Goal: Book appointment/travel/reservation

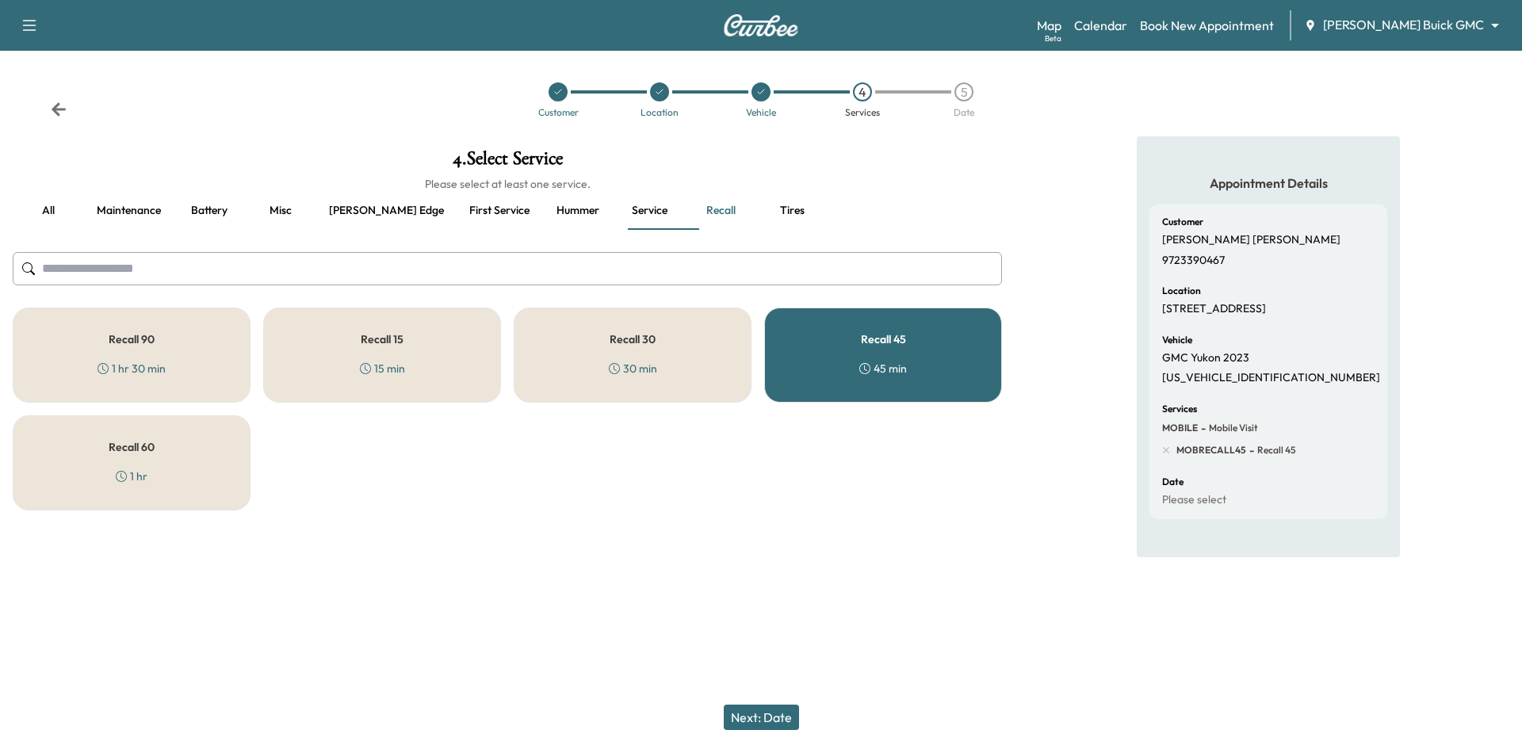
click at [563, 97] on div at bounding box center [557, 91] width 19 height 19
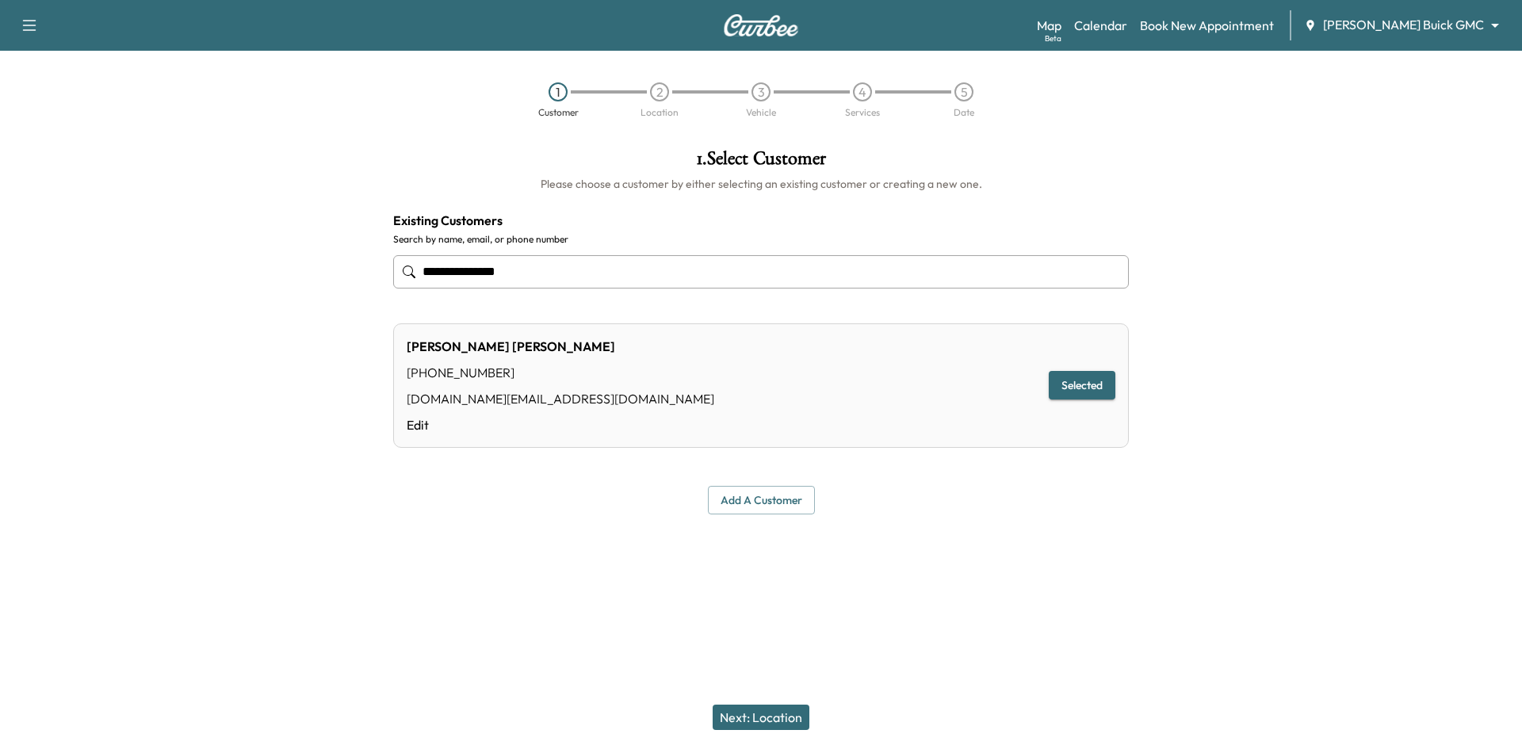
drag, startPoint x: 578, startPoint y: 270, endPoint x: 327, endPoint y: 288, distance: 251.9
click at [327, 288] on div "**********" at bounding box center [761, 331] width 1522 height 391
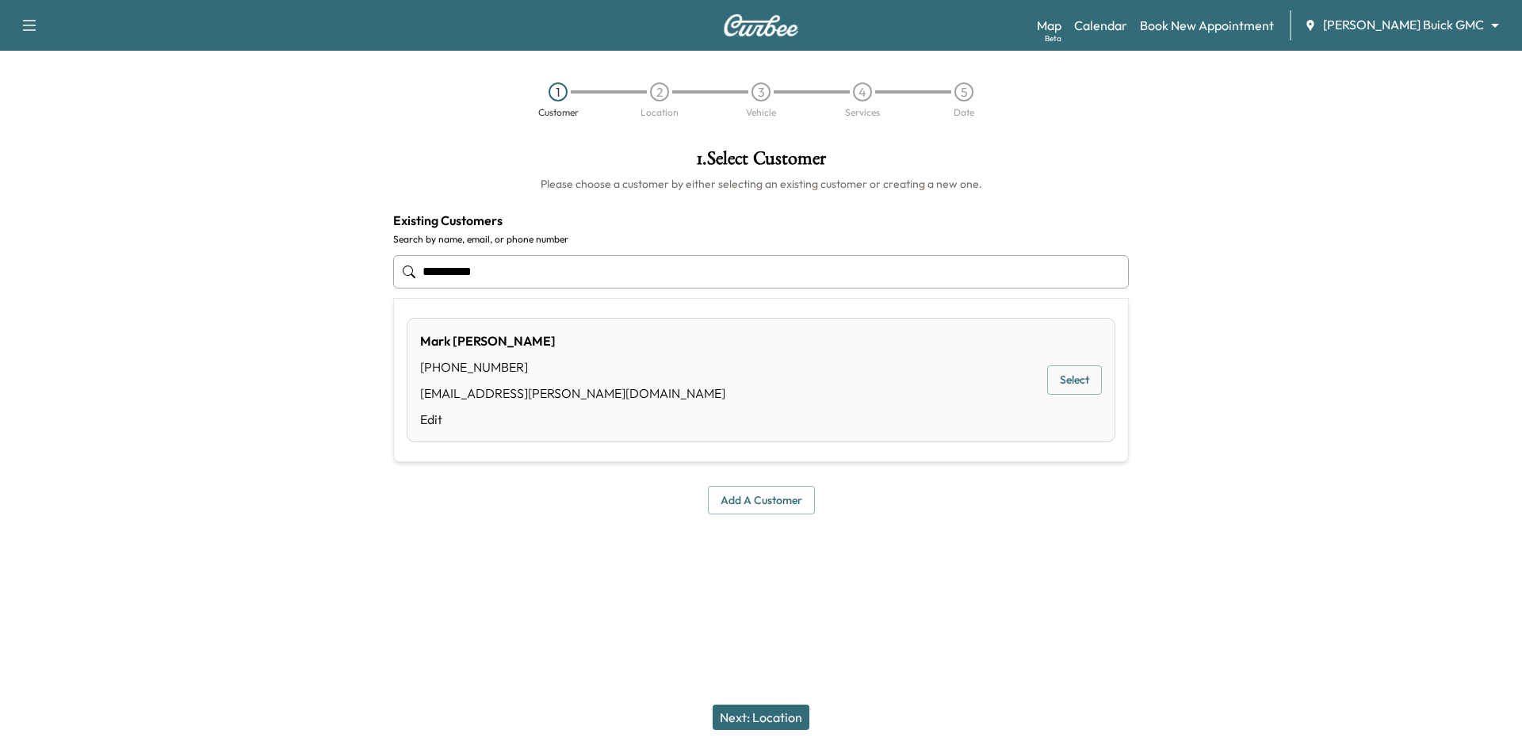
type input "**********"
click at [774, 506] on button "Add a customer" at bounding box center [761, 500] width 107 height 29
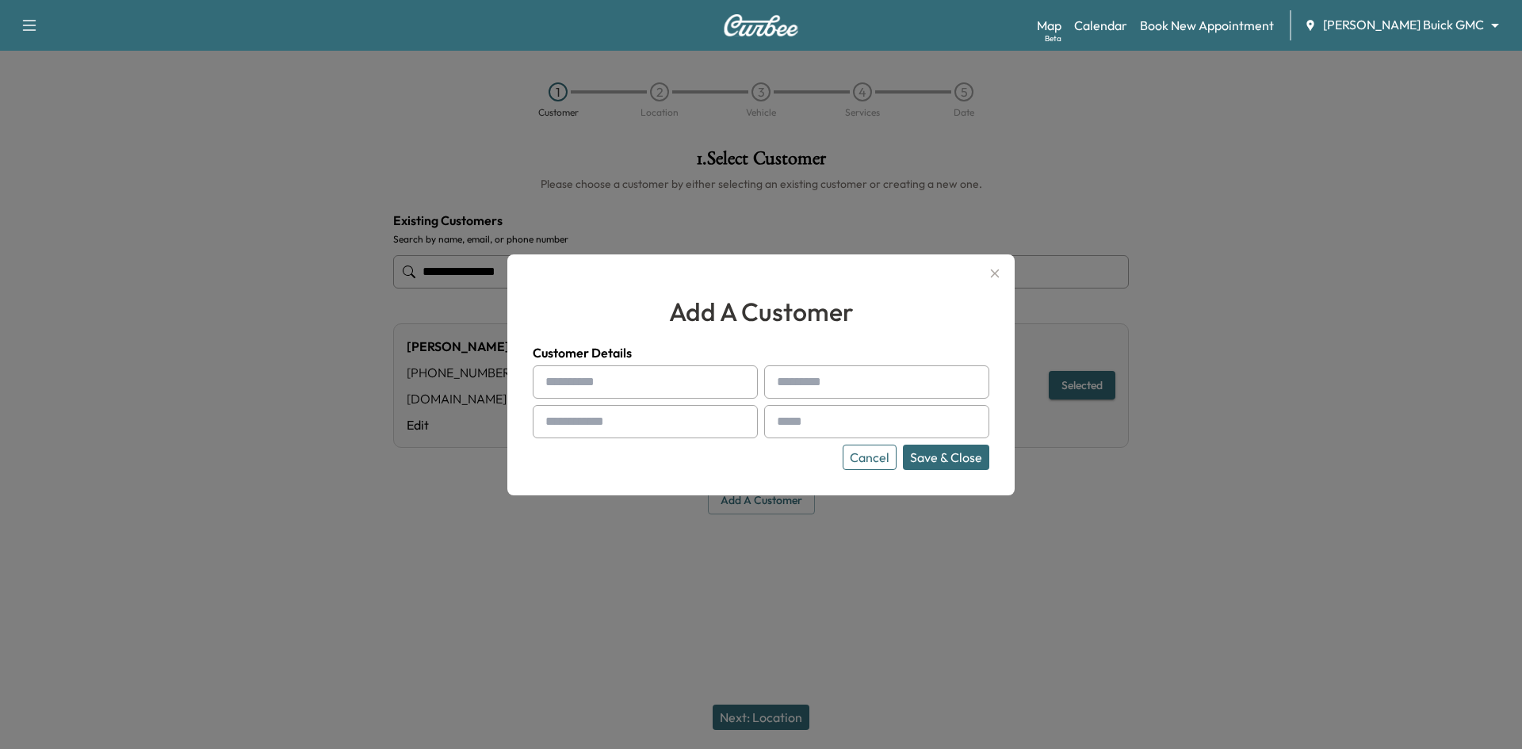
click at [887, 458] on button "Cancel" at bounding box center [869, 457] width 54 height 25
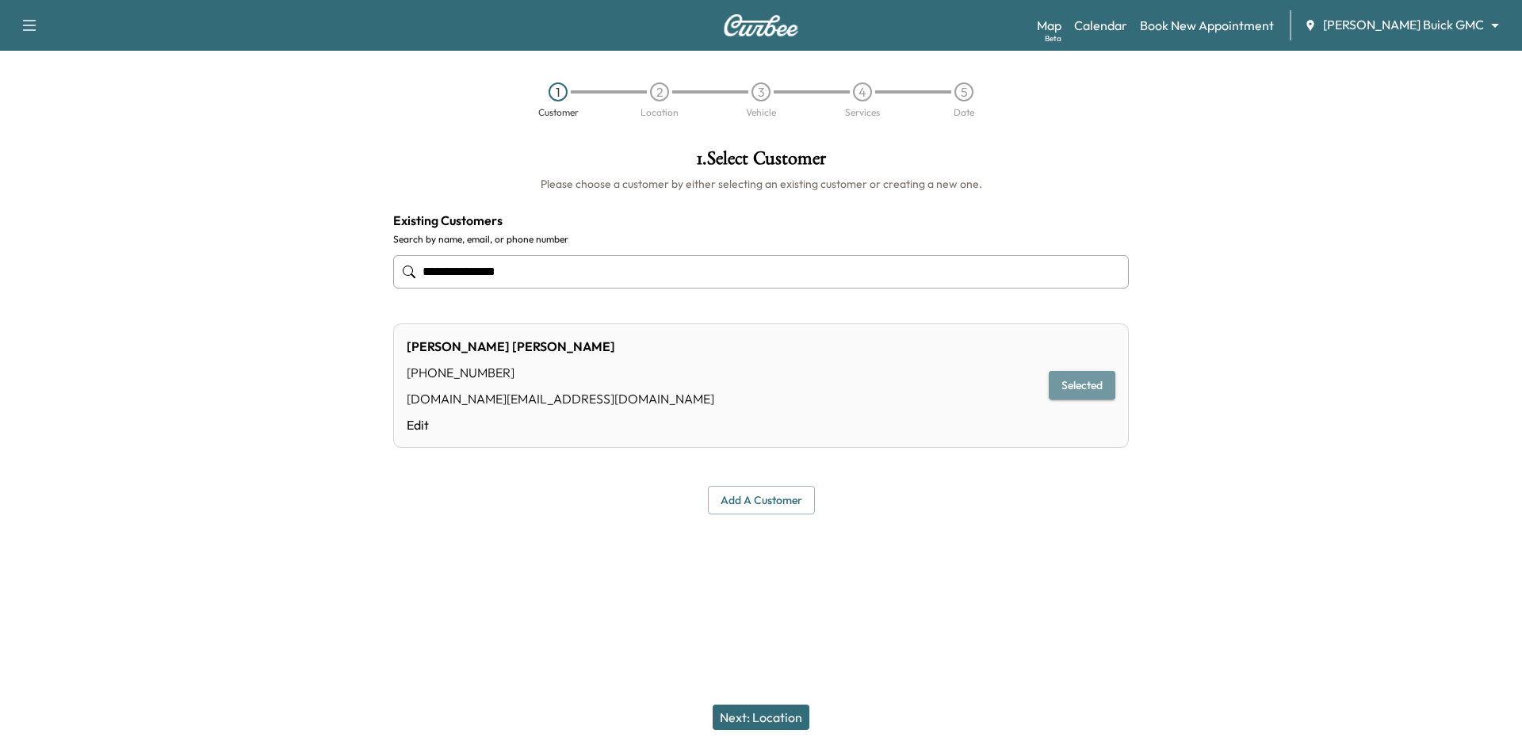
click at [1094, 396] on button "Selected" at bounding box center [1081, 385] width 67 height 29
click at [786, 720] on button "Next: Location" at bounding box center [760, 716] width 97 height 25
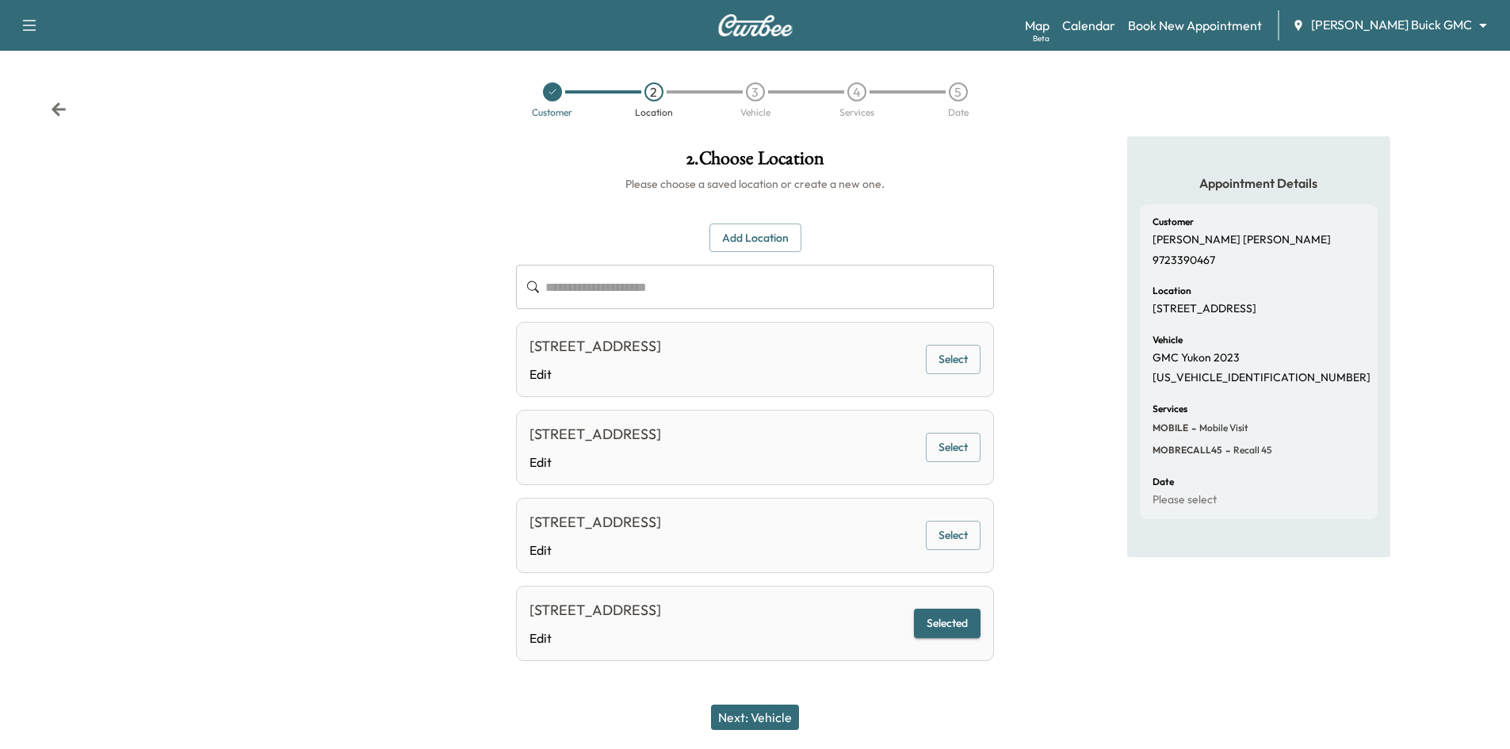
click at [554, 95] on icon at bounding box center [553, 92] width 10 height 10
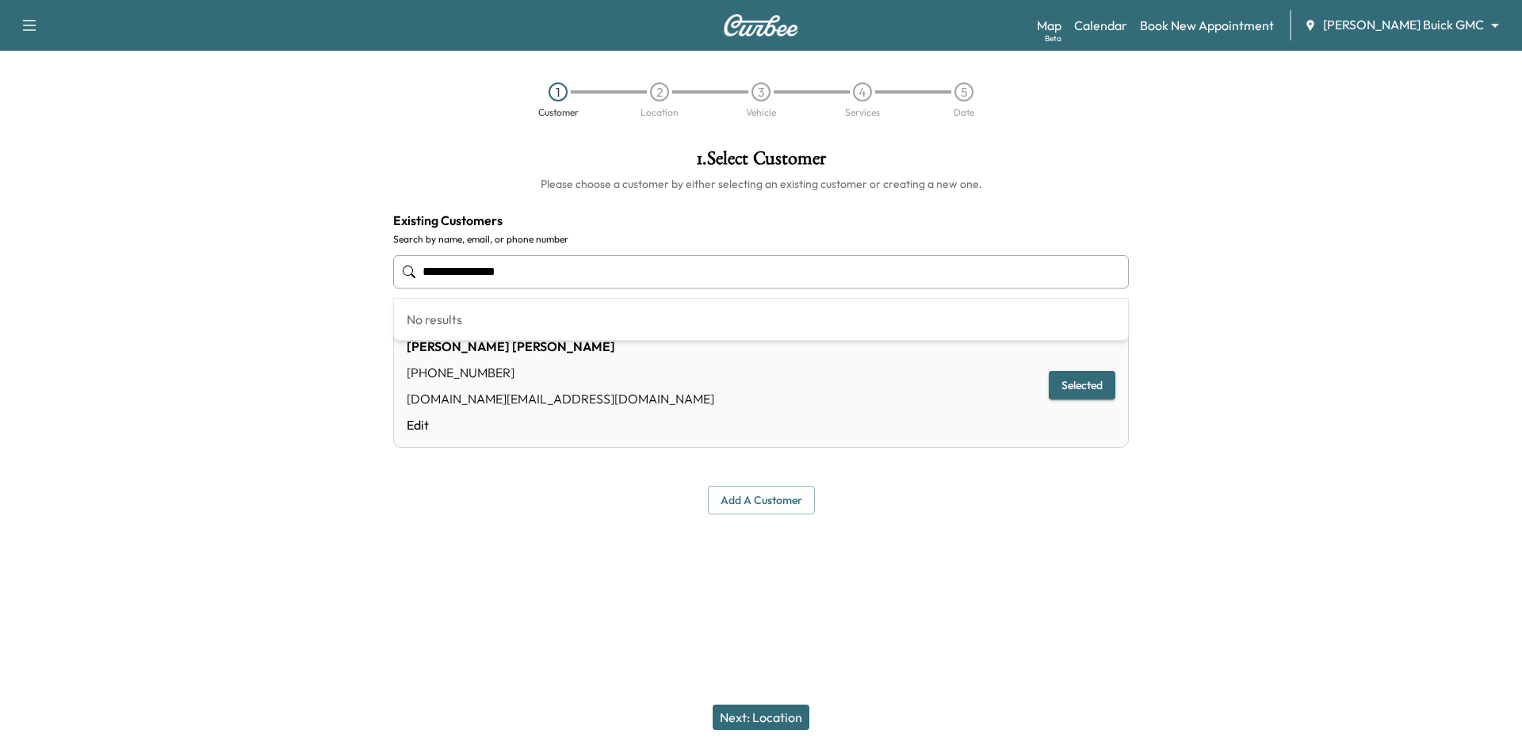
drag, startPoint x: 552, startPoint y: 289, endPoint x: 398, endPoint y: 315, distance: 156.6
click at [394, 315] on body "**********" at bounding box center [761, 374] width 1522 height 749
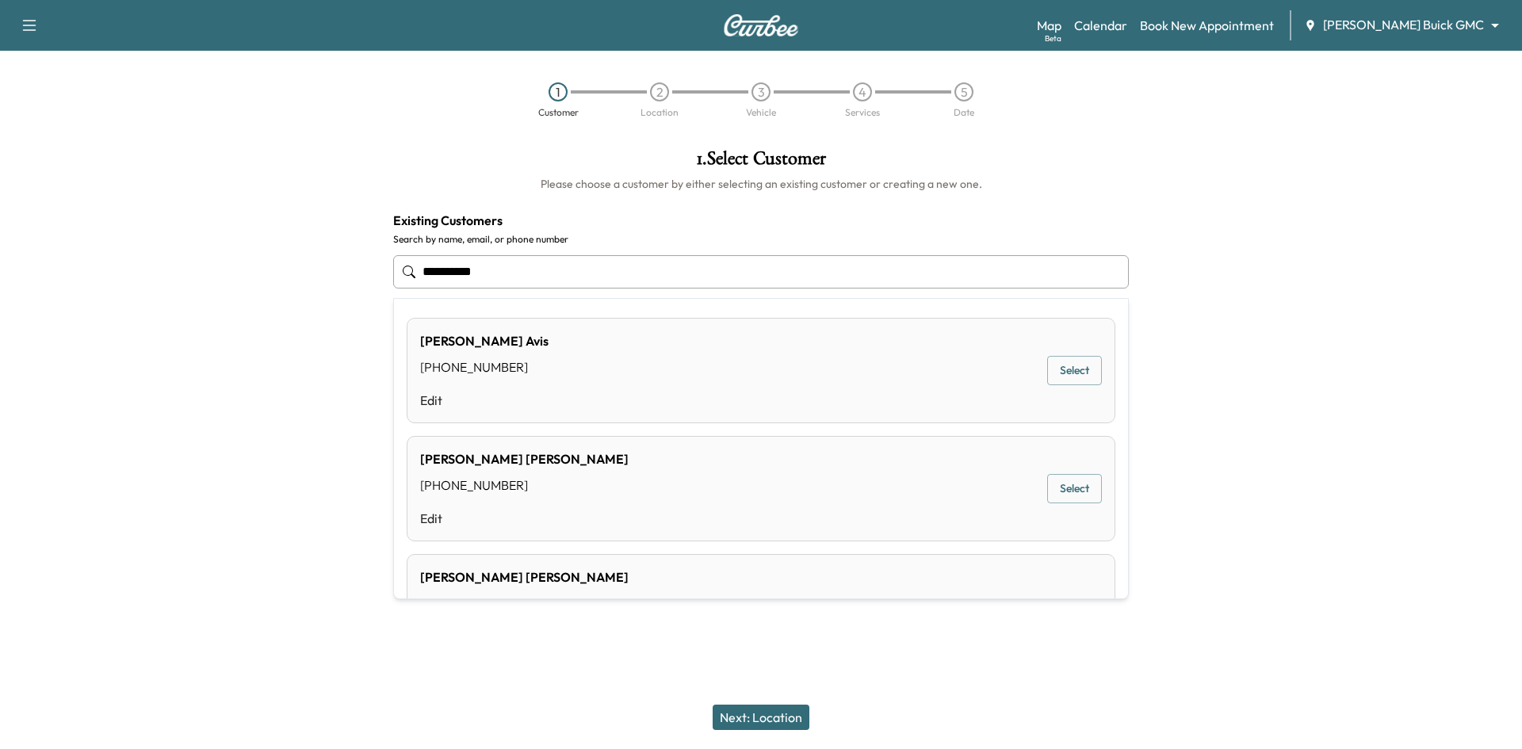
click at [458, 269] on input "**********" at bounding box center [760, 271] width 735 height 33
click at [459, 269] on input "**********" at bounding box center [760, 271] width 735 height 33
click at [456, 267] on input "**********" at bounding box center [760, 271] width 735 height 33
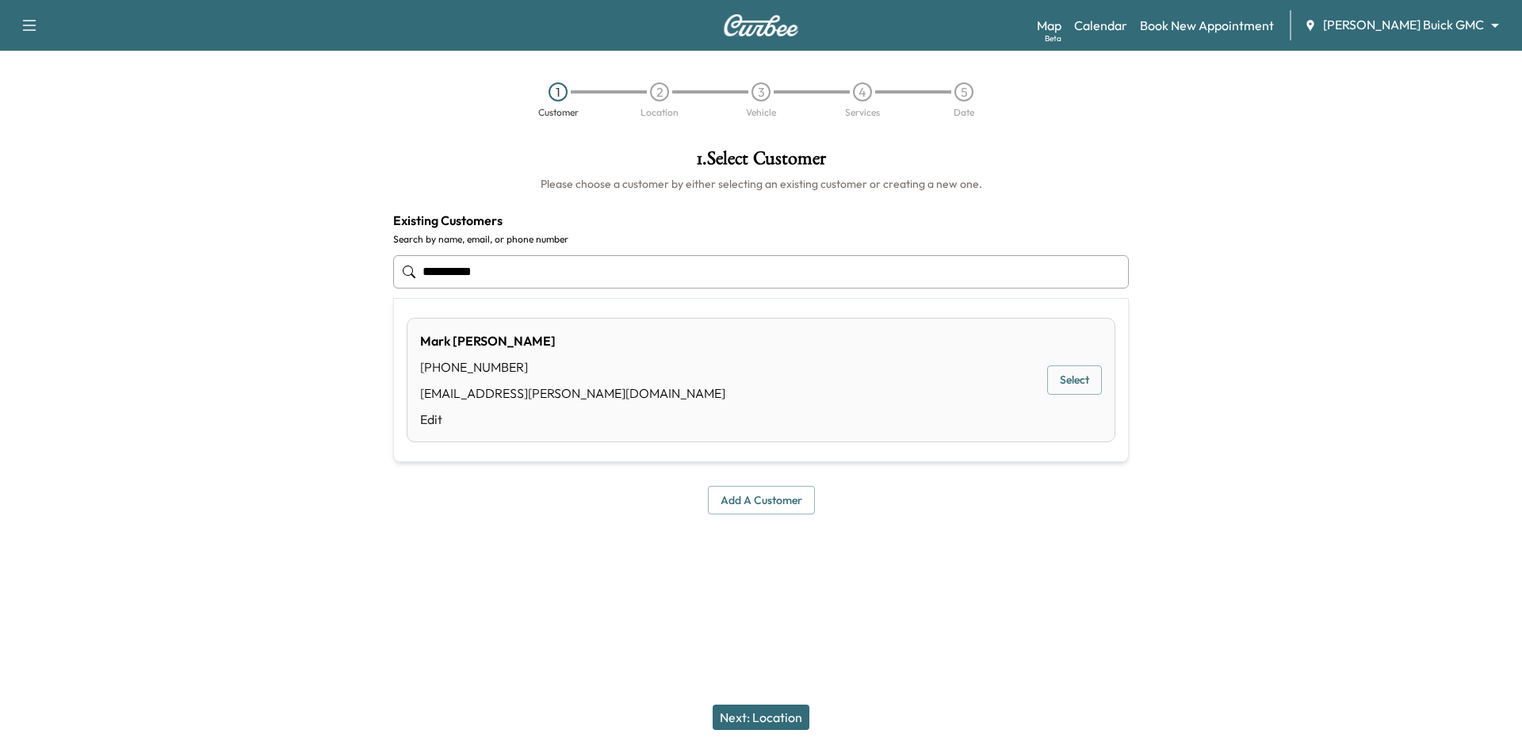
click at [1079, 384] on button "Select" at bounding box center [1074, 379] width 55 height 29
type input "**********"
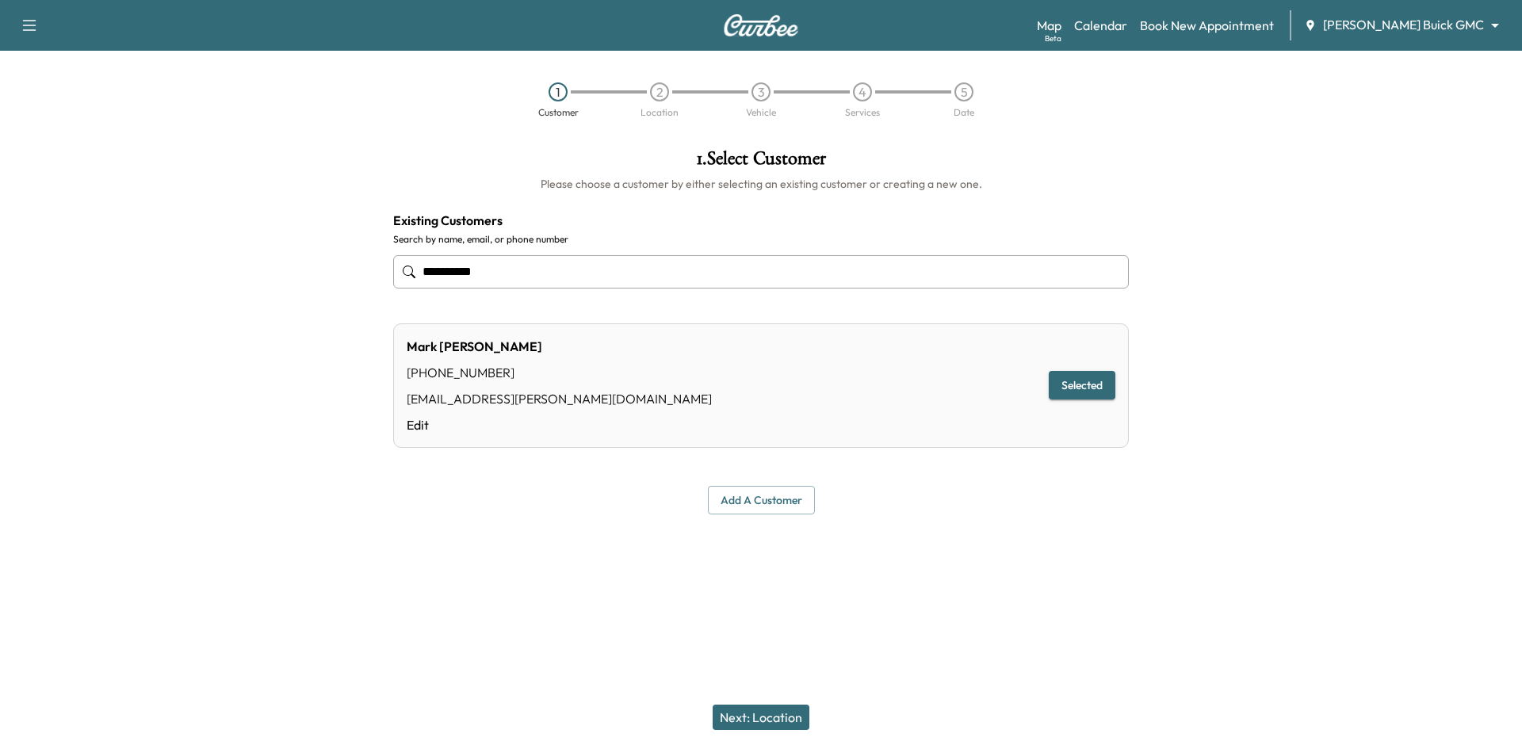
click at [755, 720] on button "Next: Location" at bounding box center [760, 716] width 97 height 25
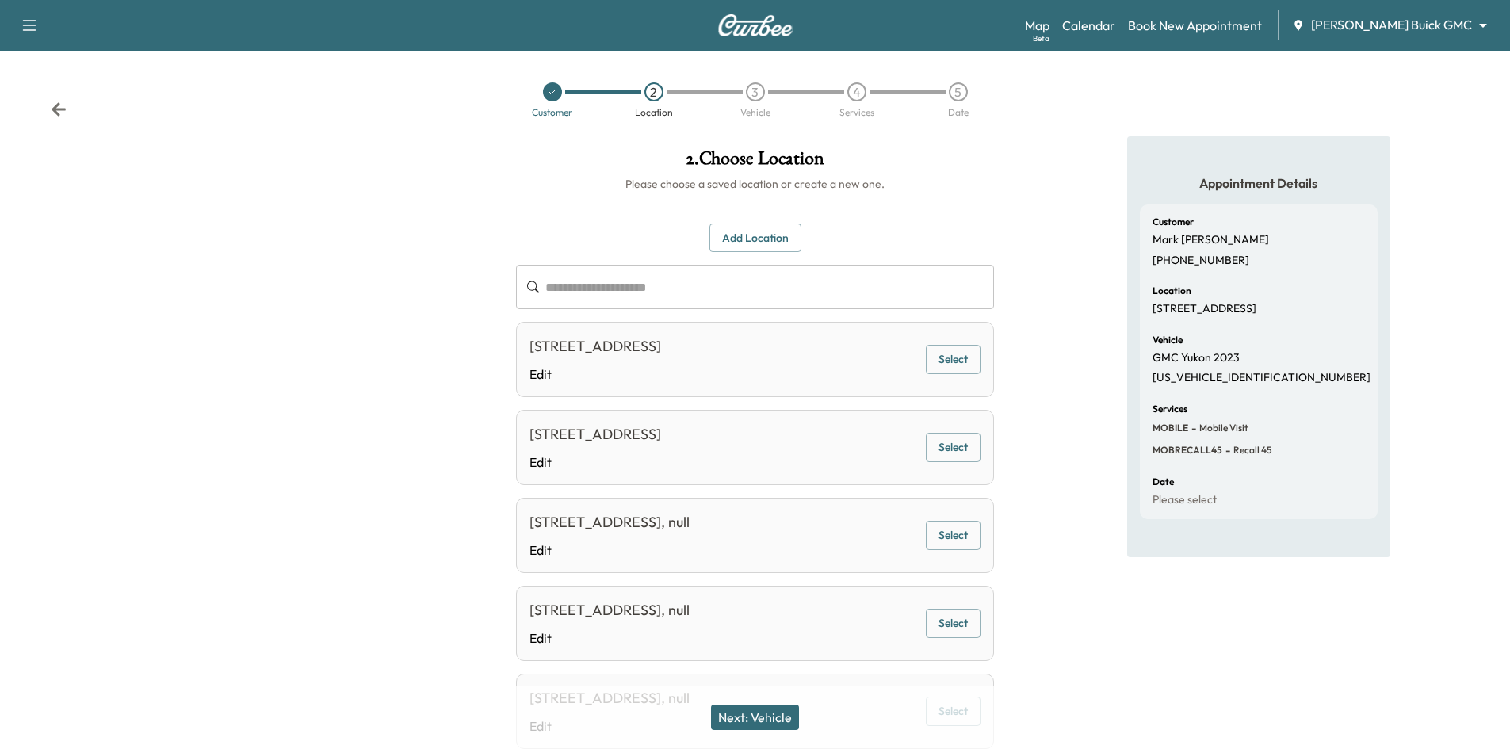
drag, startPoint x: 756, startPoint y: 234, endPoint x: 766, endPoint y: 238, distance: 11.0
click at [761, 238] on button "Add Location" at bounding box center [755, 237] width 92 height 29
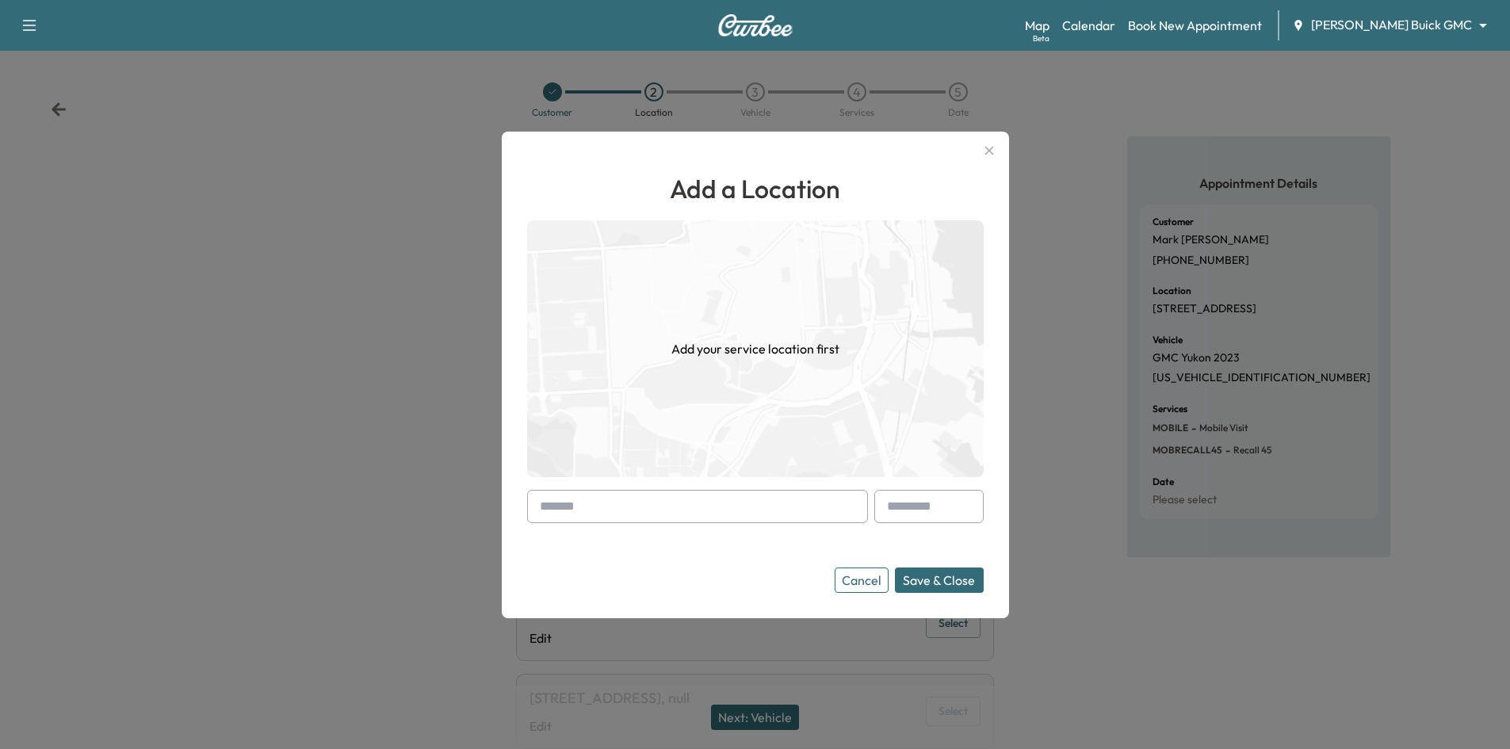
click at [697, 502] on input "text" at bounding box center [697, 506] width 341 height 33
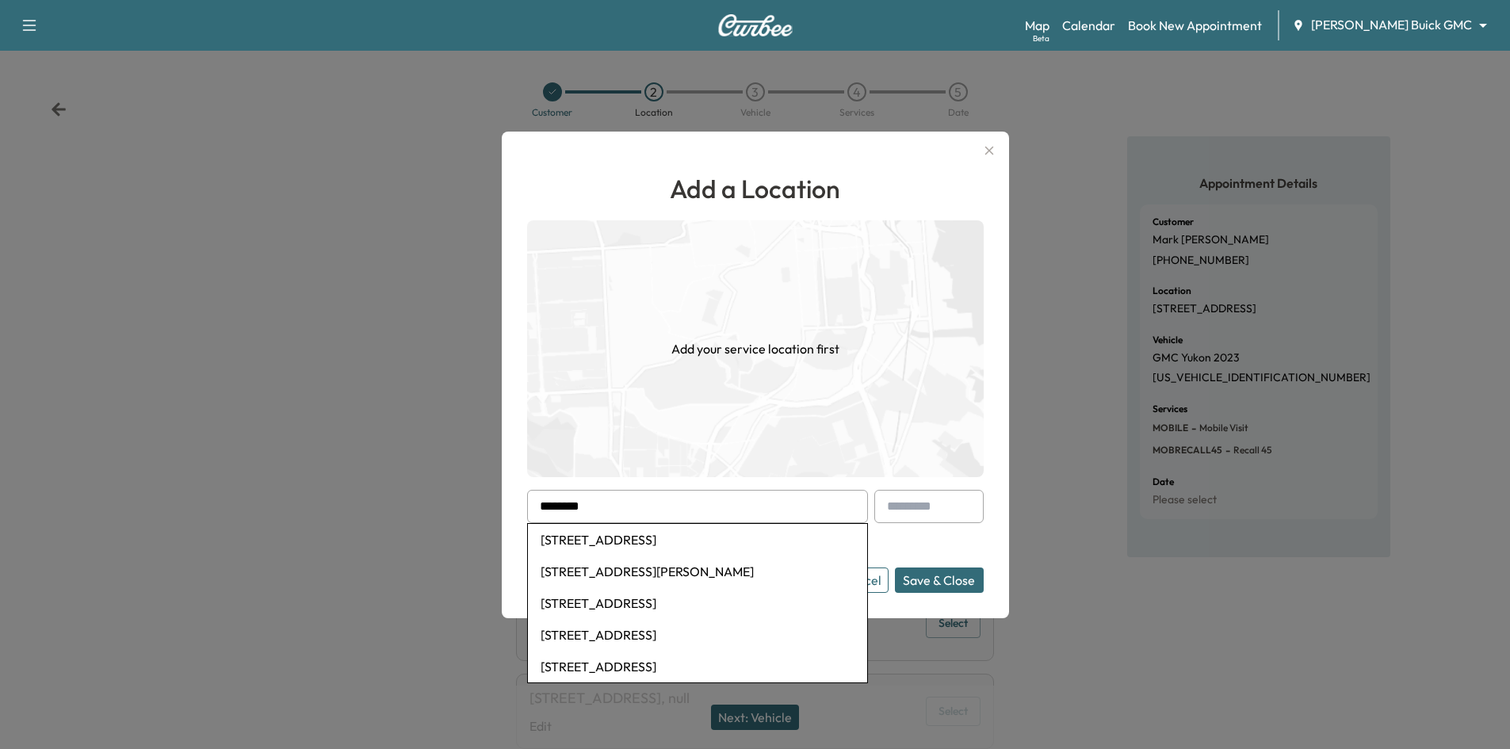
click at [752, 544] on li "5300 Town and Country Boulevard, Frisco, TX, USA" at bounding box center [697, 540] width 339 height 32
type input "**********"
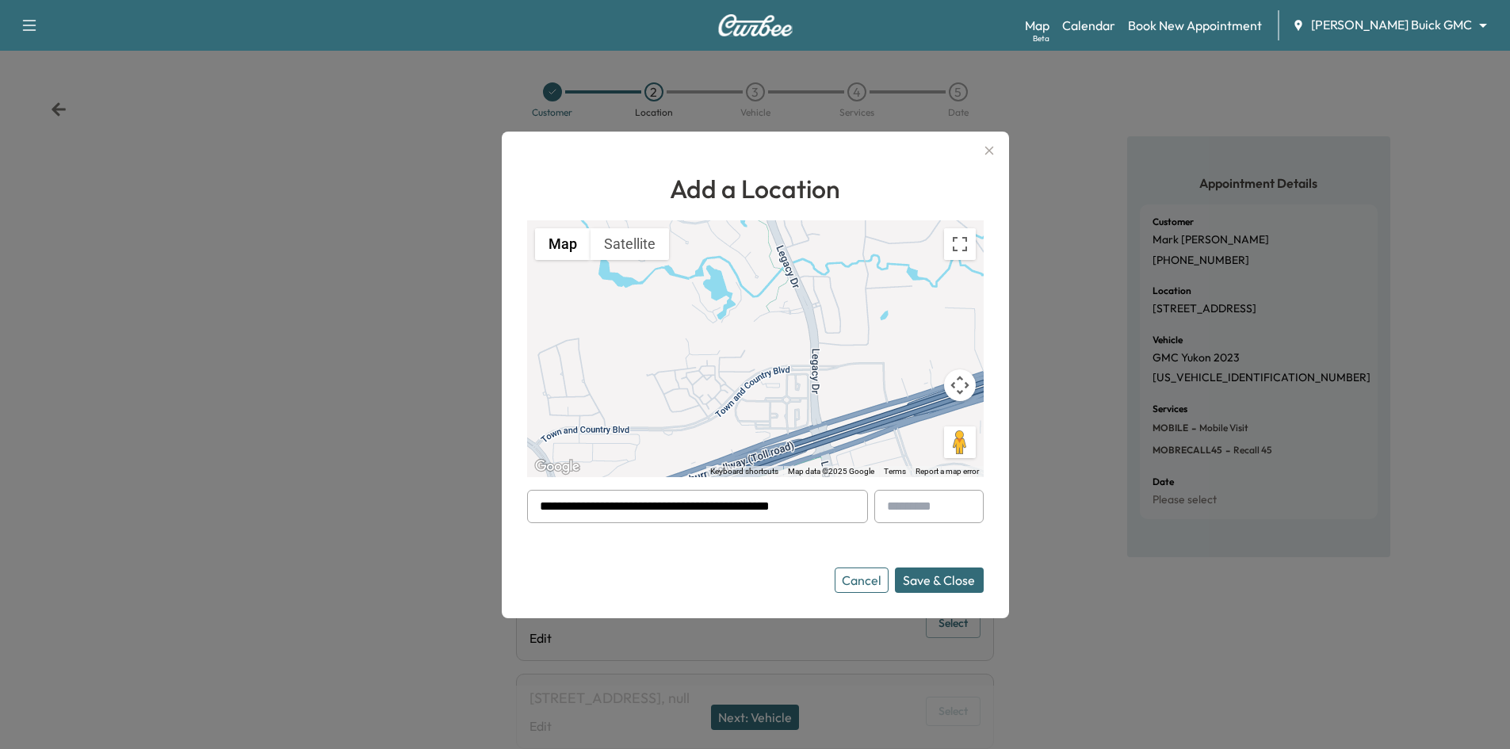
click at [925, 582] on button "Save & Close" at bounding box center [939, 579] width 89 height 25
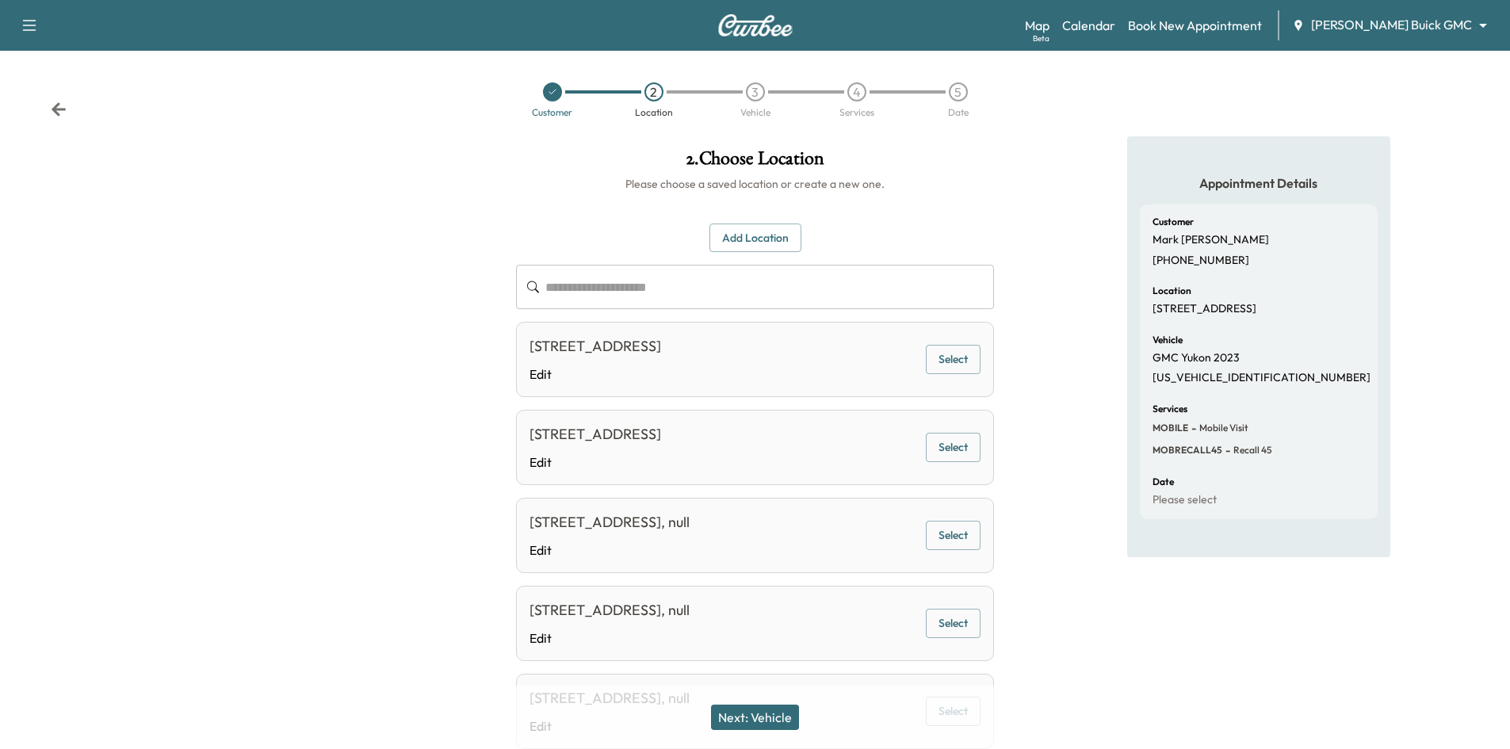
click at [785, 724] on button "Next: Vehicle" at bounding box center [755, 716] width 88 height 25
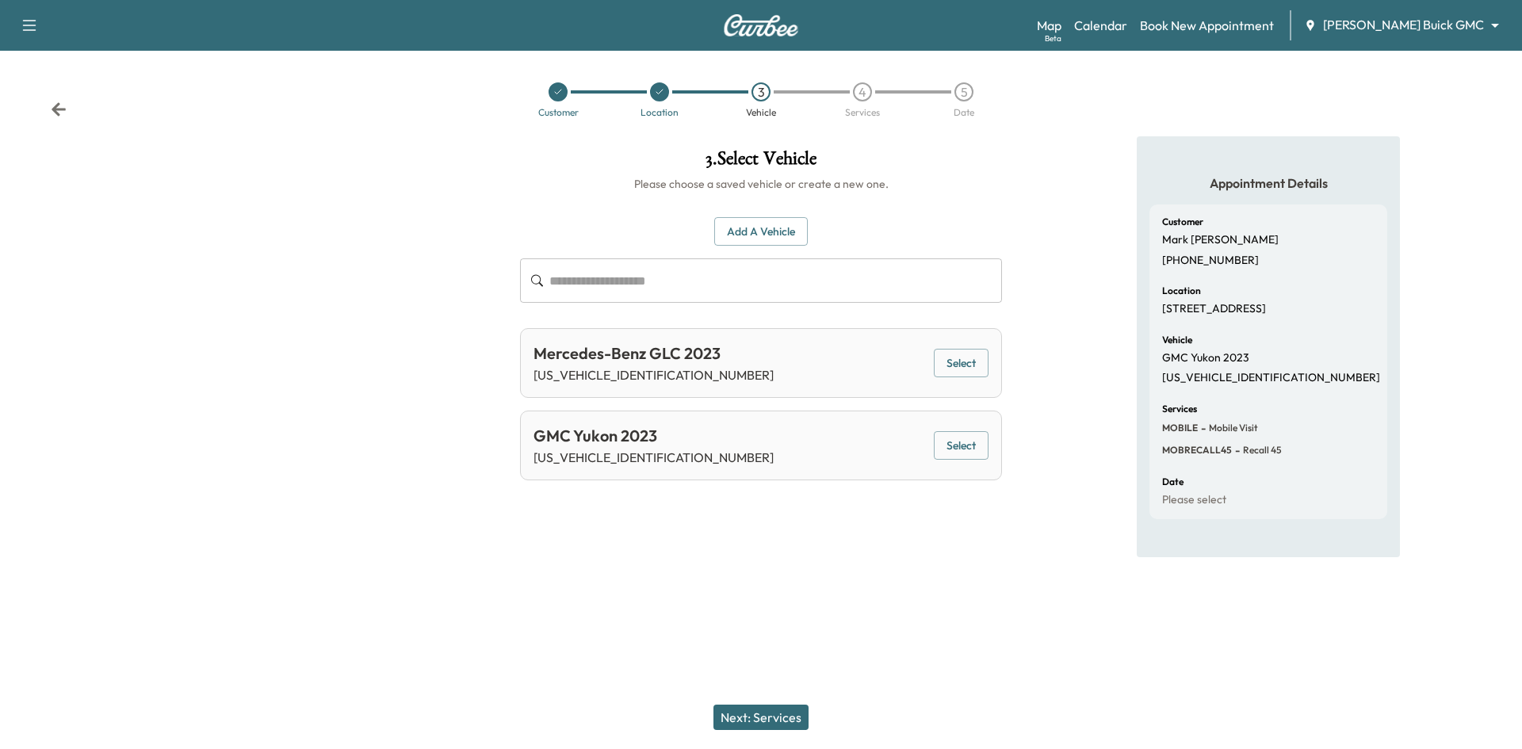
click at [973, 448] on button "Select" at bounding box center [961, 445] width 55 height 29
click at [763, 726] on button "Next: Services" at bounding box center [760, 716] width 95 height 25
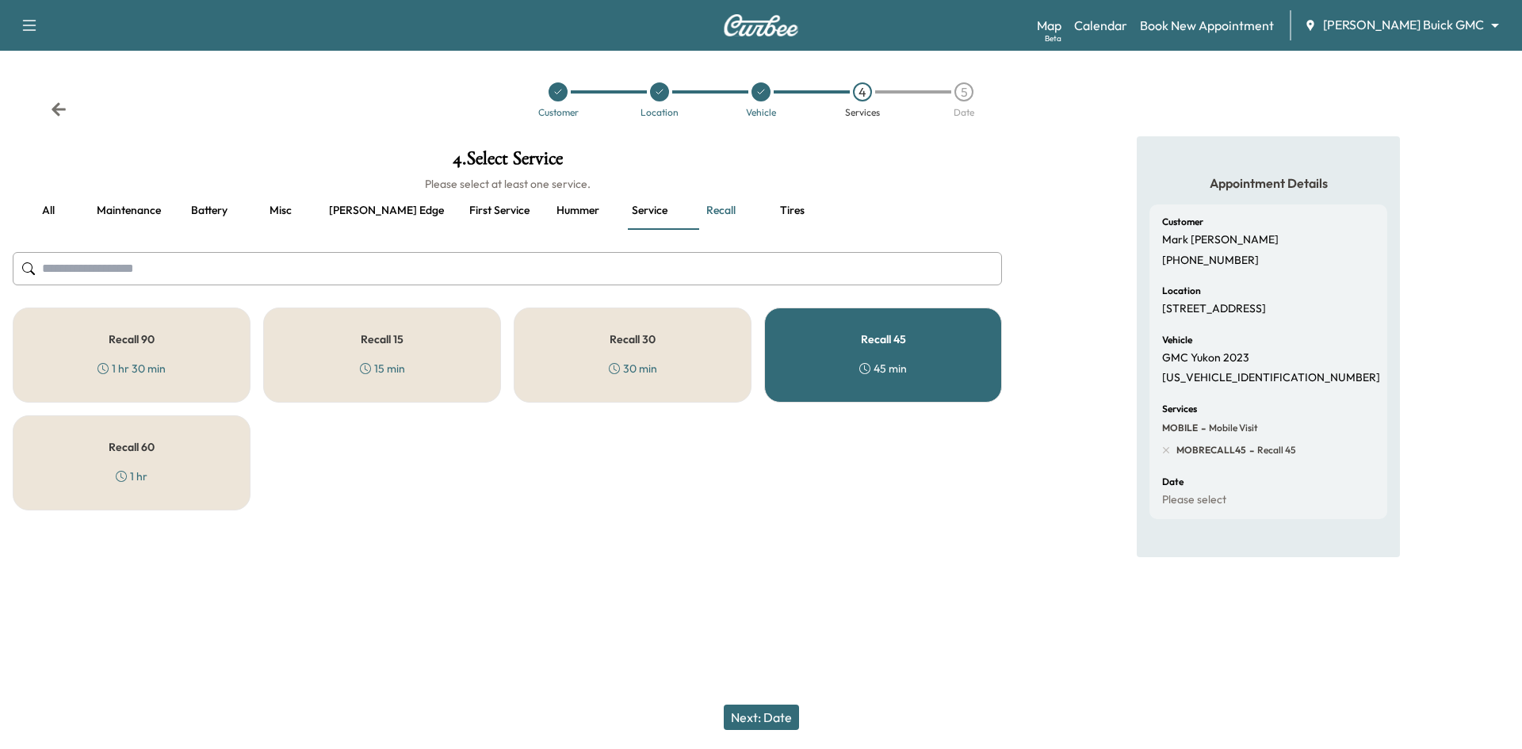
click at [768, 715] on button "Next: Date" at bounding box center [761, 716] width 75 height 25
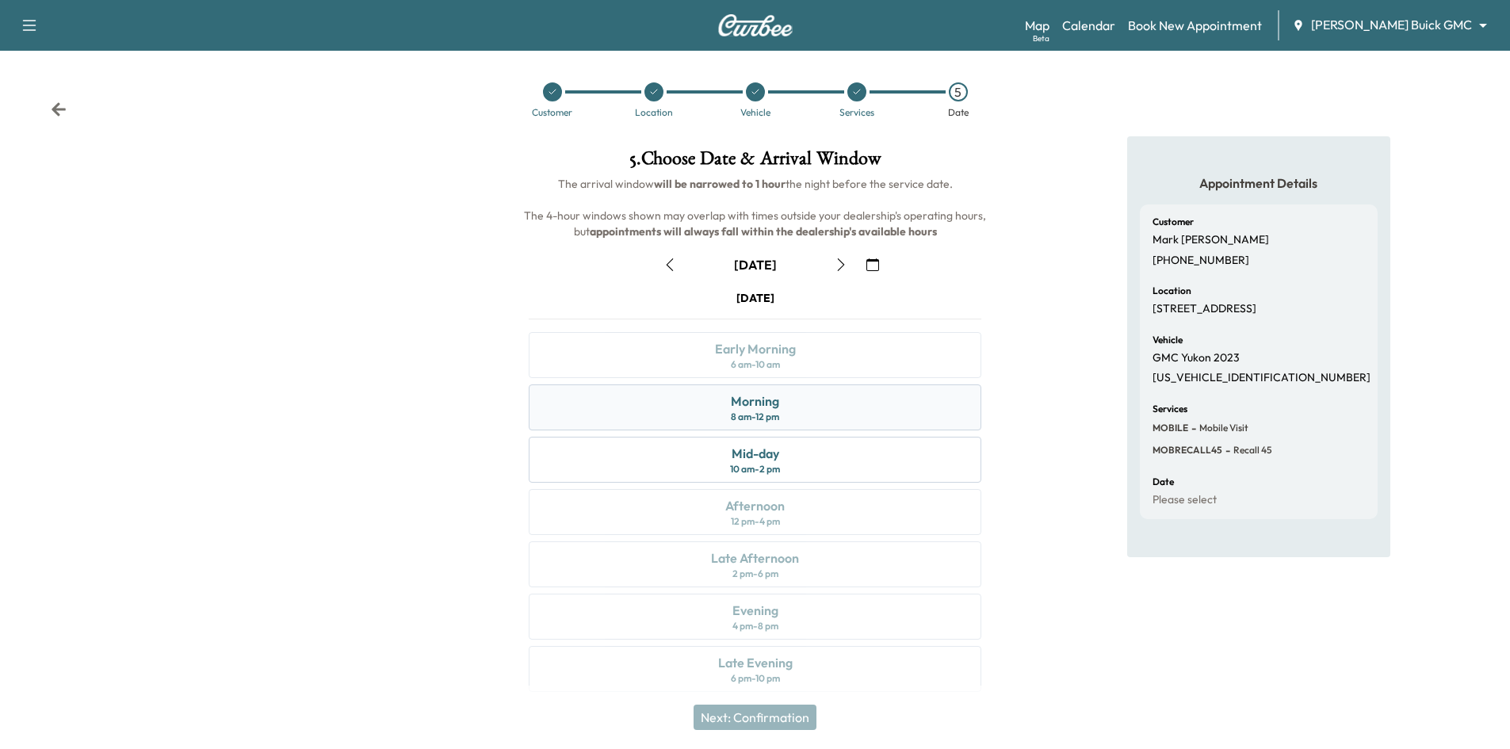
click at [786, 404] on div "Morning 8 am - 12 pm" at bounding box center [755, 407] width 452 height 46
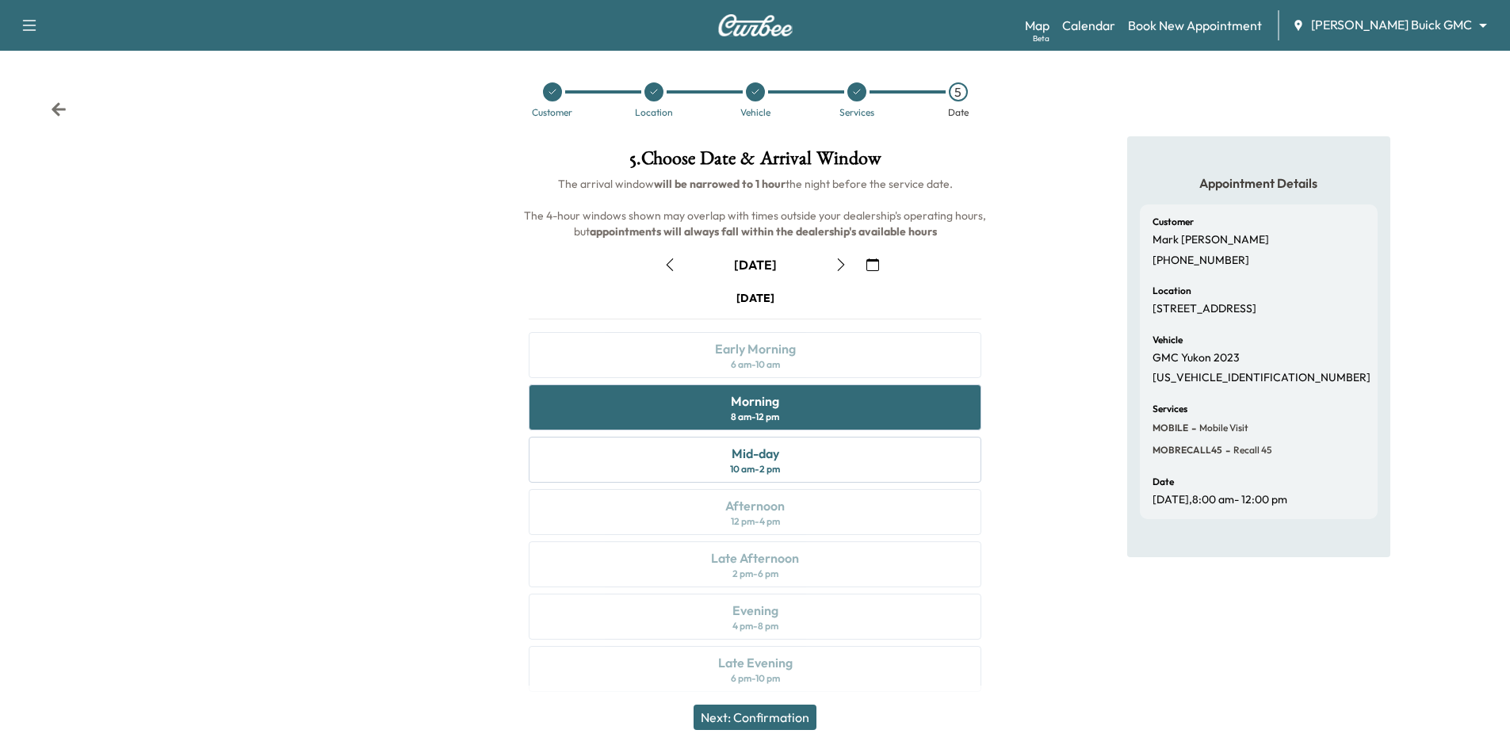
click at [743, 717] on button "Next: Confirmation" at bounding box center [754, 716] width 123 height 25
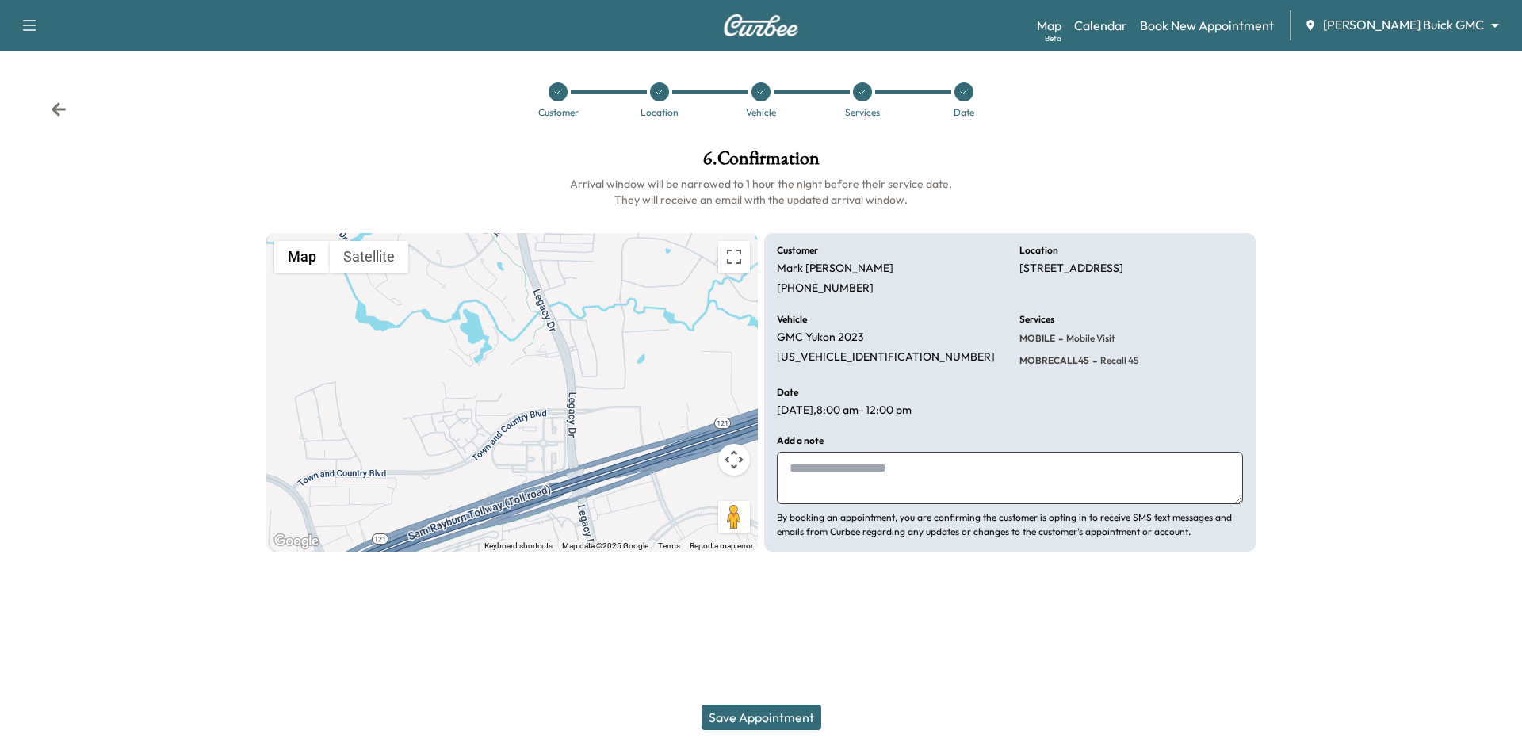
click at [777, 713] on button "Save Appointment" at bounding box center [761, 716] width 120 height 25
click at [749, 720] on button "Save Appointment" at bounding box center [761, 716] width 120 height 25
click at [769, 724] on button "Save Appointment" at bounding box center [761, 716] width 120 height 25
click at [865, 99] on div at bounding box center [862, 91] width 19 height 19
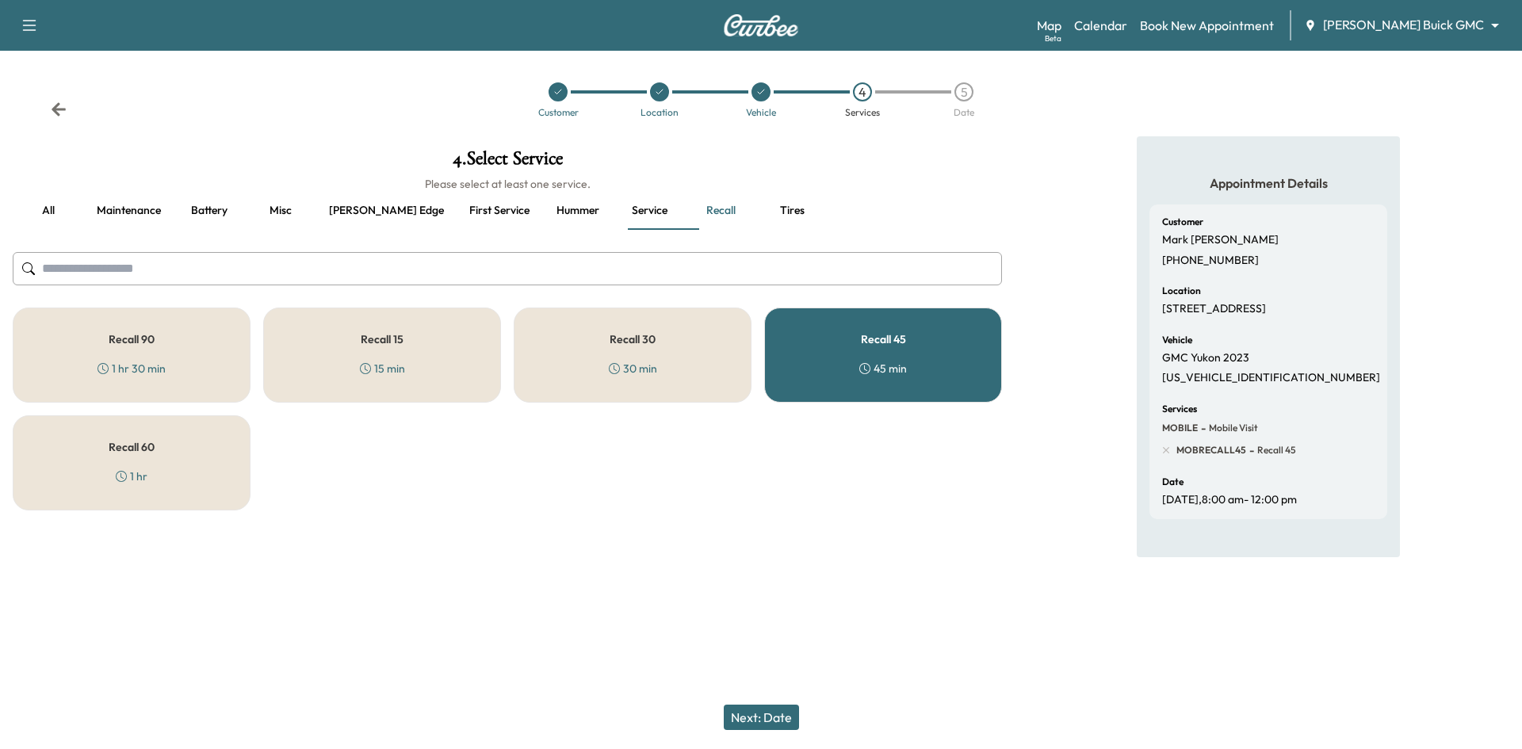
click at [964, 90] on div "5" at bounding box center [963, 91] width 19 height 19
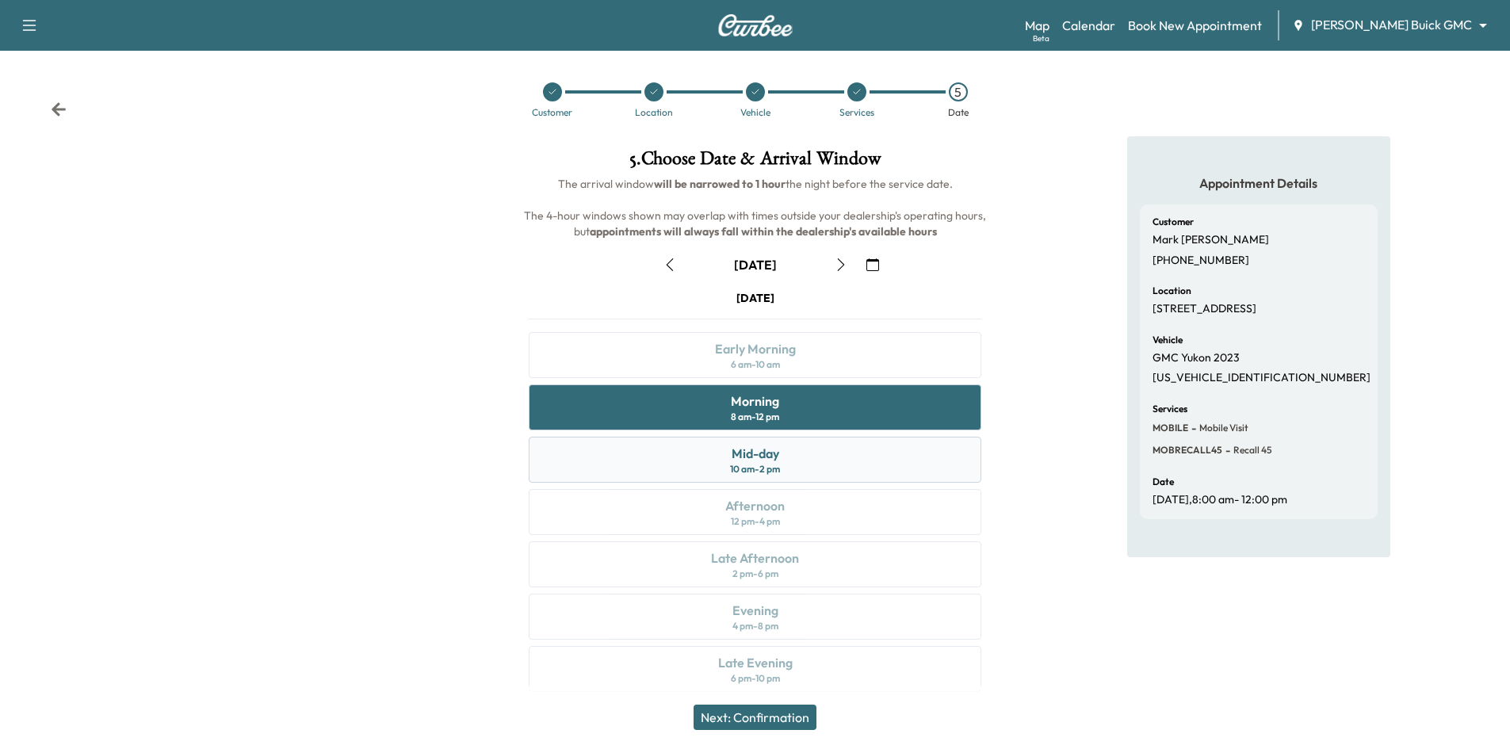
click at [819, 460] on div "Mid-day 10 am - 2 pm" at bounding box center [755, 460] width 452 height 46
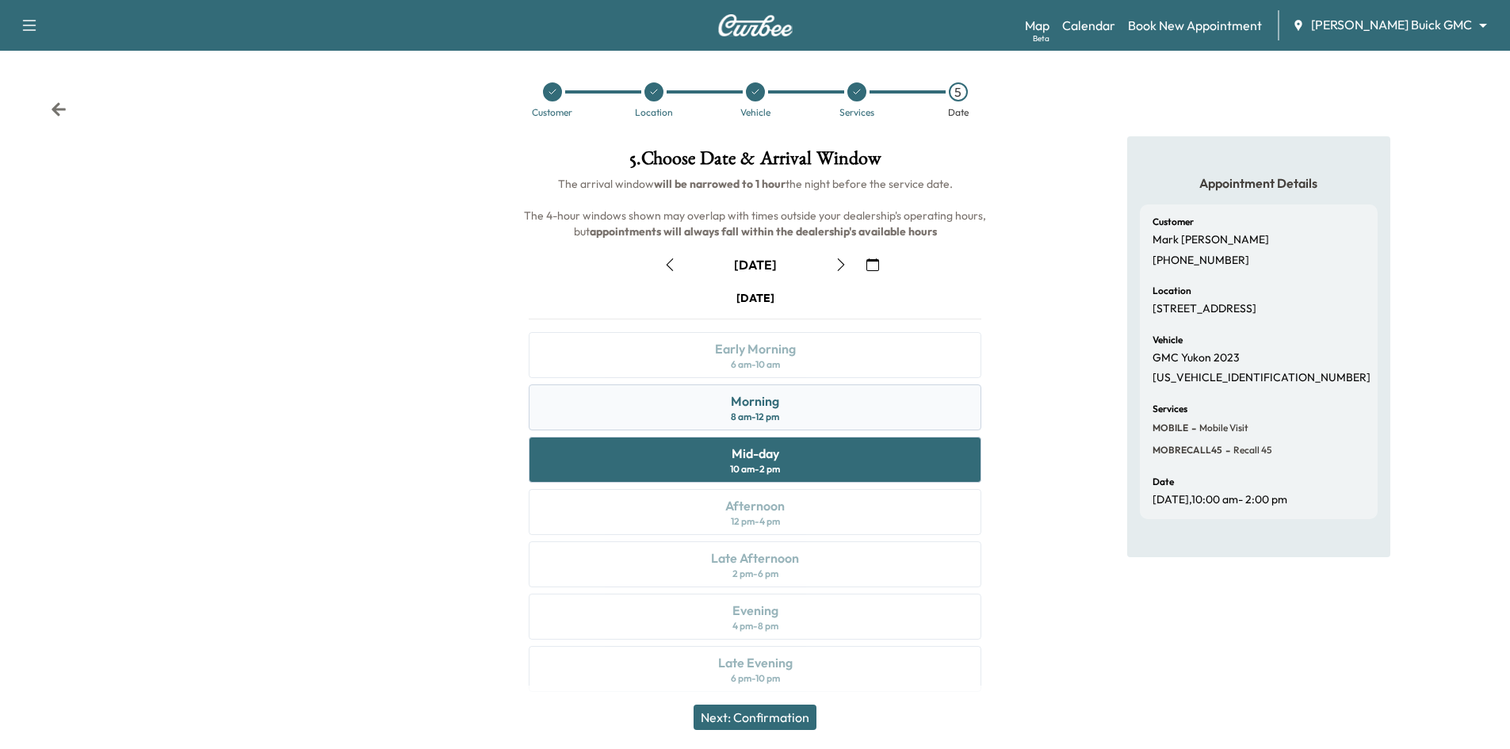
click at [788, 407] on div "Morning 8 am - 12 pm" at bounding box center [755, 407] width 452 height 46
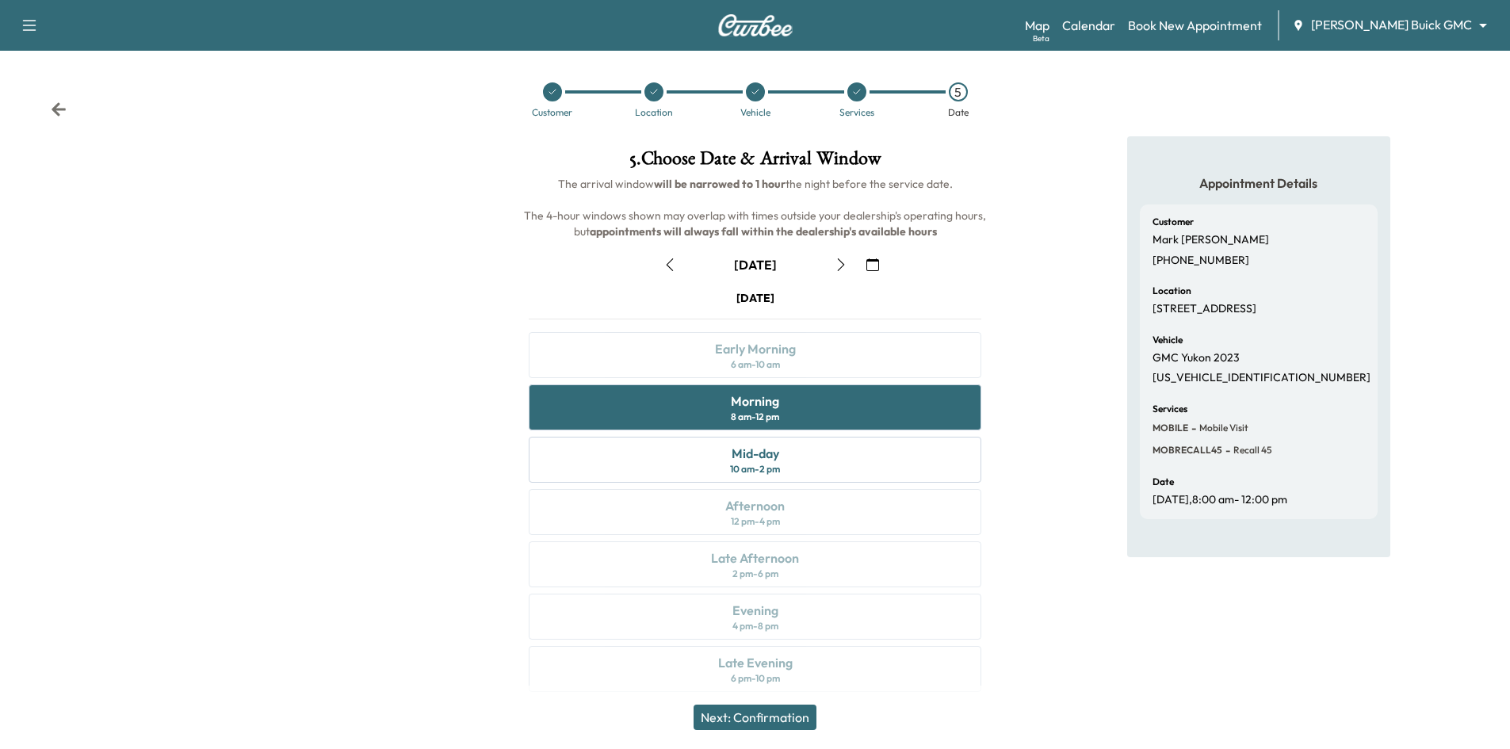
click at [755, 719] on button "Next: Confirmation" at bounding box center [754, 716] width 123 height 25
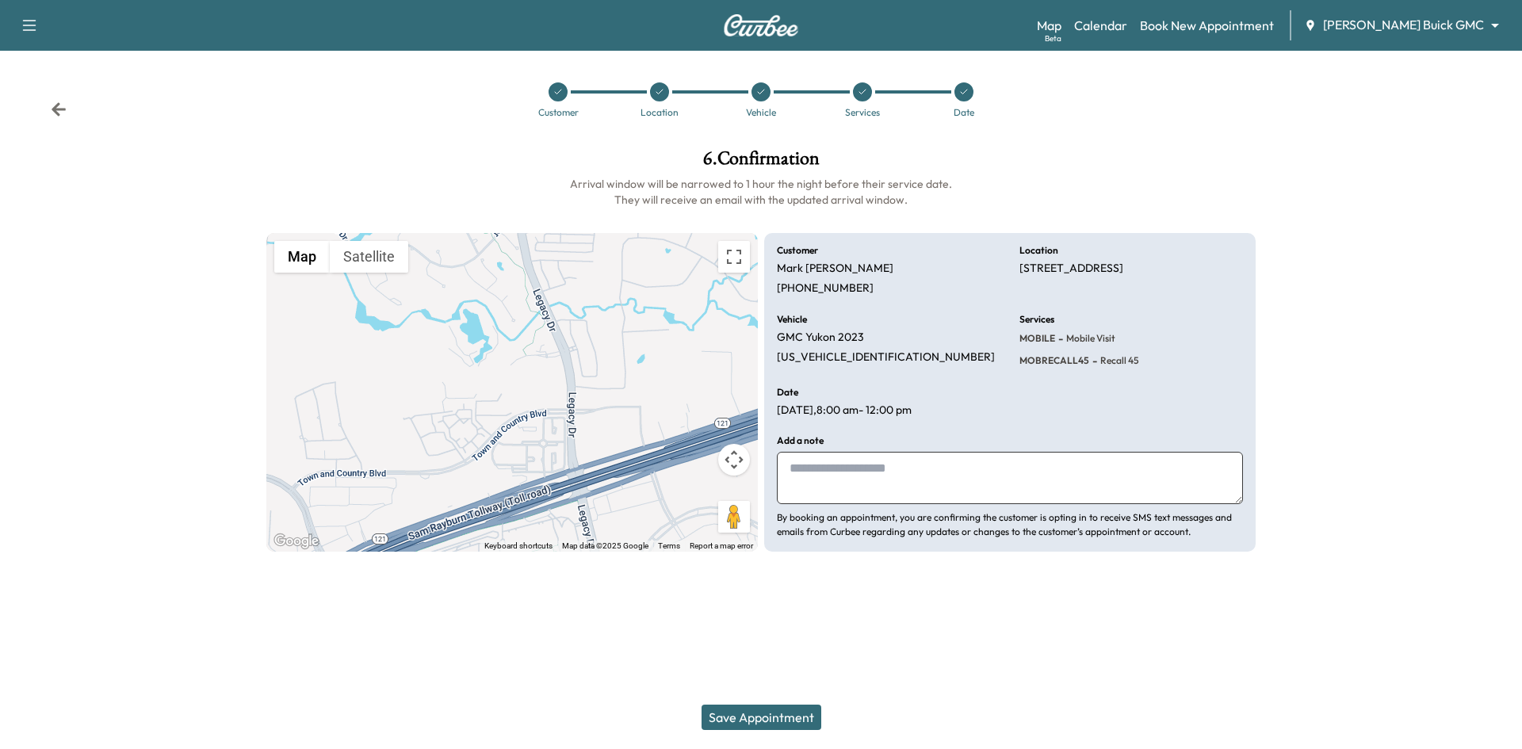
click at [766, 726] on button "Save Appointment" at bounding box center [761, 716] width 120 height 25
click at [968, 94] on icon at bounding box center [964, 92] width 10 height 10
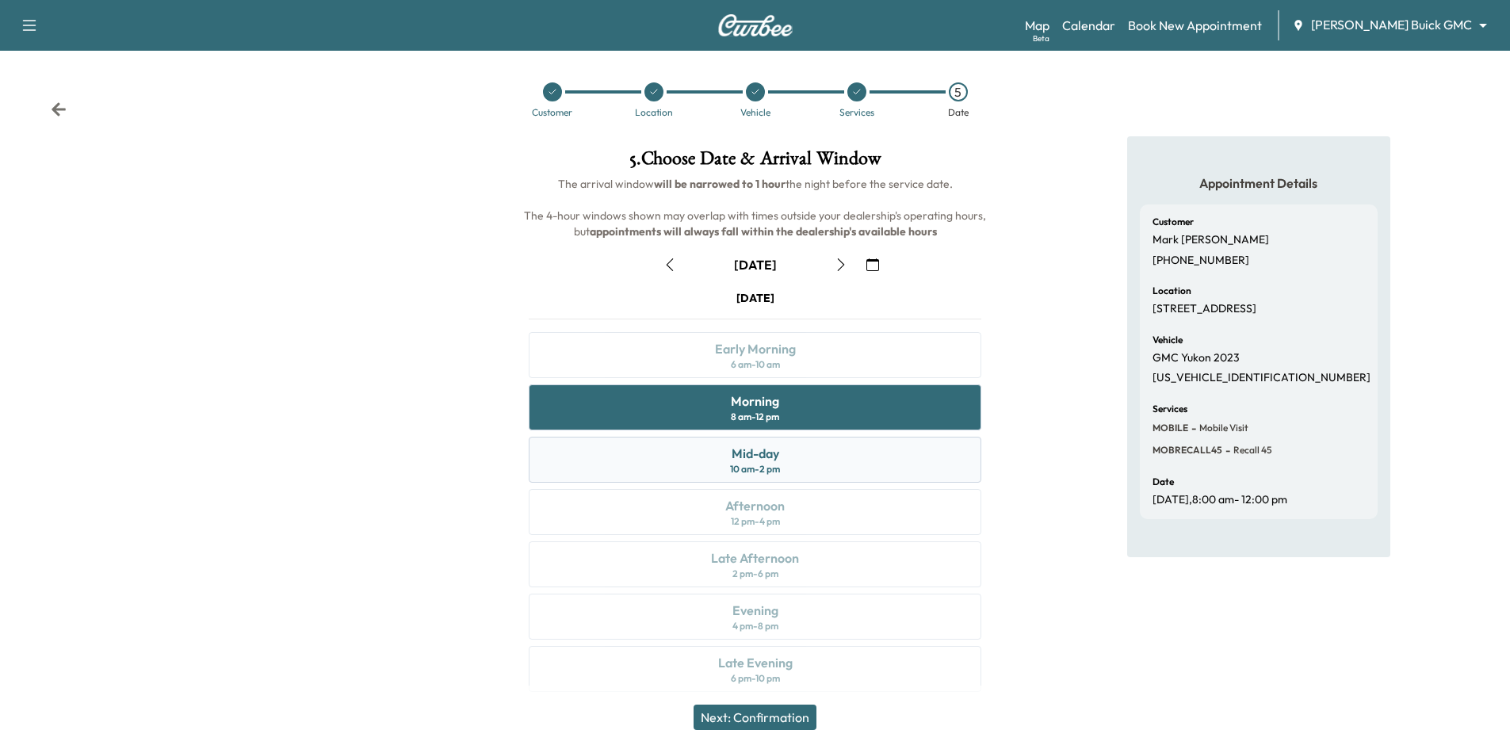
click at [819, 452] on div "Mid-day 10 am - 2 pm" at bounding box center [755, 460] width 452 height 46
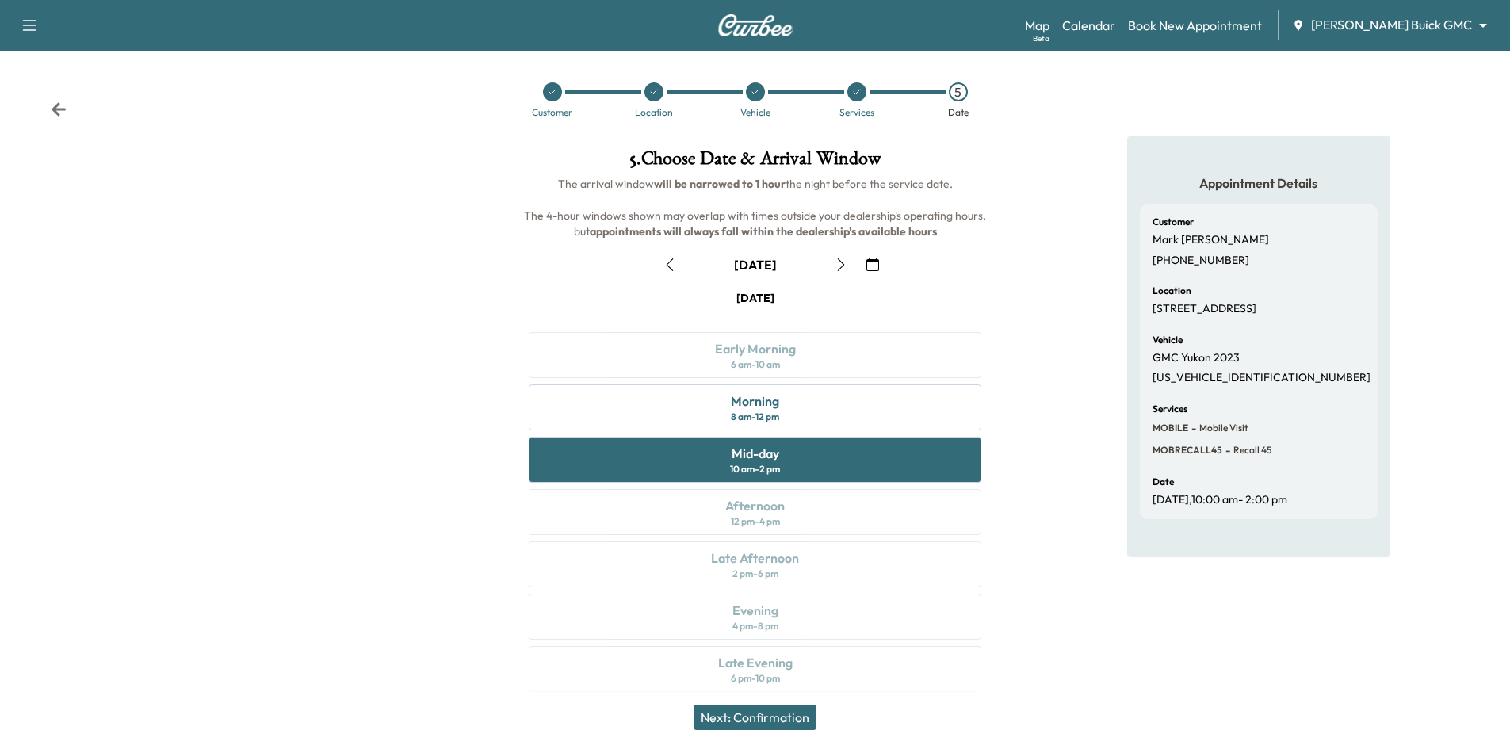
click at [729, 724] on button "Next: Confirmation" at bounding box center [754, 716] width 123 height 25
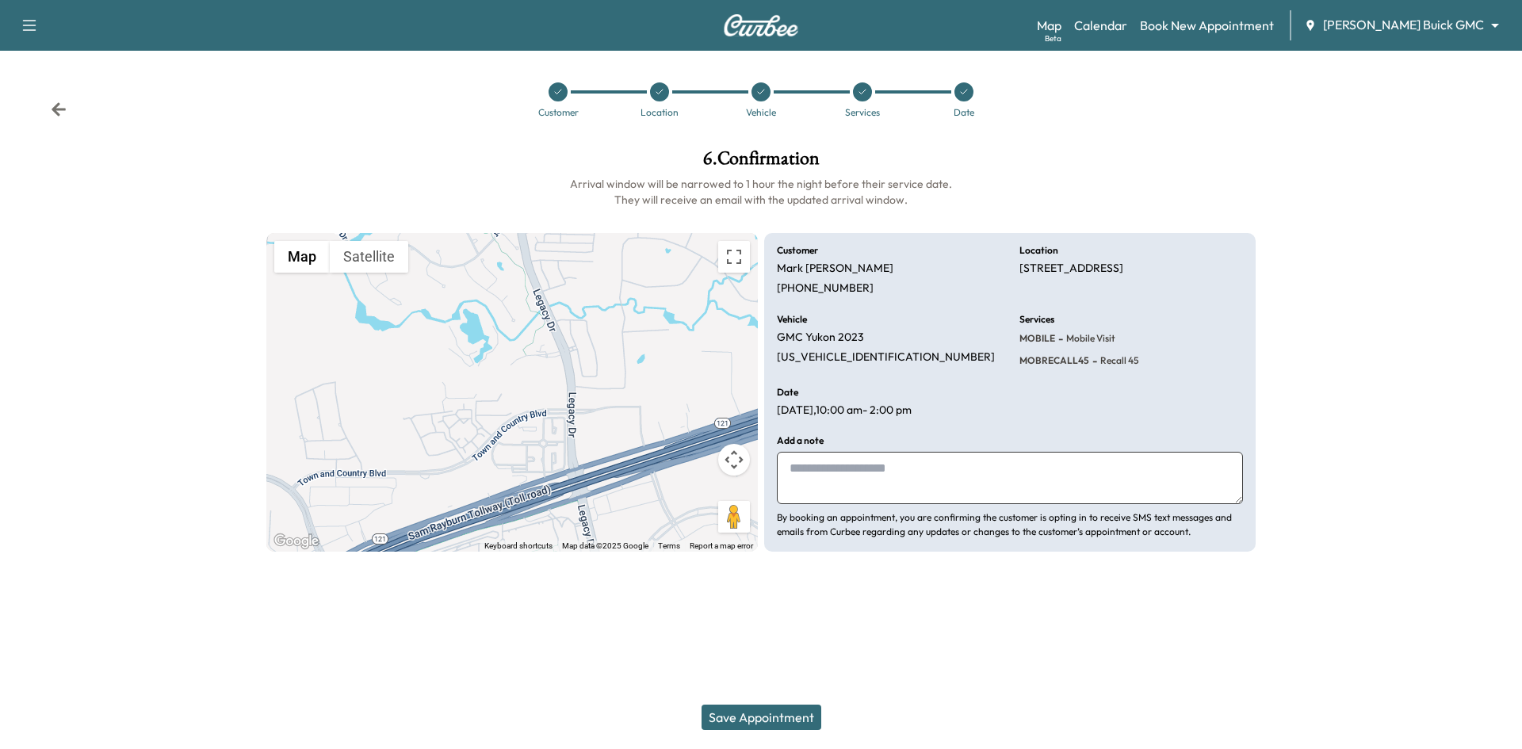
click at [766, 724] on button "Save Appointment" at bounding box center [761, 716] width 120 height 25
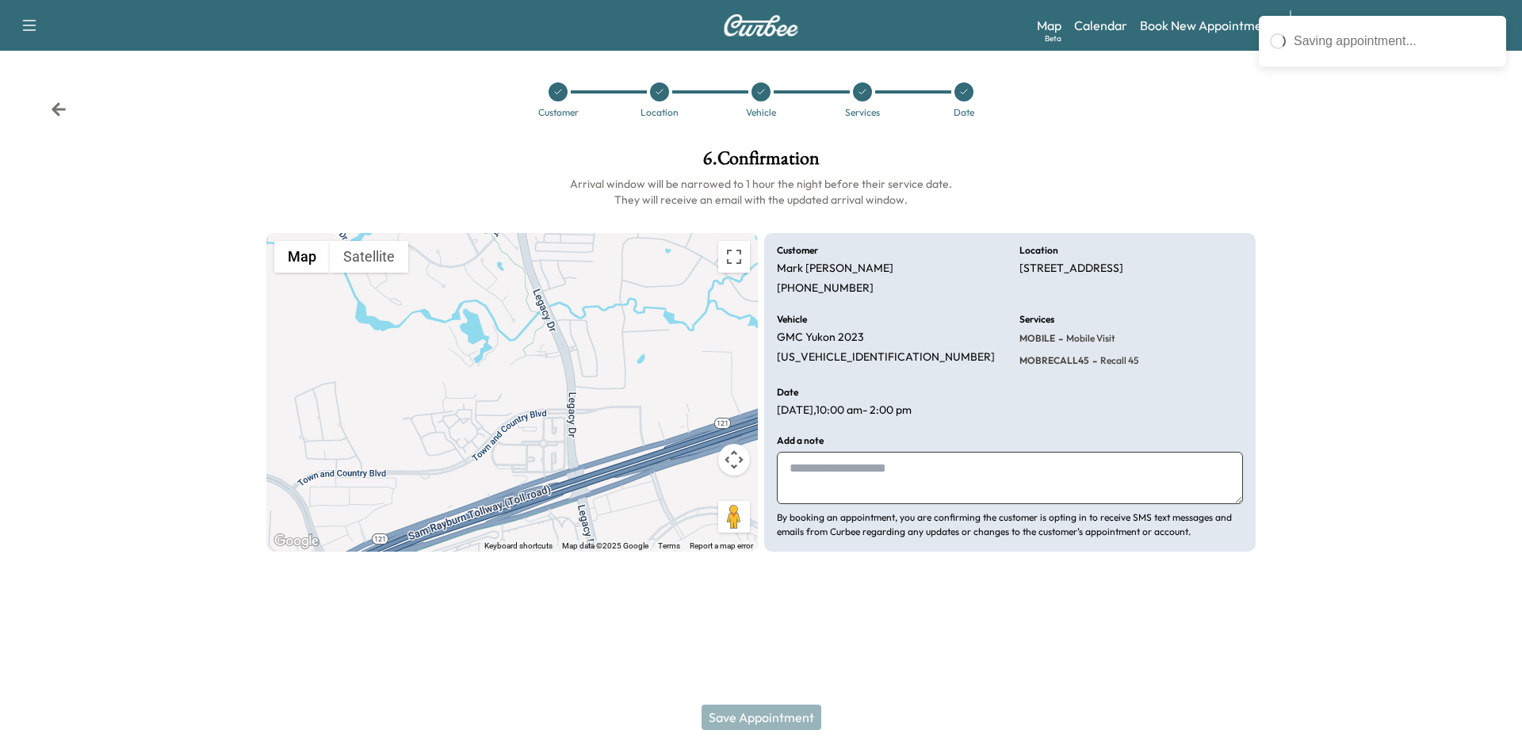
click at [769, 716] on div "Save Appointment" at bounding box center [761, 716] width 1522 height 63
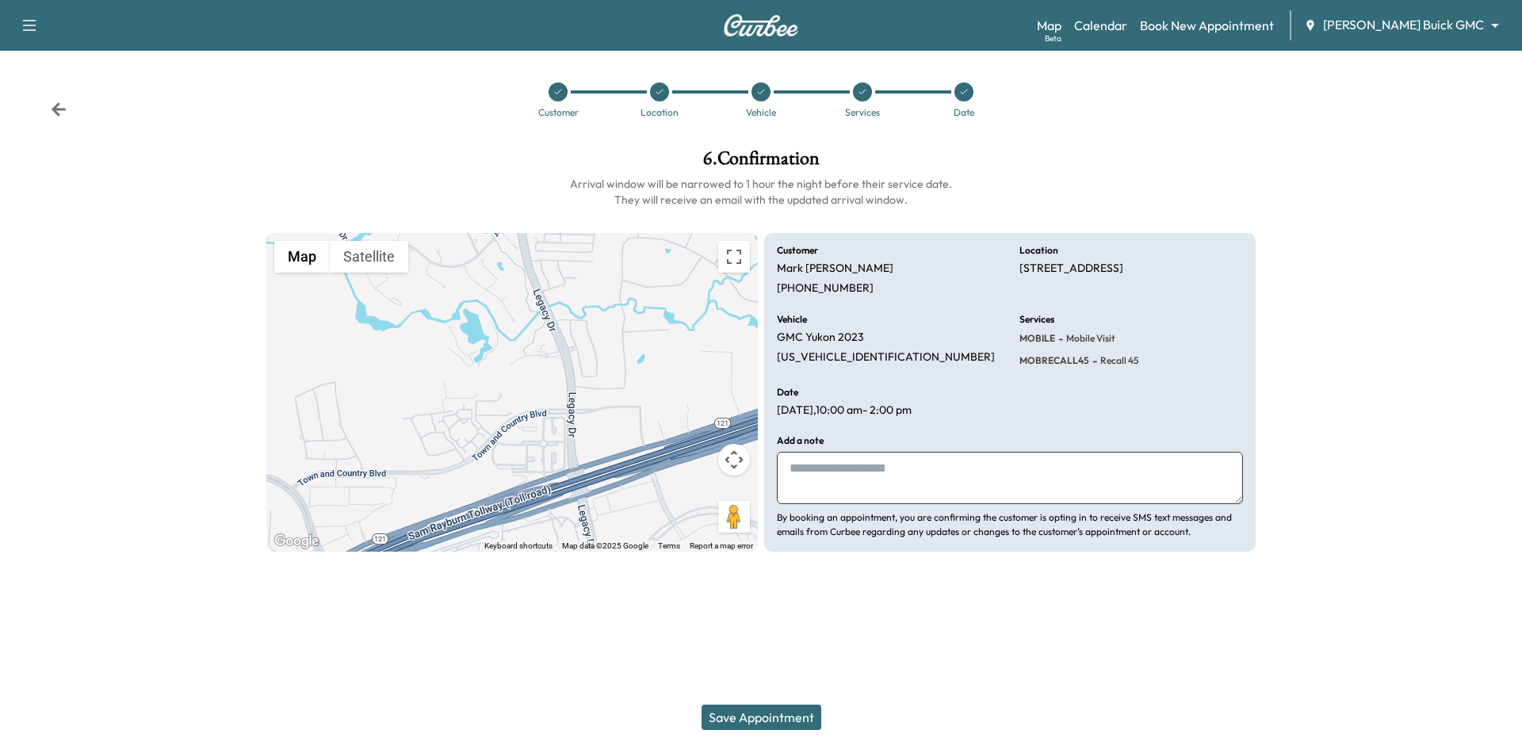
click at [752, 713] on button "Save Appointment" at bounding box center [761, 716] width 120 height 25
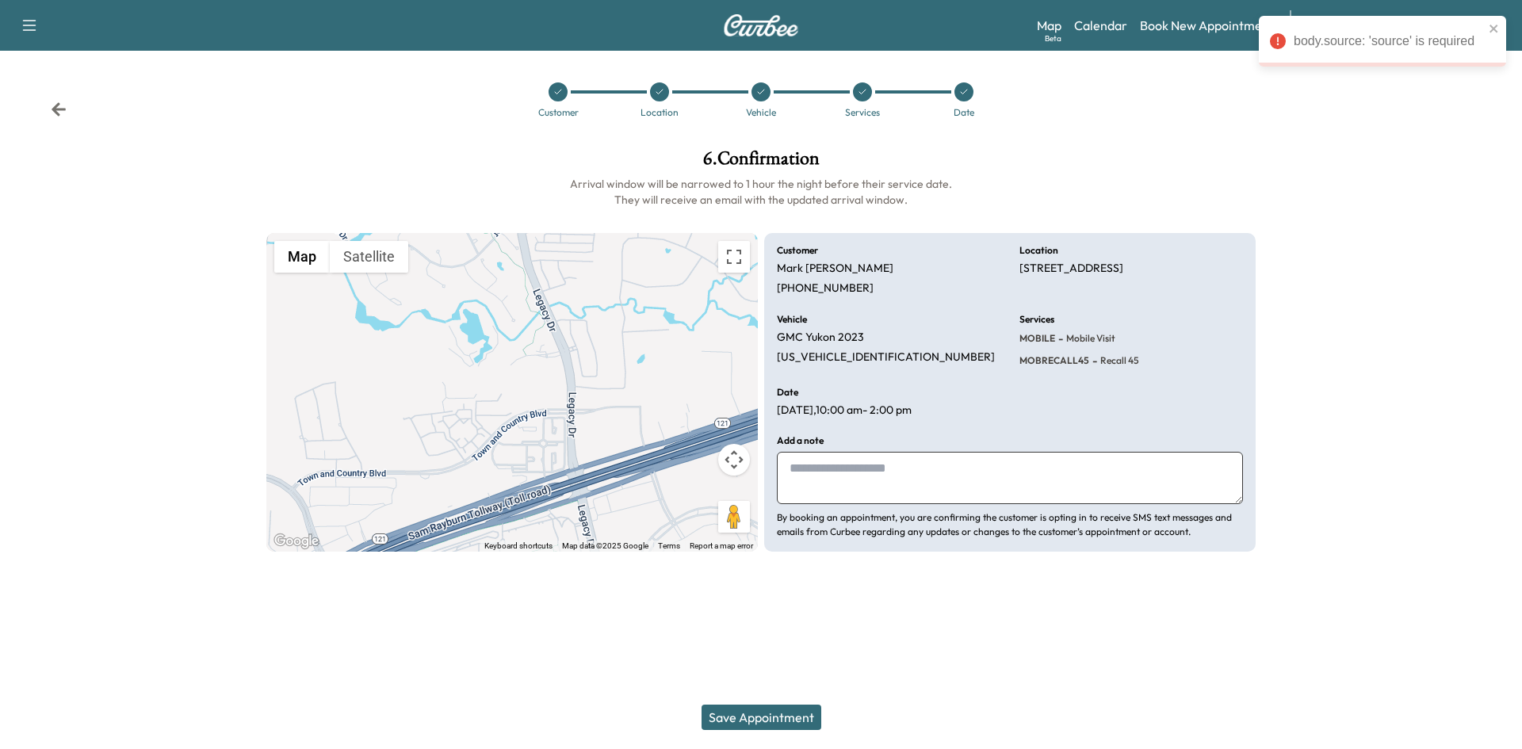
click at [659, 90] on icon at bounding box center [660, 92] width 10 height 10
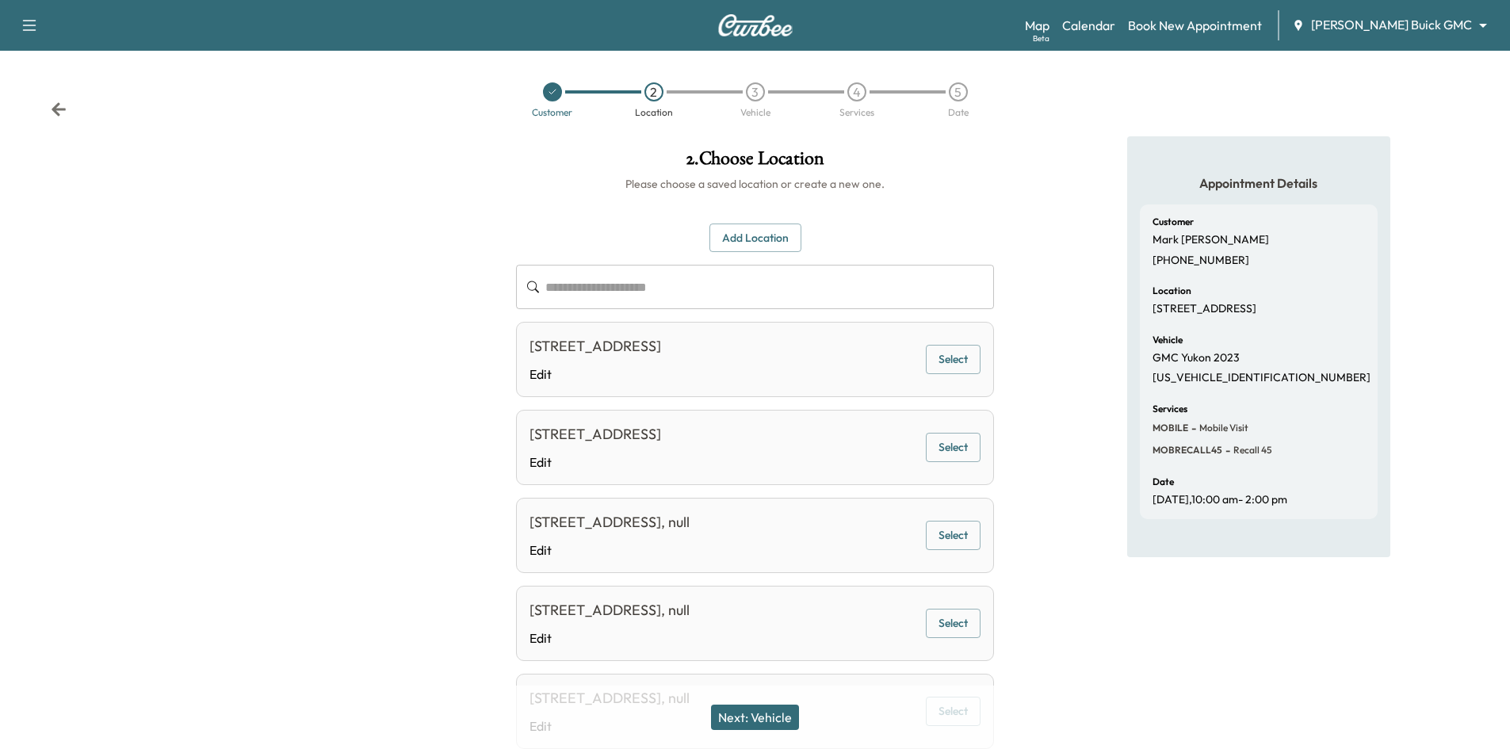
click at [555, 89] on icon at bounding box center [553, 92] width 10 height 10
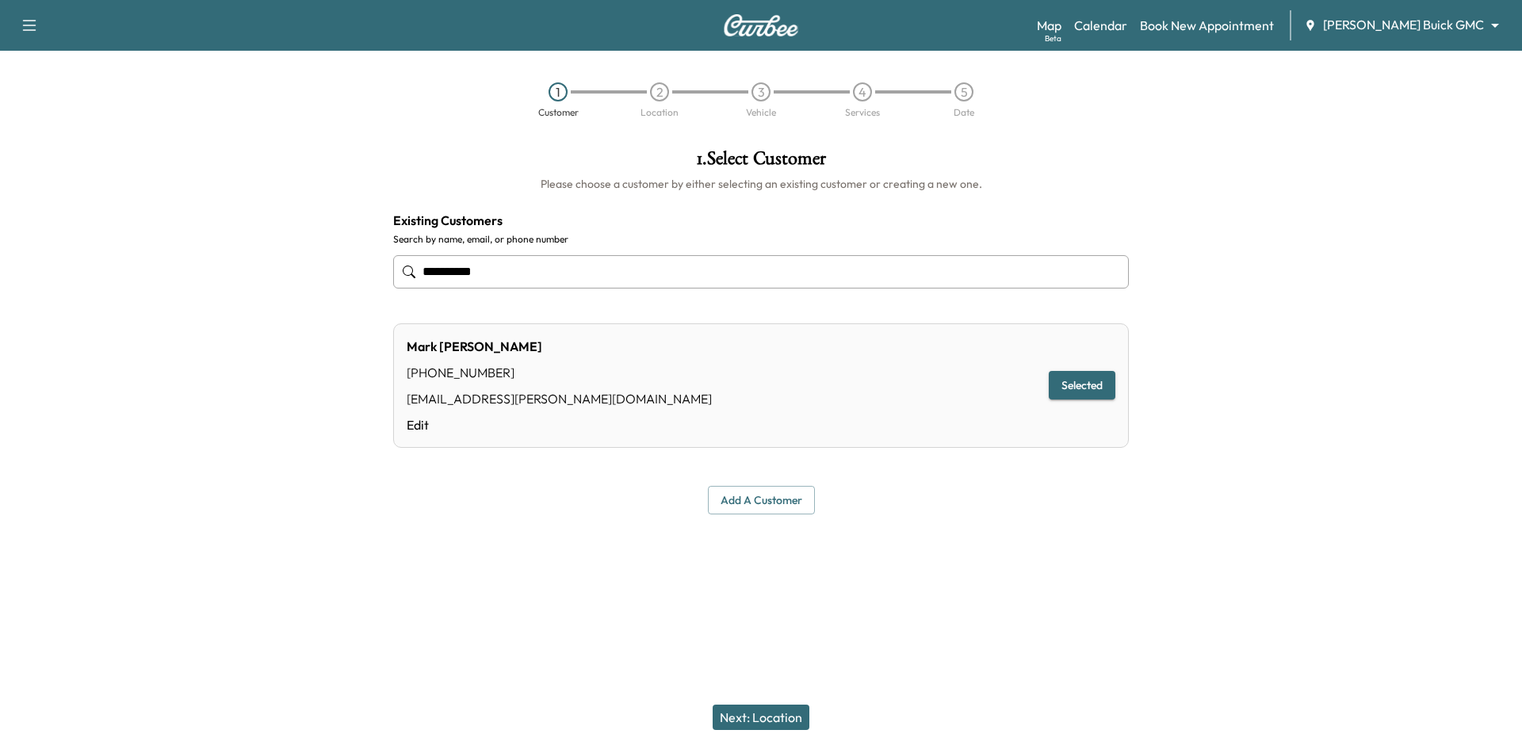
click at [773, 708] on button "Next: Location" at bounding box center [760, 716] width 97 height 25
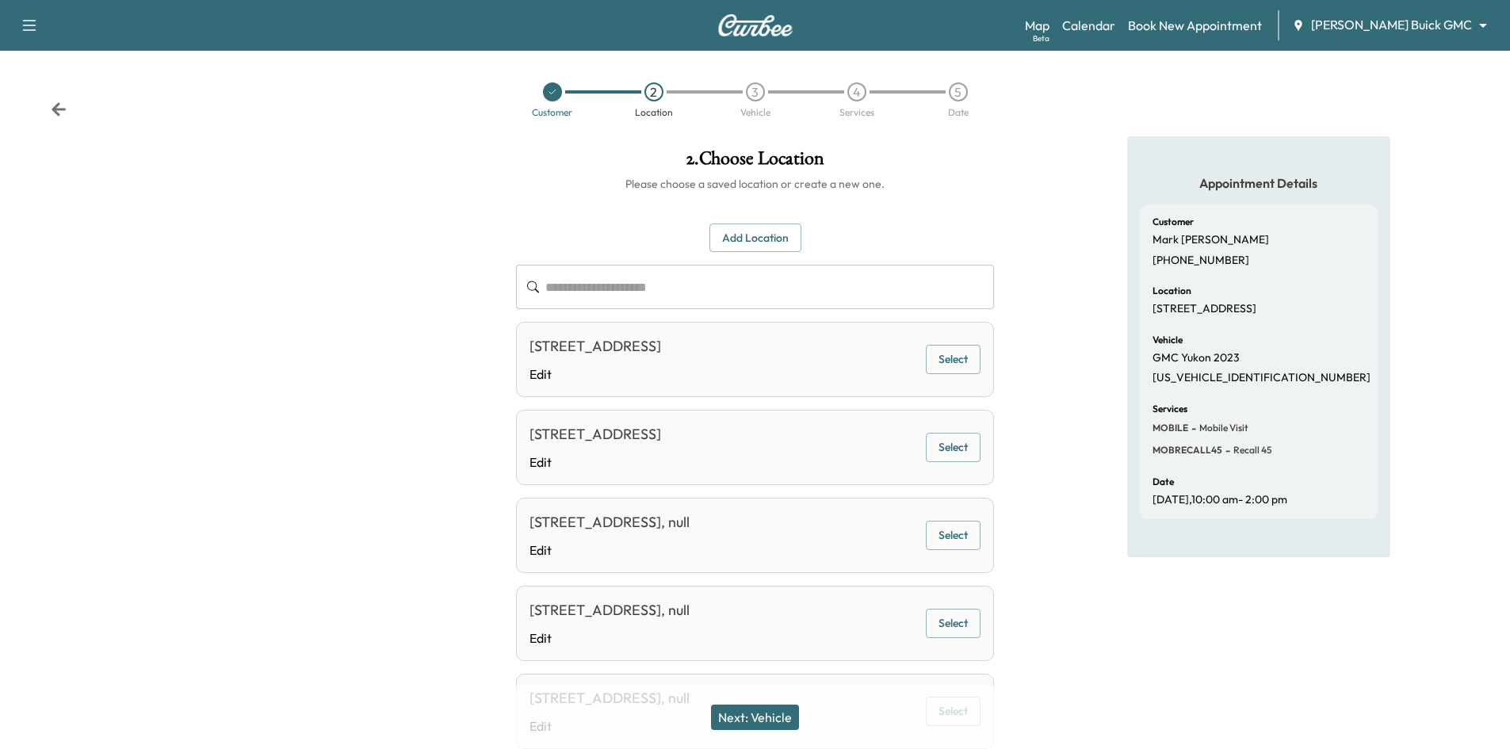
click at [777, 720] on button "Next: Vehicle" at bounding box center [755, 716] width 88 height 25
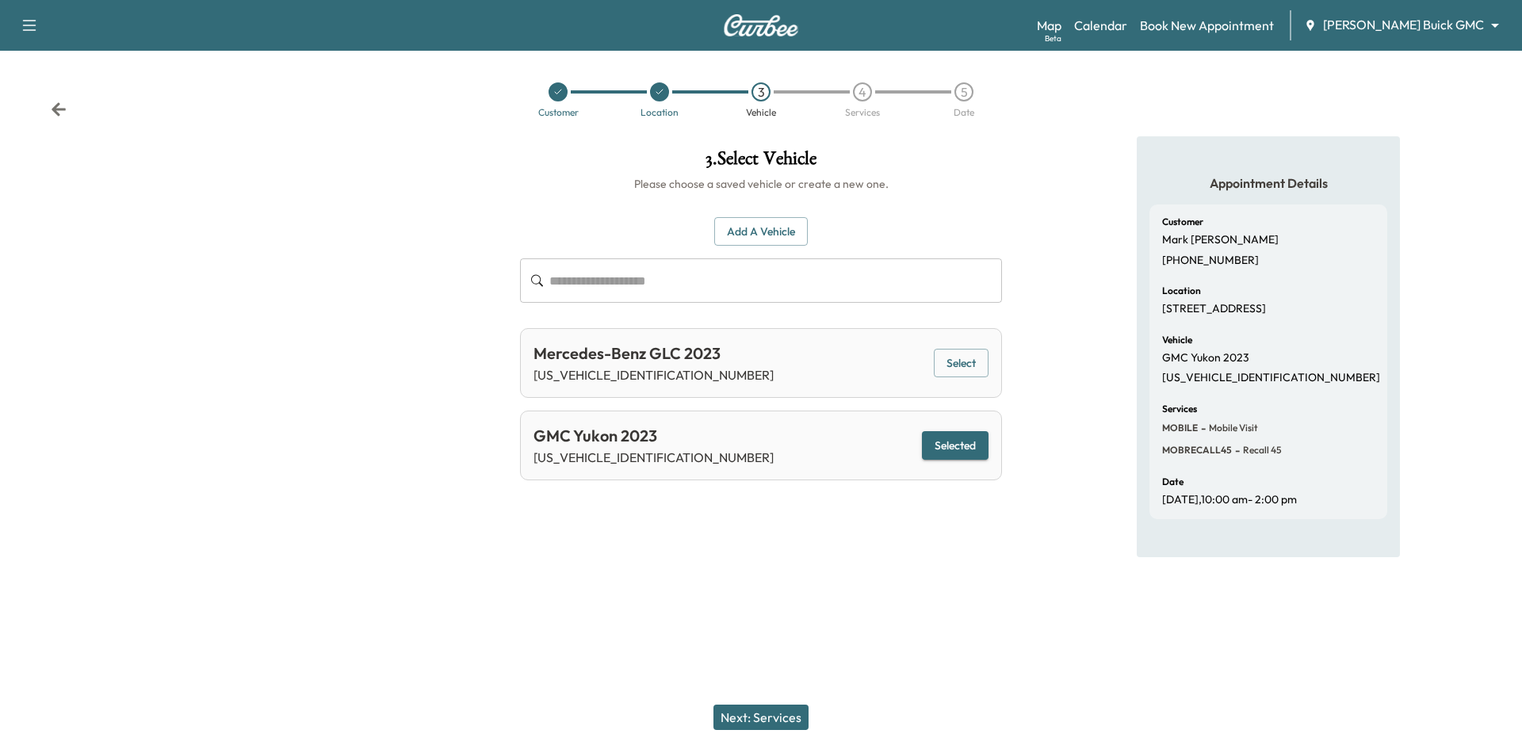
click at [777, 720] on button "Next: Services" at bounding box center [760, 716] width 95 height 25
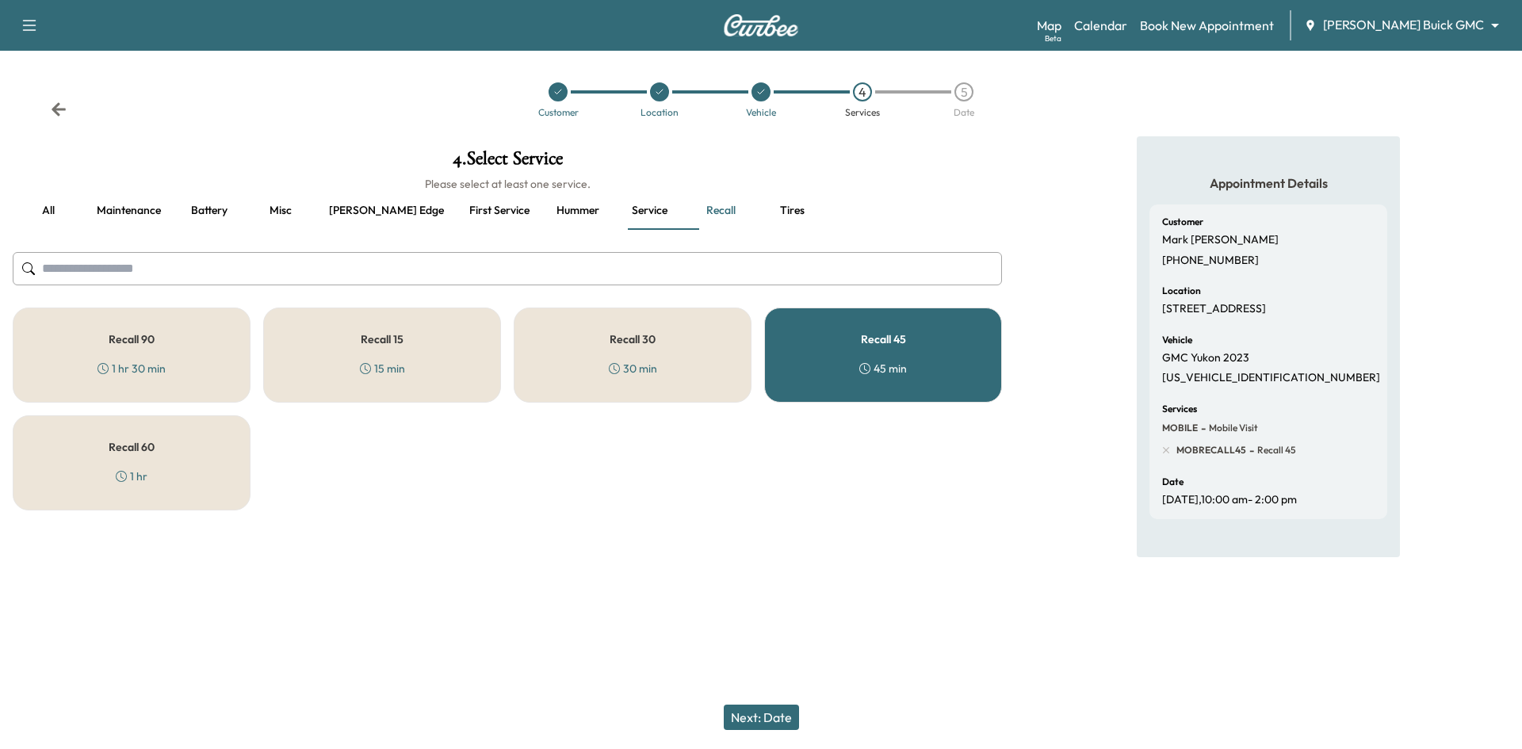
click at [185, 481] on div "Recall 60 1 hr" at bounding box center [132, 462] width 238 height 95
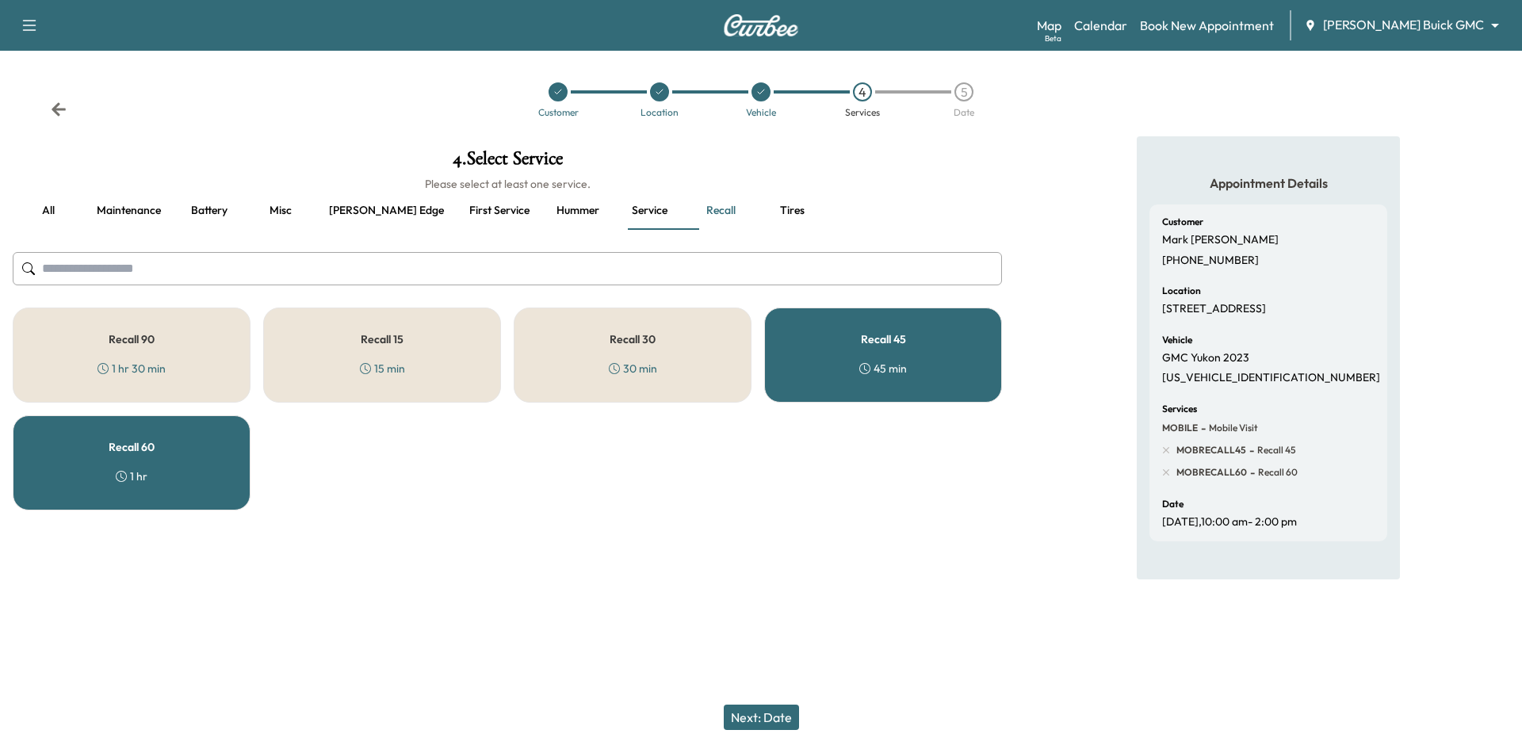
click at [872, 314] on div "Recall 45 45 min" at bounding box center [883, 354] width 238 height 95
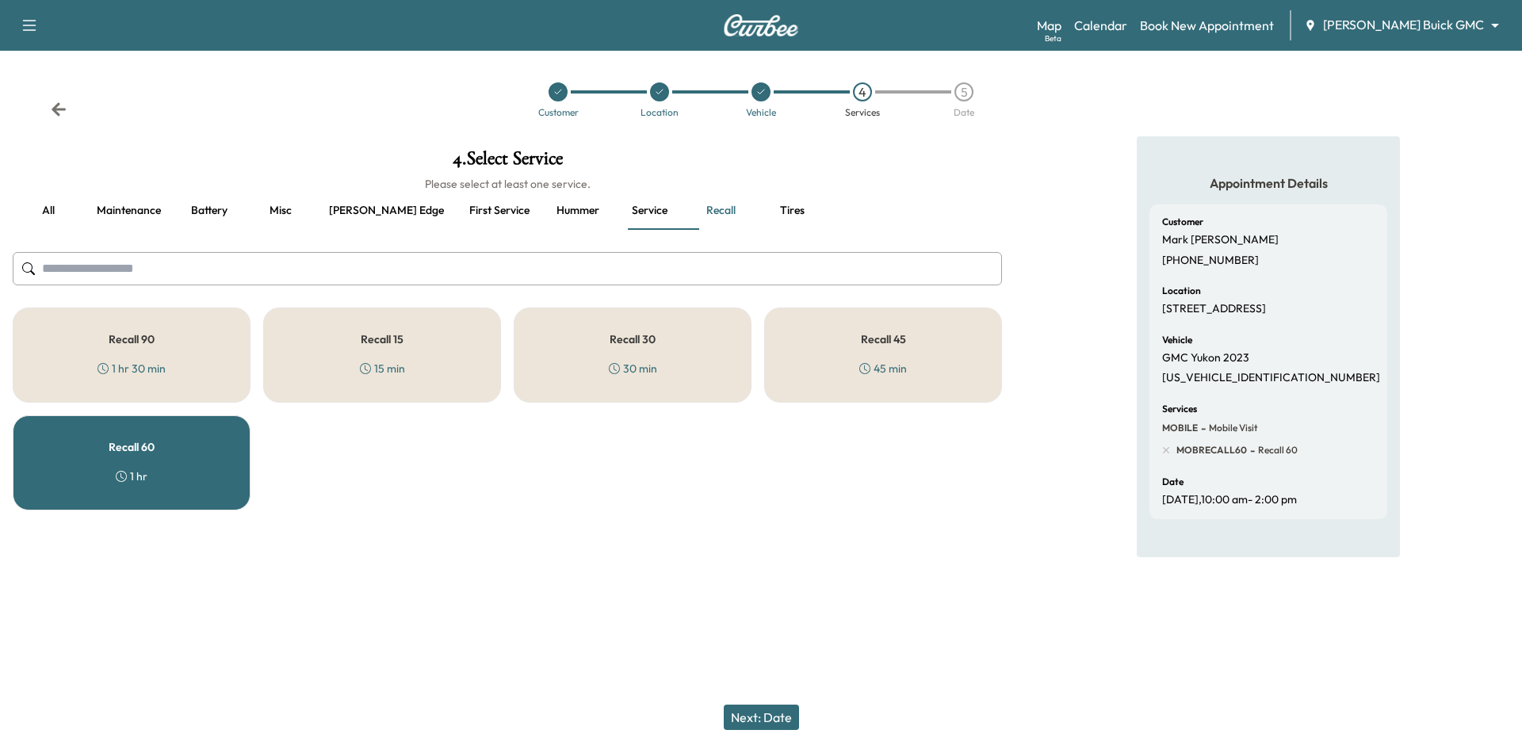
click at [764, 725] on button "Next: Date" at bounding box center [761, 716] width 75 height 25
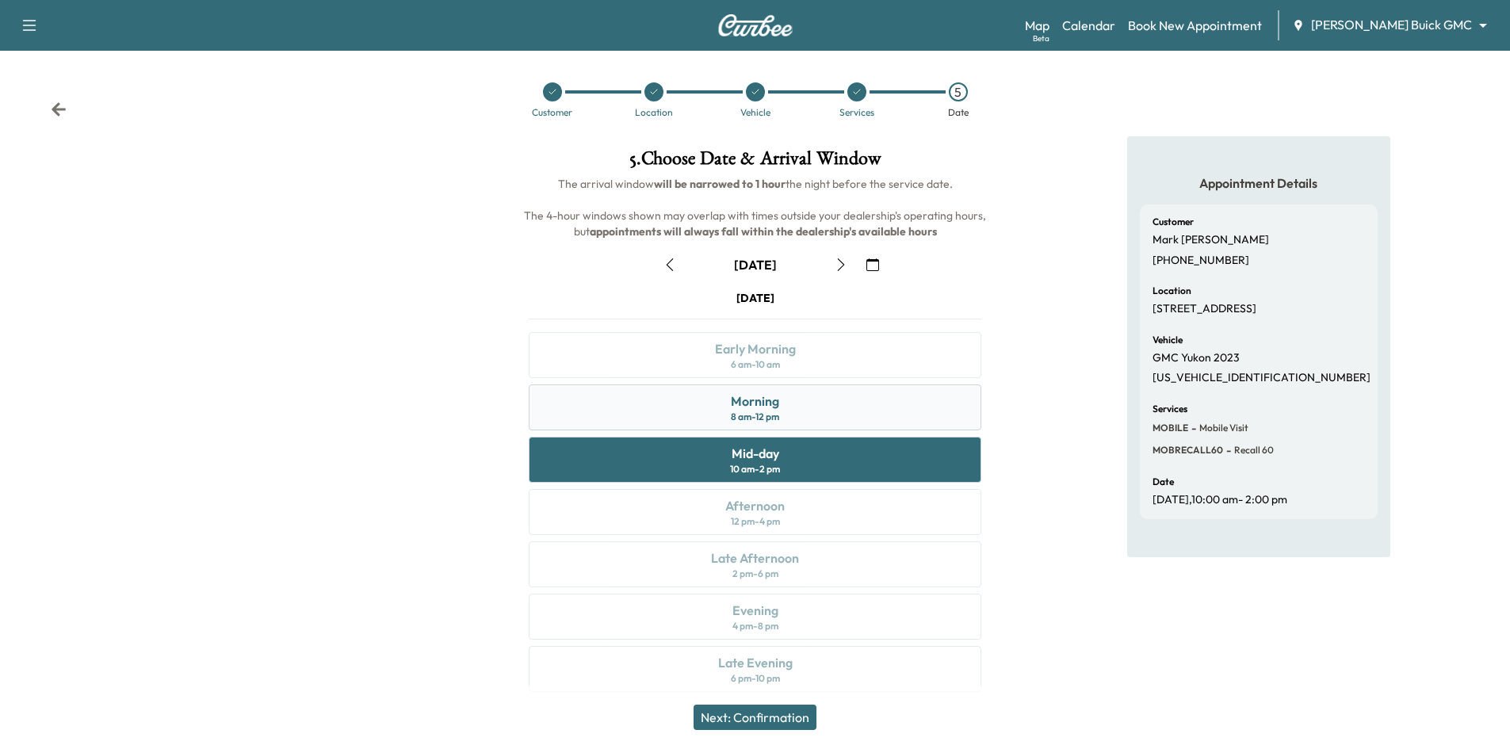
click at [812, 417] on div "Morning 8 am - 12 pm" at bounding box center [755, 407] width 452 height 46
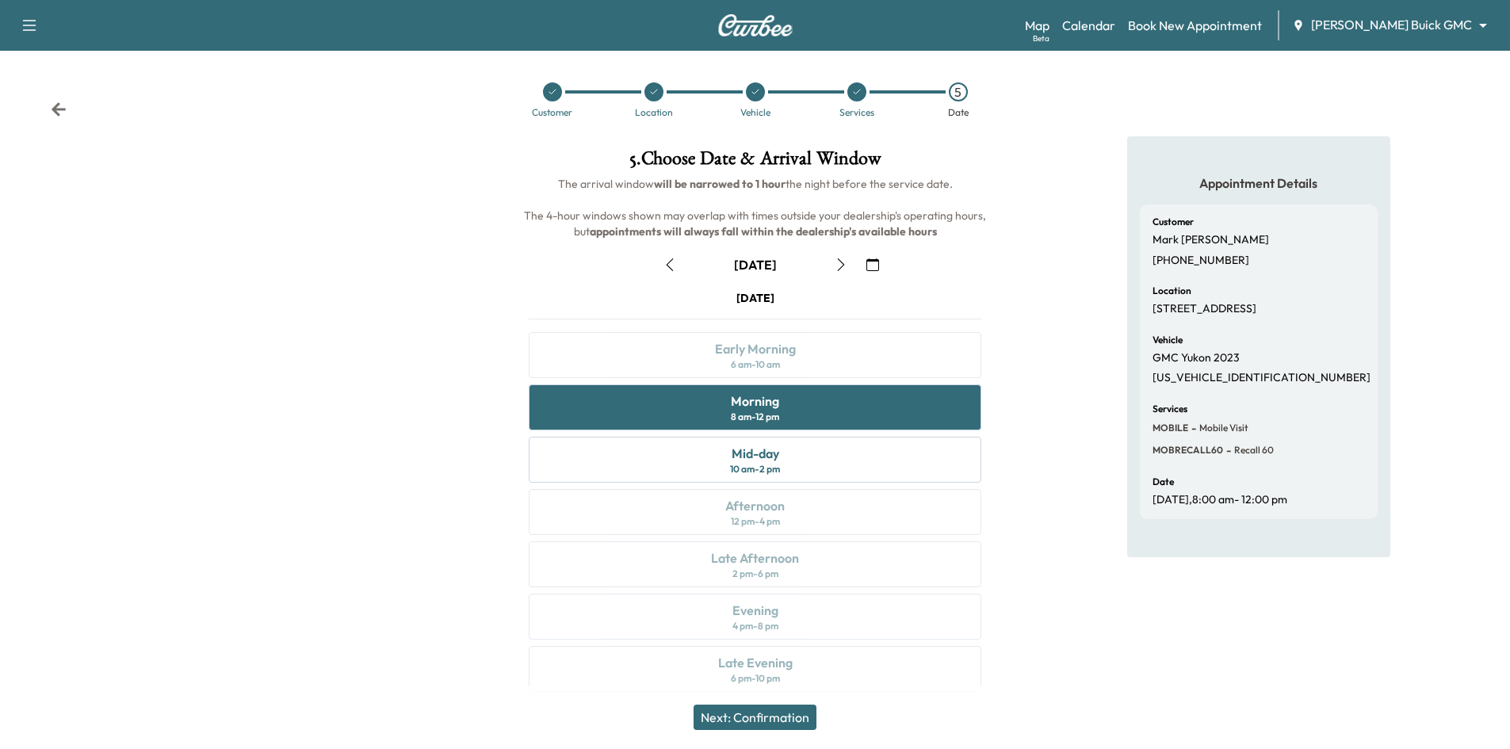
click at [744, 714] on button "Next: Confirmation" at bounding box center [754, 716] width 123 height 25
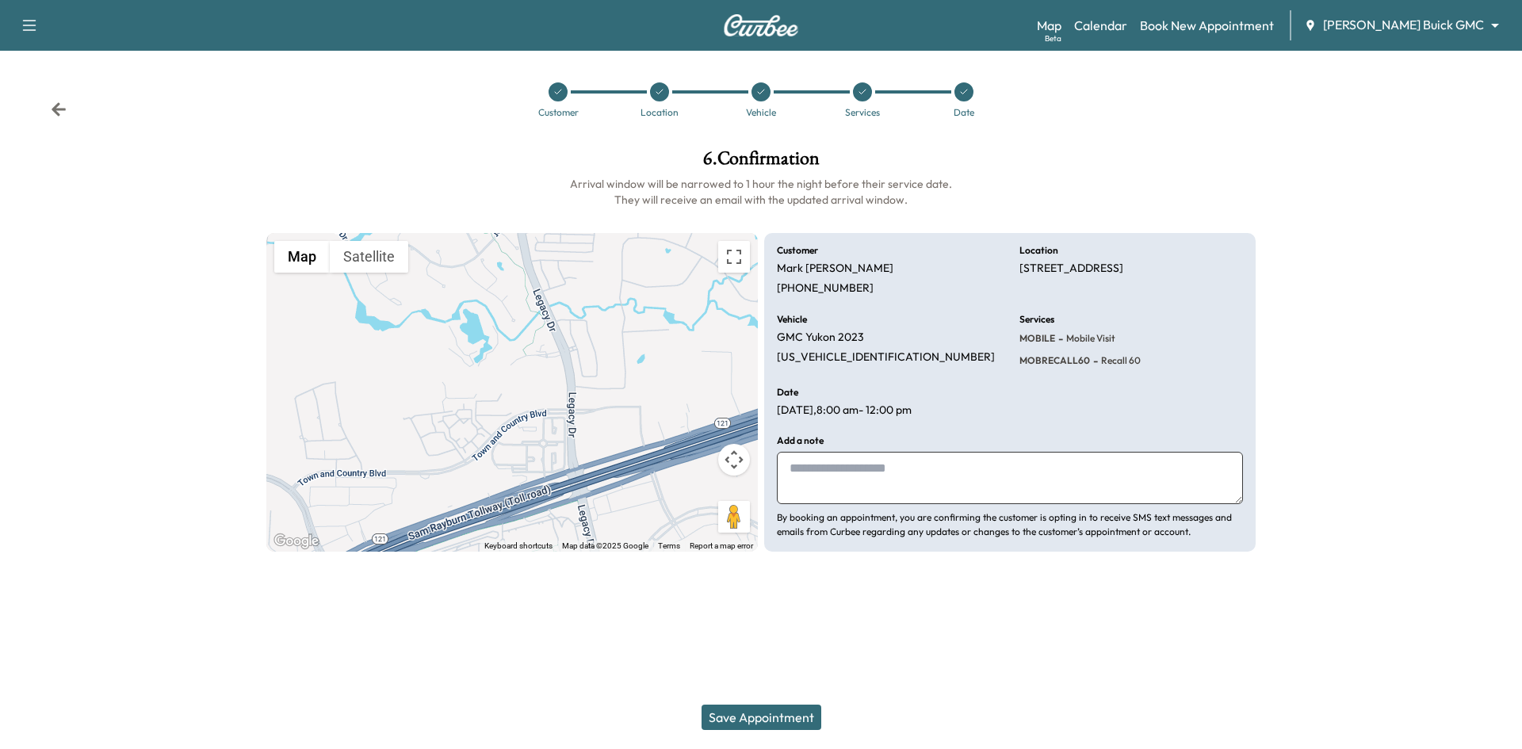
click at [773, 714] on button "Save Appointment" at bounding box center [761, 716] width 120 height 25
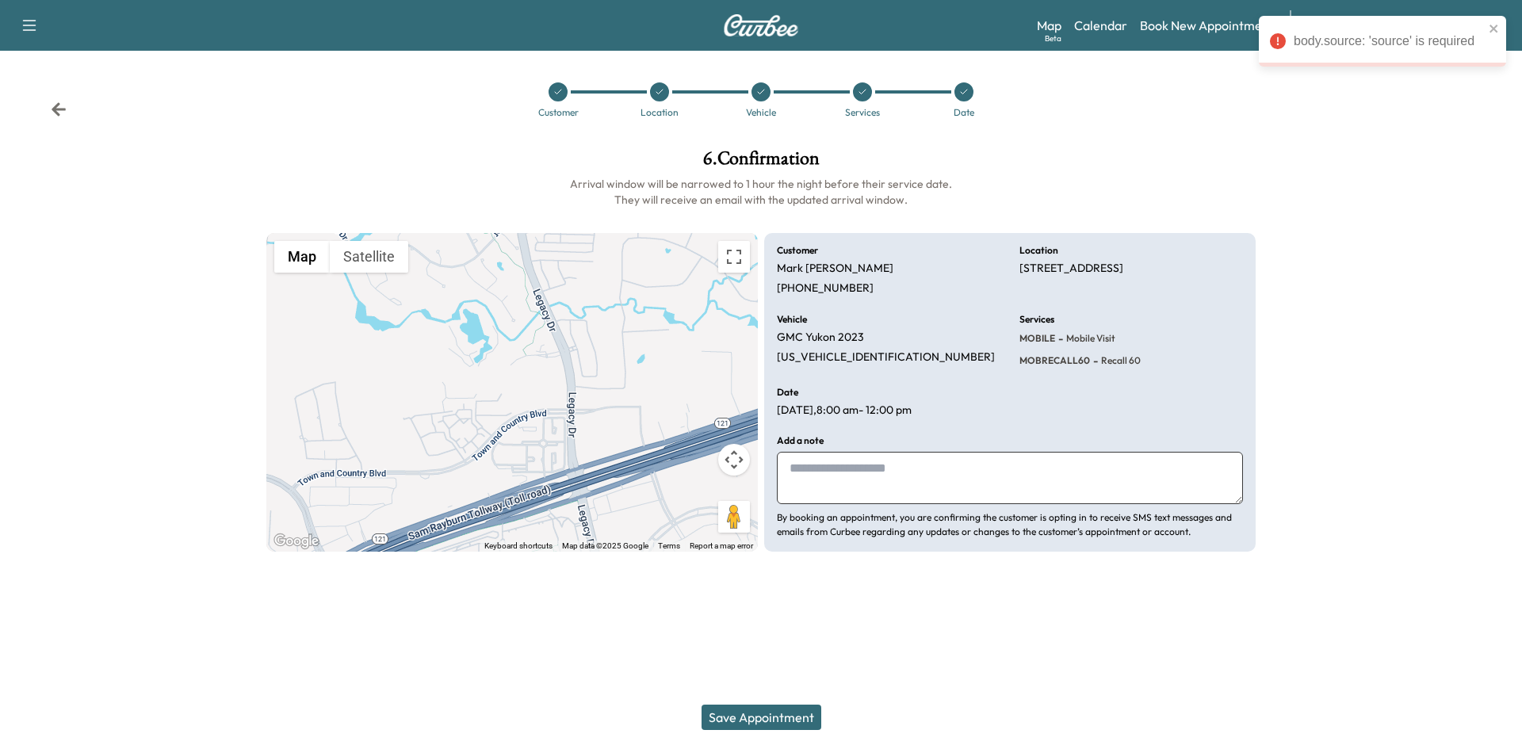
click at [561, 98] on div at bounding box center [557, 91] width 19 height 19
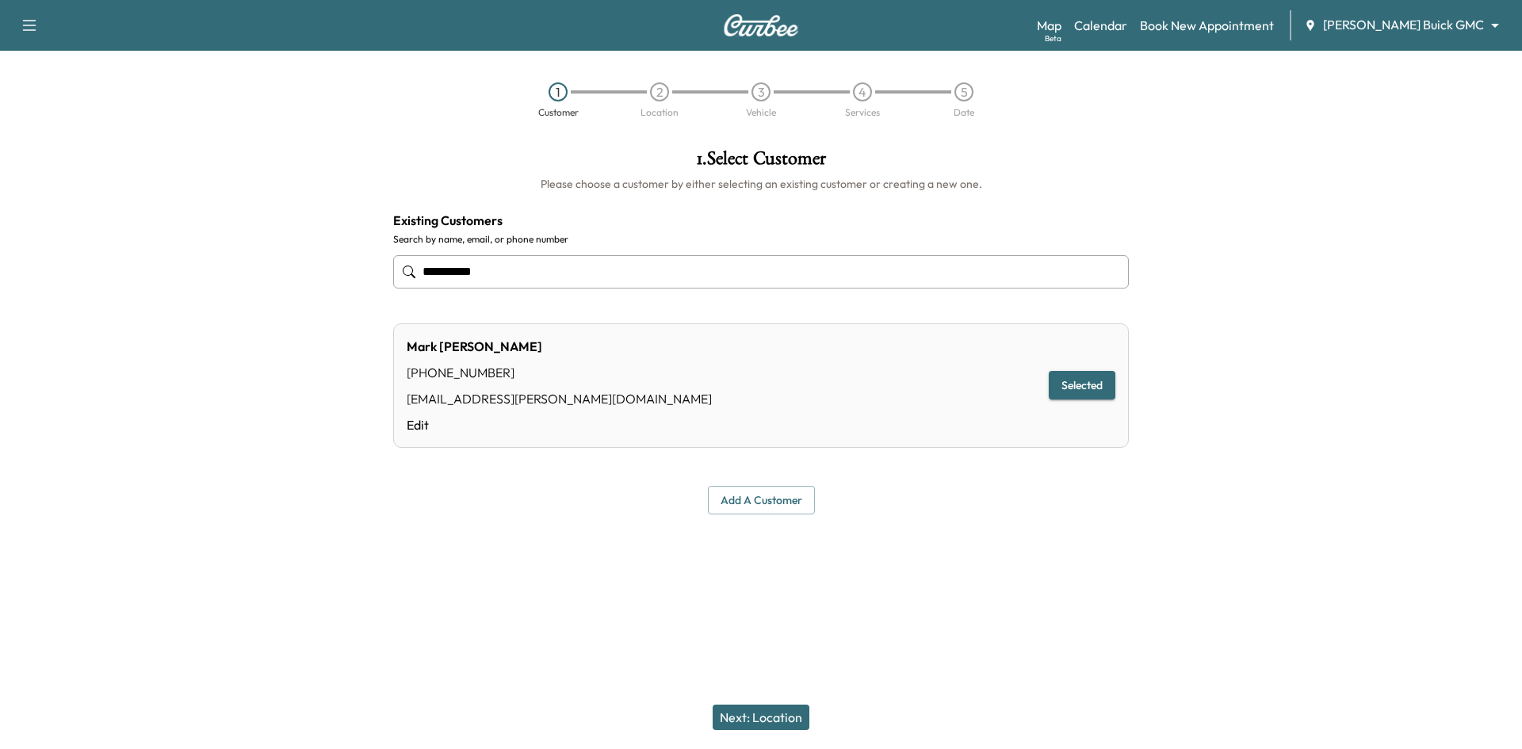
click at [419, 423] on link "Edit" at bounding box center [559, 424] width 305 height 19
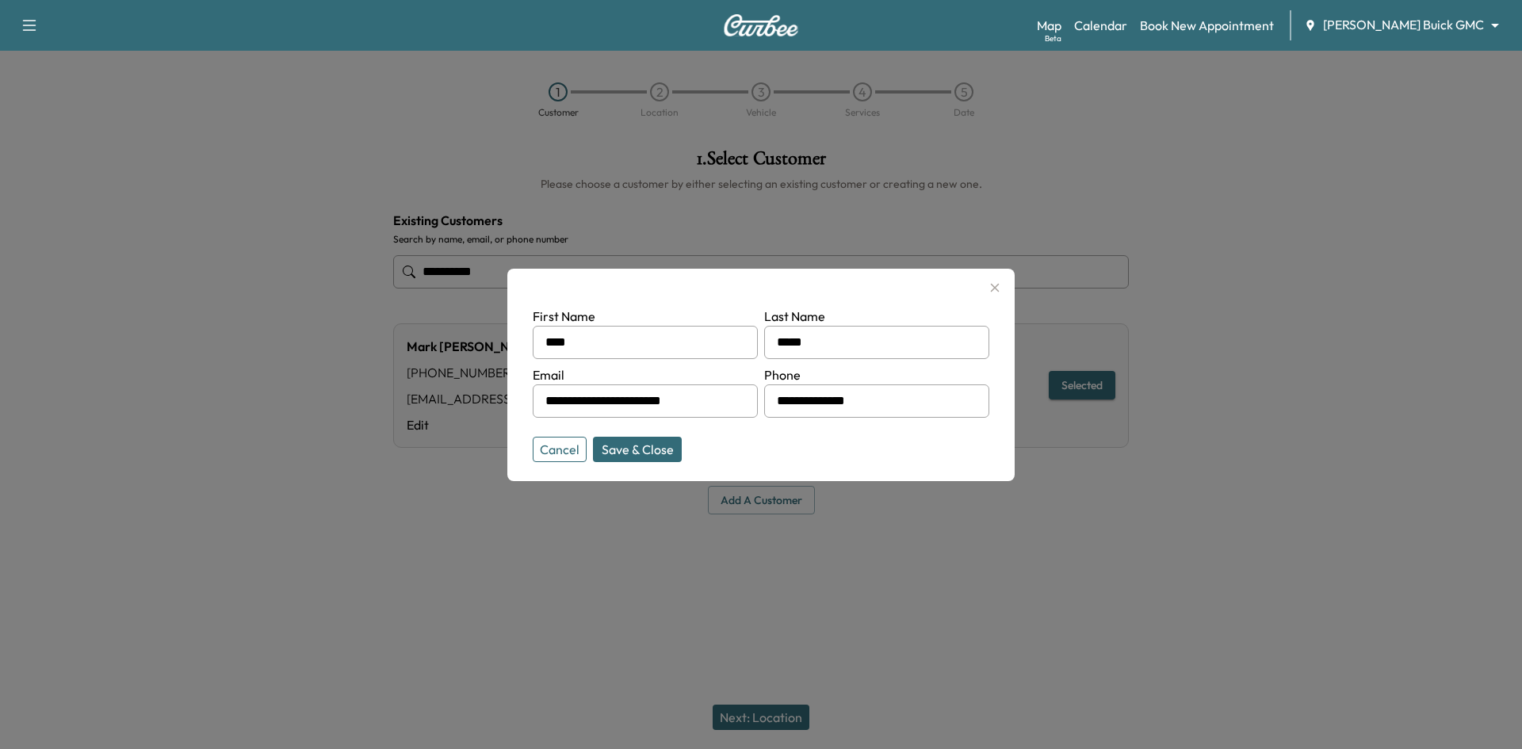
drag, startPoint x: 625, startPoint y: 526, endPoint x: 640, endPoint y: 525, distance: 14.4
click at [626, 526] on div at bounding box center [761, 374] width 1522 height 749
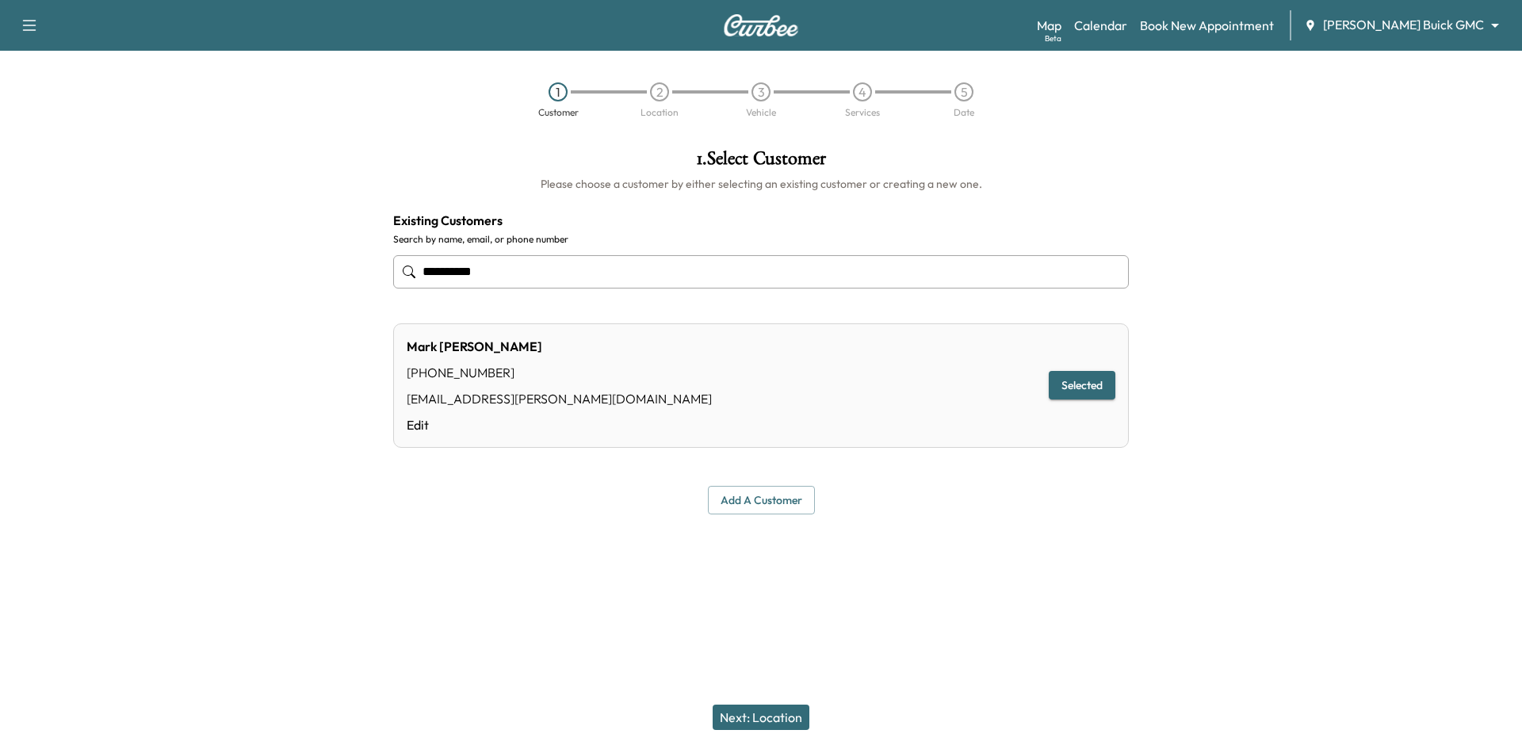
click at [750, 712] on button "Next: Location" at bounding box center [760, 716] width 97 height 25
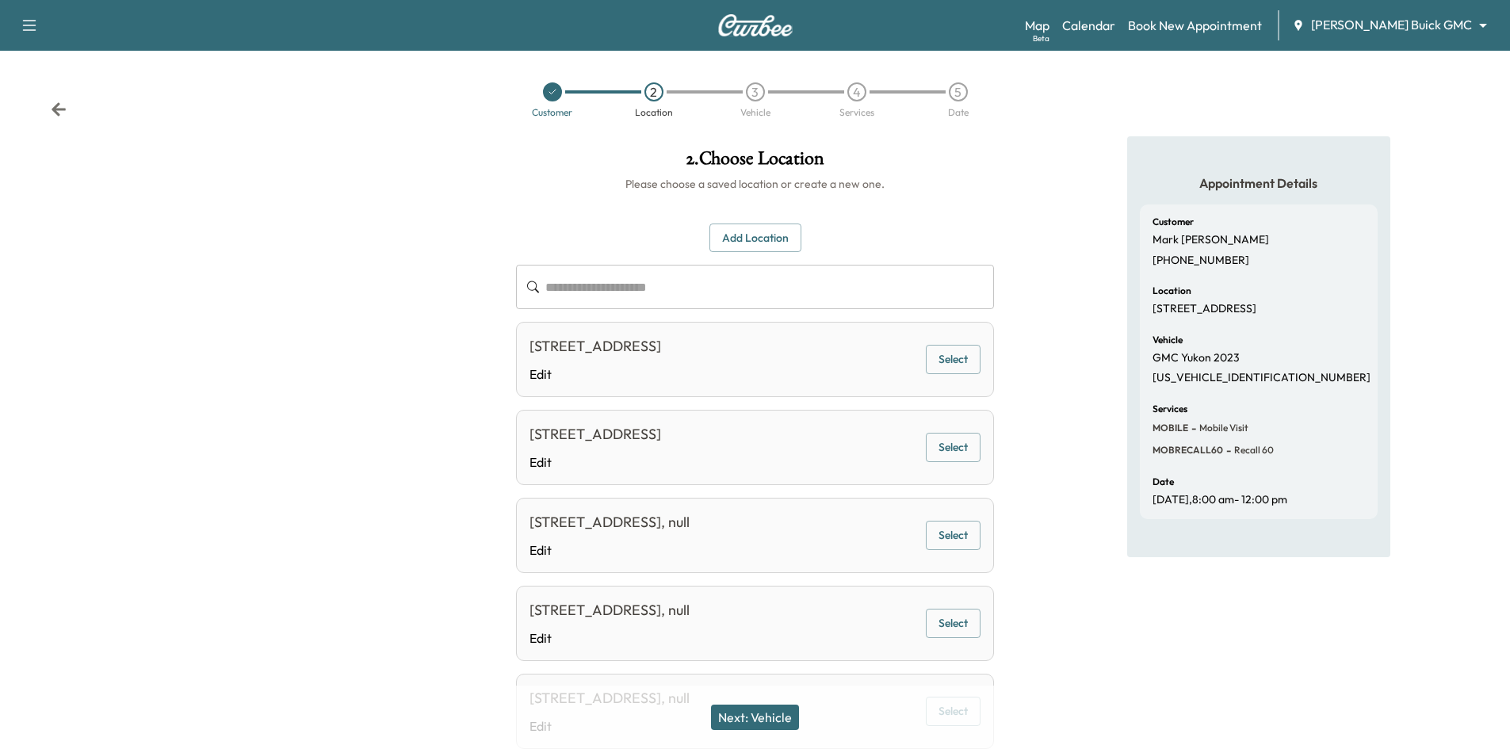
click at [751, 717] on button "Next: Vehicle" at bounding box center [755, 716] width 88 height 25
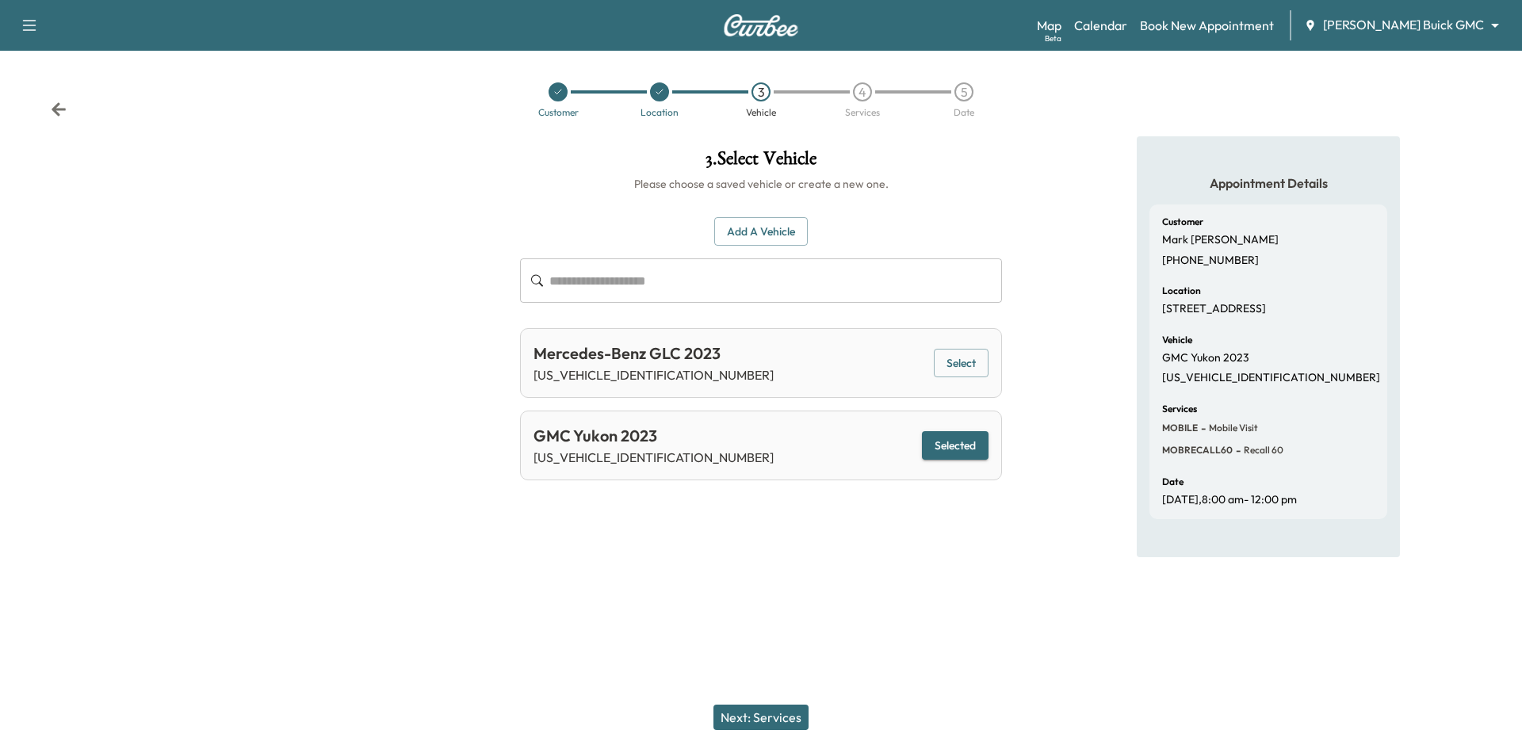
click at [751, 717] on button "Next: Services" at bounding box center [760, 716] width 95 height 25
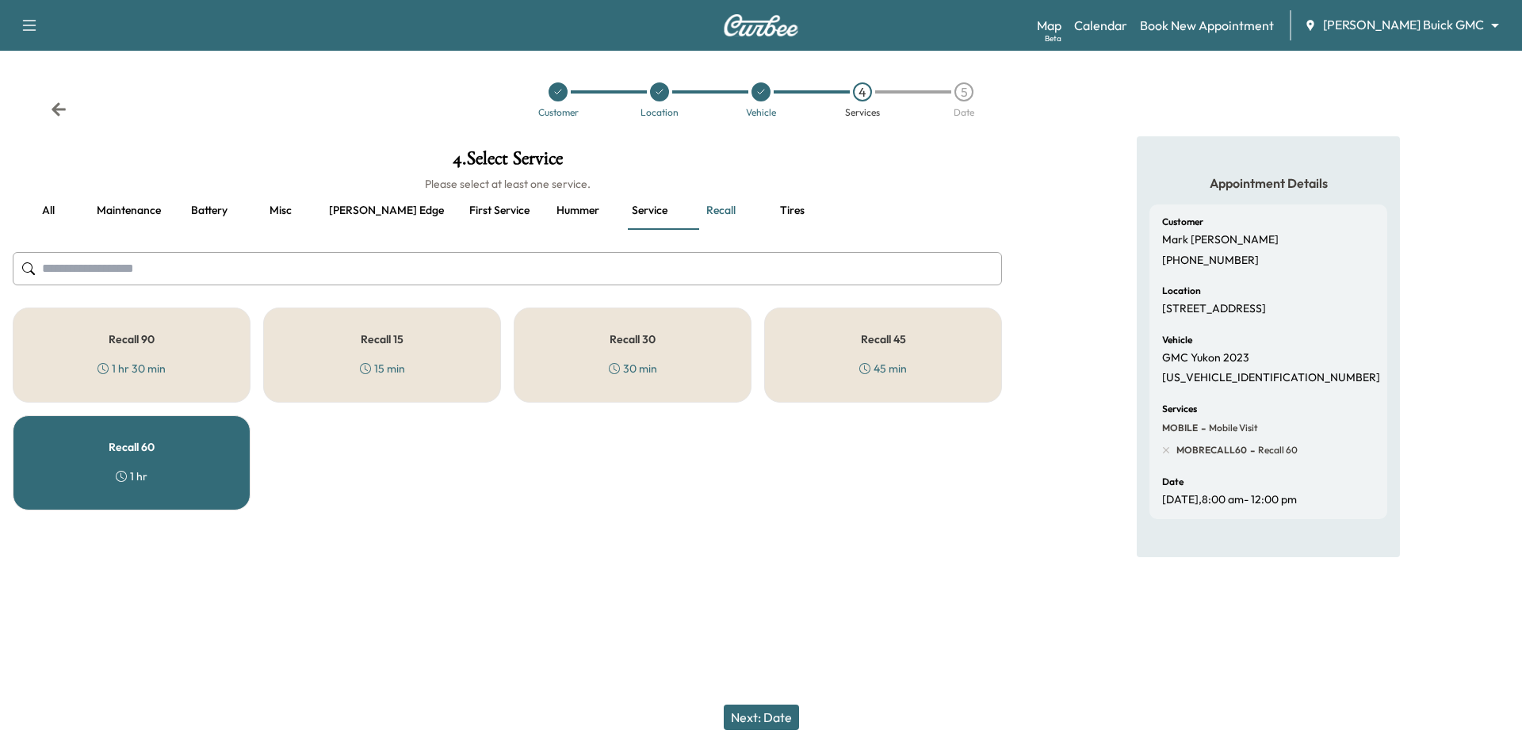
click at [751, 717] on button "Next: Date" at bounding box center [761, 716] width 75 height 25
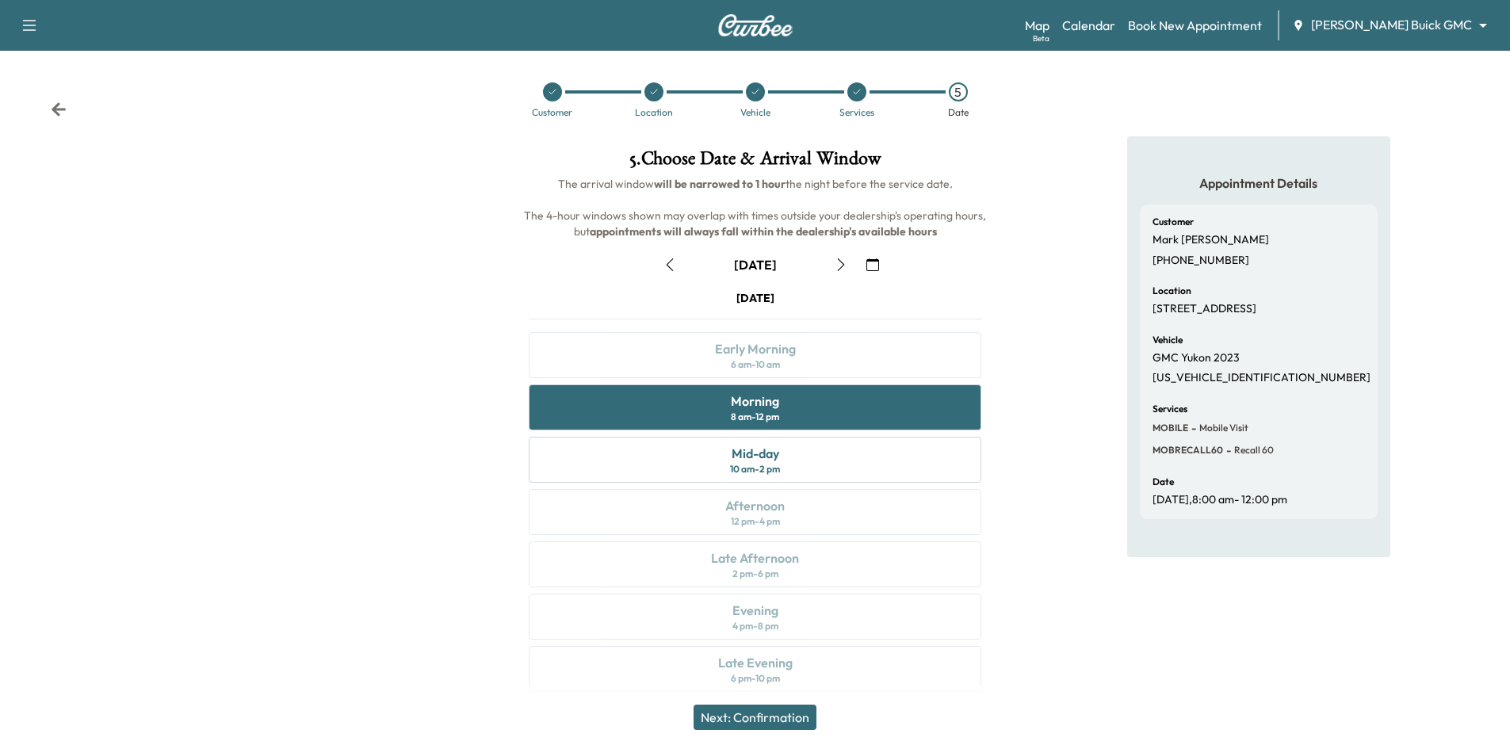
click at [751, 717] on button "Next: Confirmation" at bounding box center [754, 716] width 123 height 25
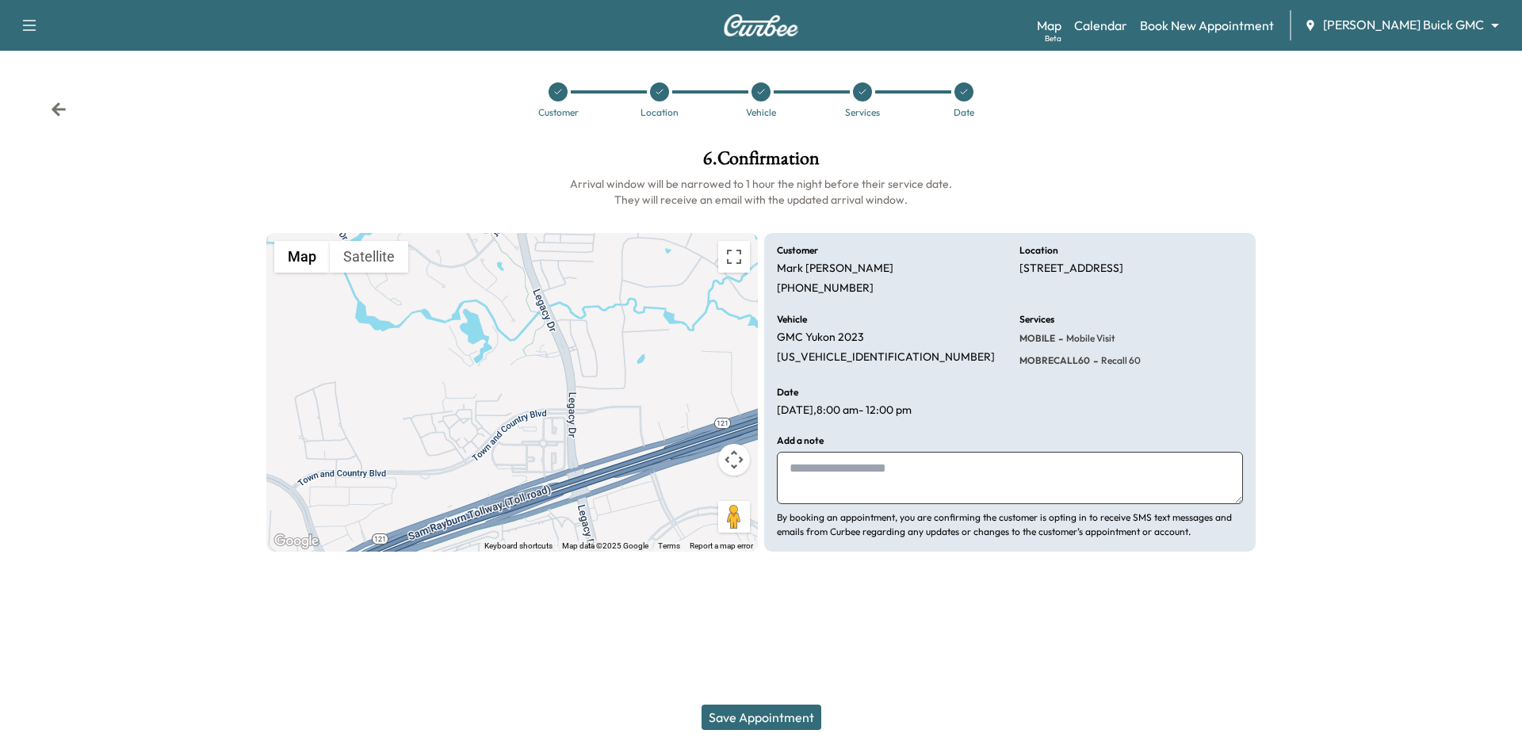
click at [769, 720] on button "Save Appointment" at bounding box center [761, 716] width 120 height 25
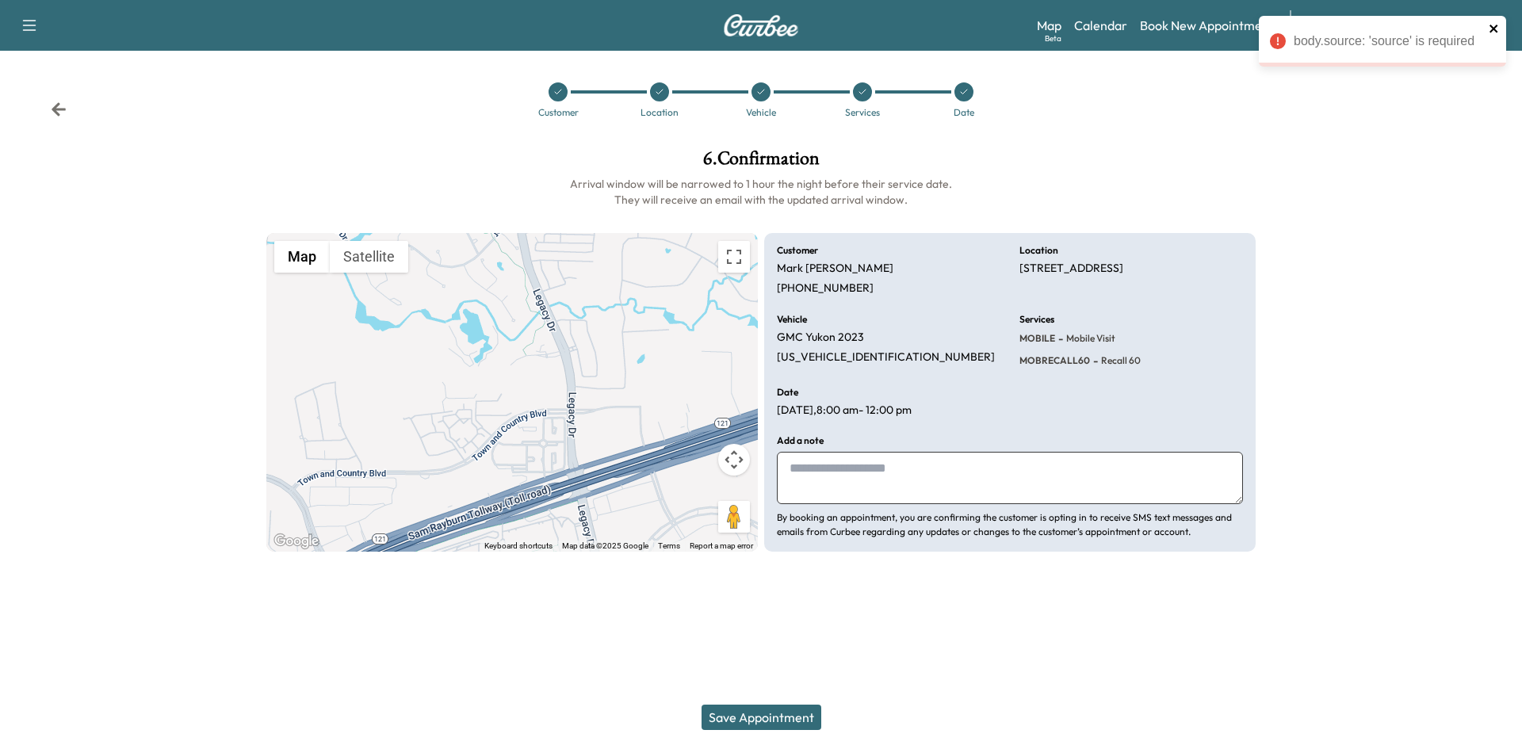
click at [1493, 26] on icon "close" at bounding box center [1493, 28] width 11 height 13
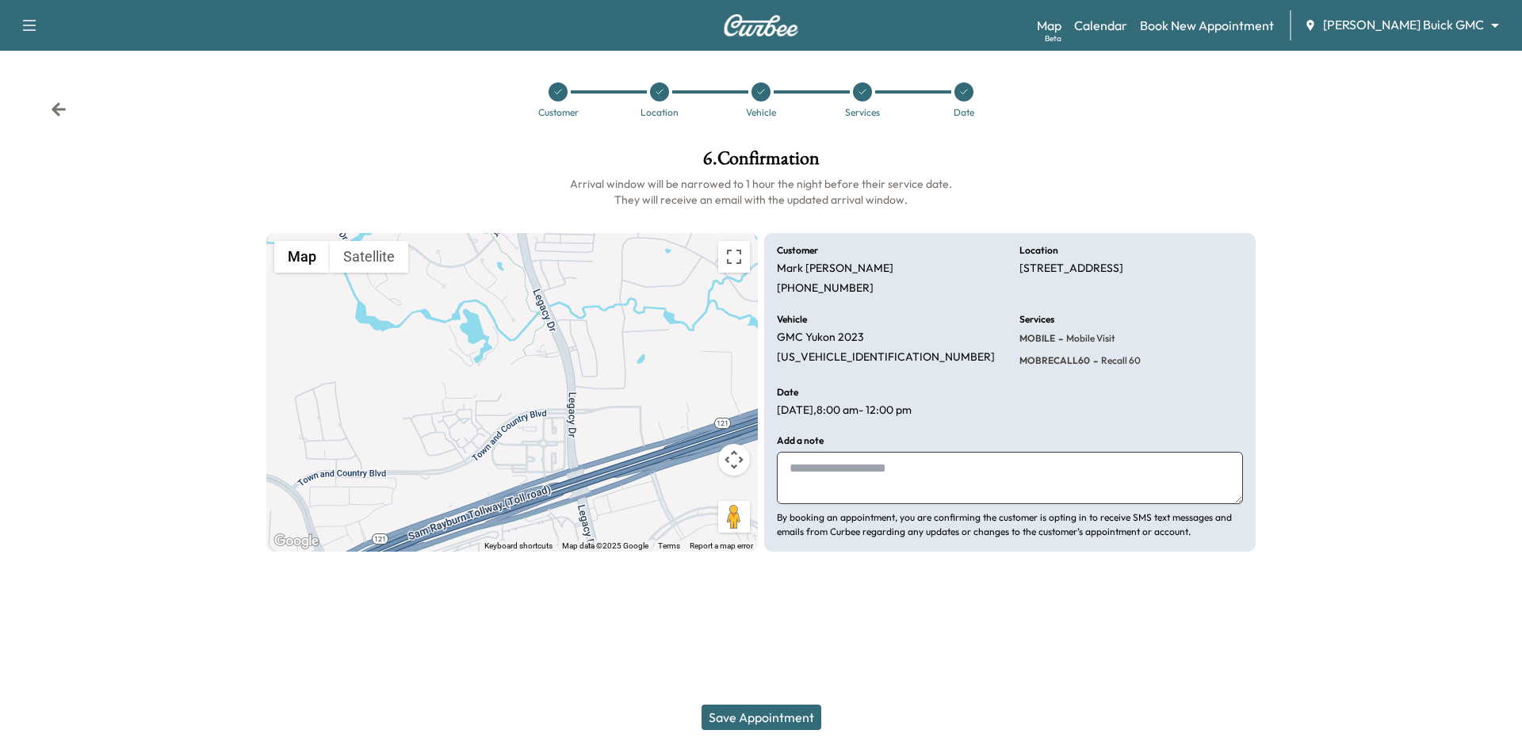
click at [32, 23] on icon "button" at bounding box center [29, 25] width 19 height 19
click at [56, 87] on button "Log Out" at bounding box center [55, 89] width 59 height 25
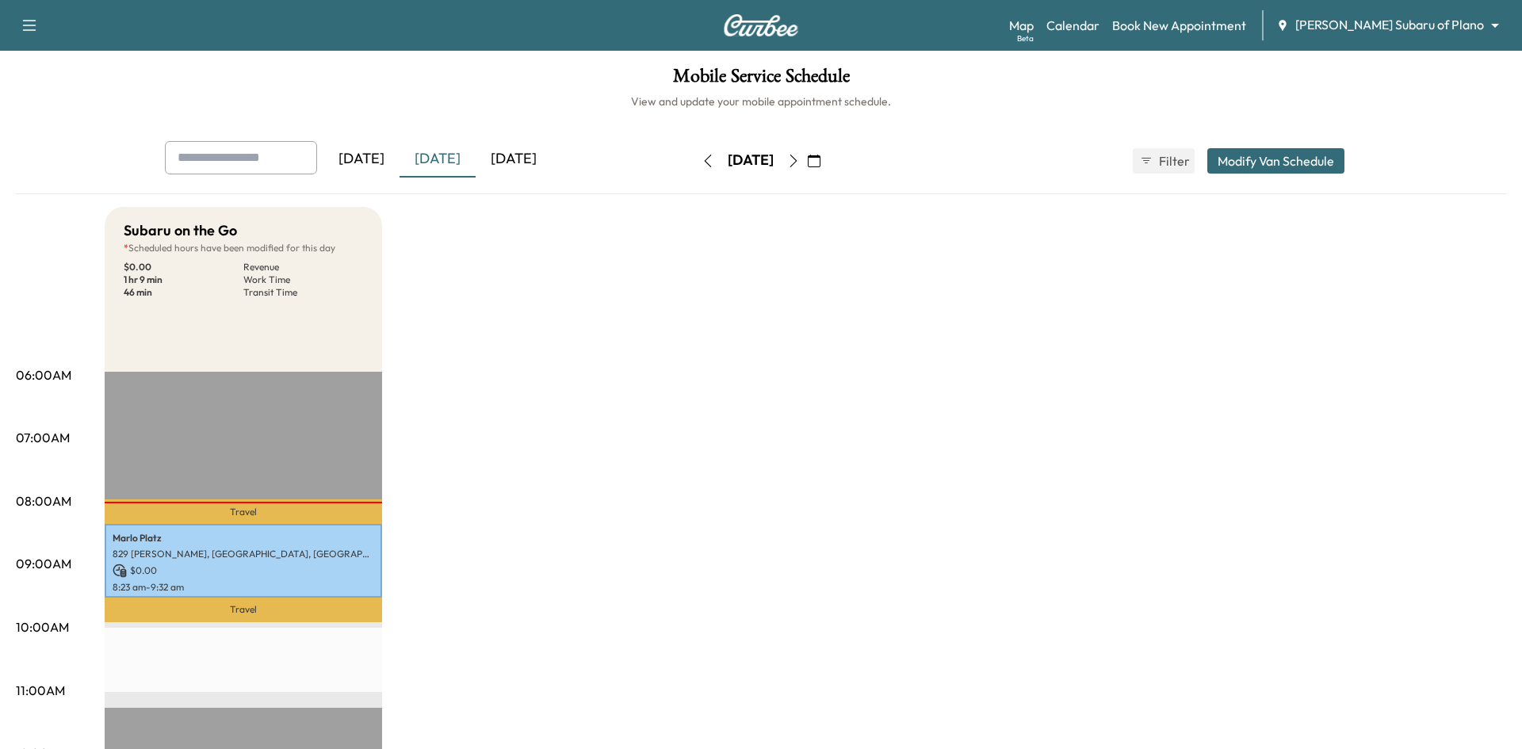
click at [1365, 32] on body "Support Log Out Map Beta Calendar Book New Appointment [PERSON_NAME] Subaru of …" at bounding box center [761, 374] width 1522 height 749
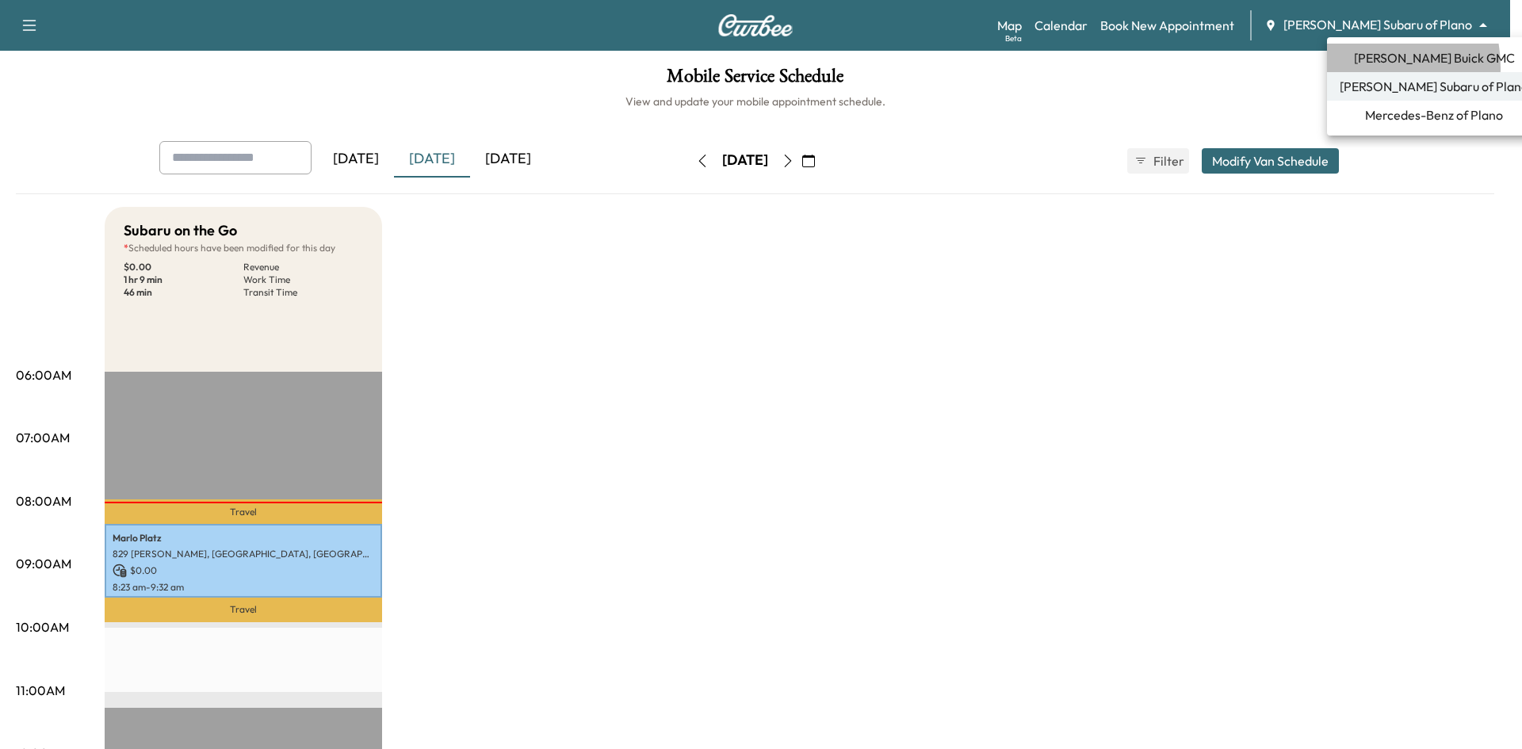
click at [1357, 67] on li "[PERSON_NAME] Buick GMC" at bounding box center [1434, 58] width 214 height 29
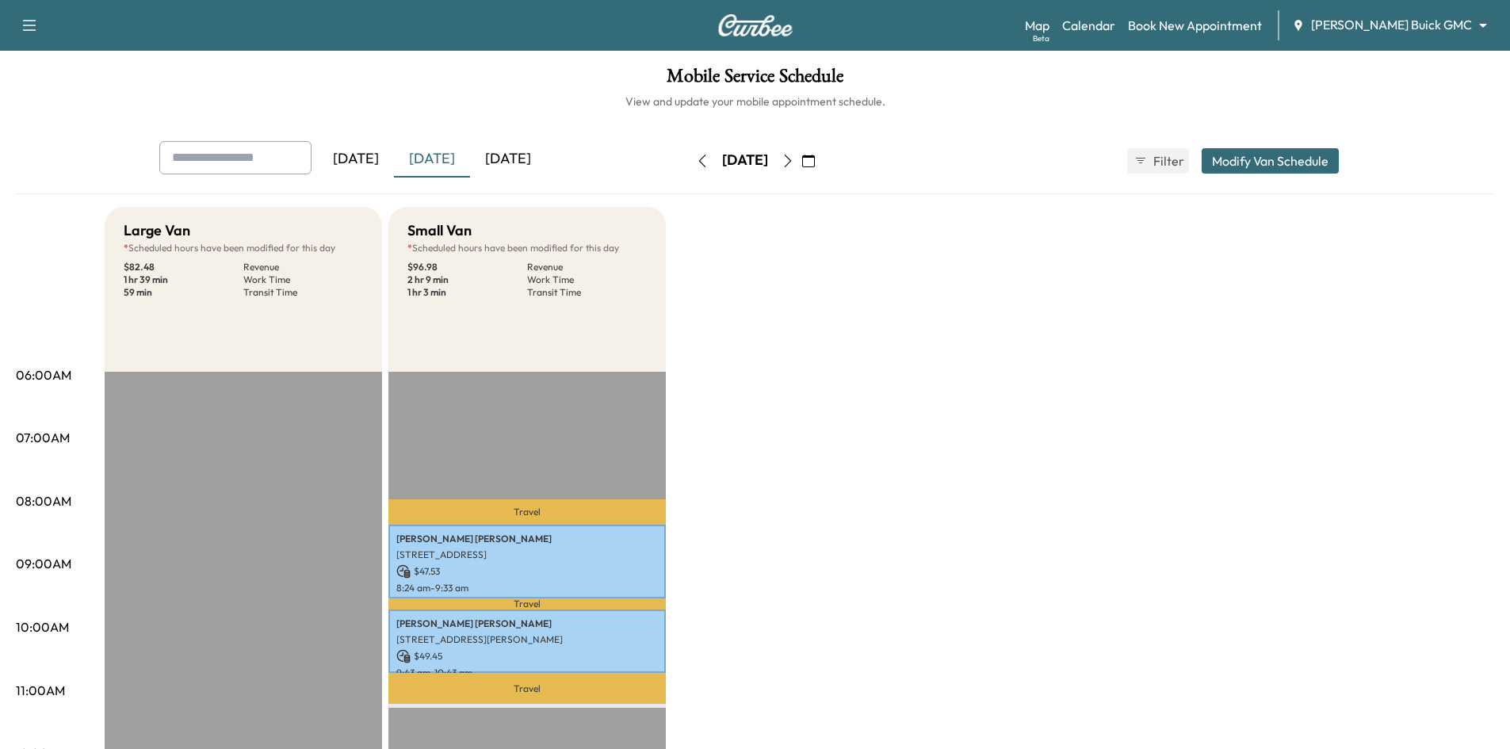
click at [794, 166] on icon "button" at bounding box center [787, 161] width 13 height 13
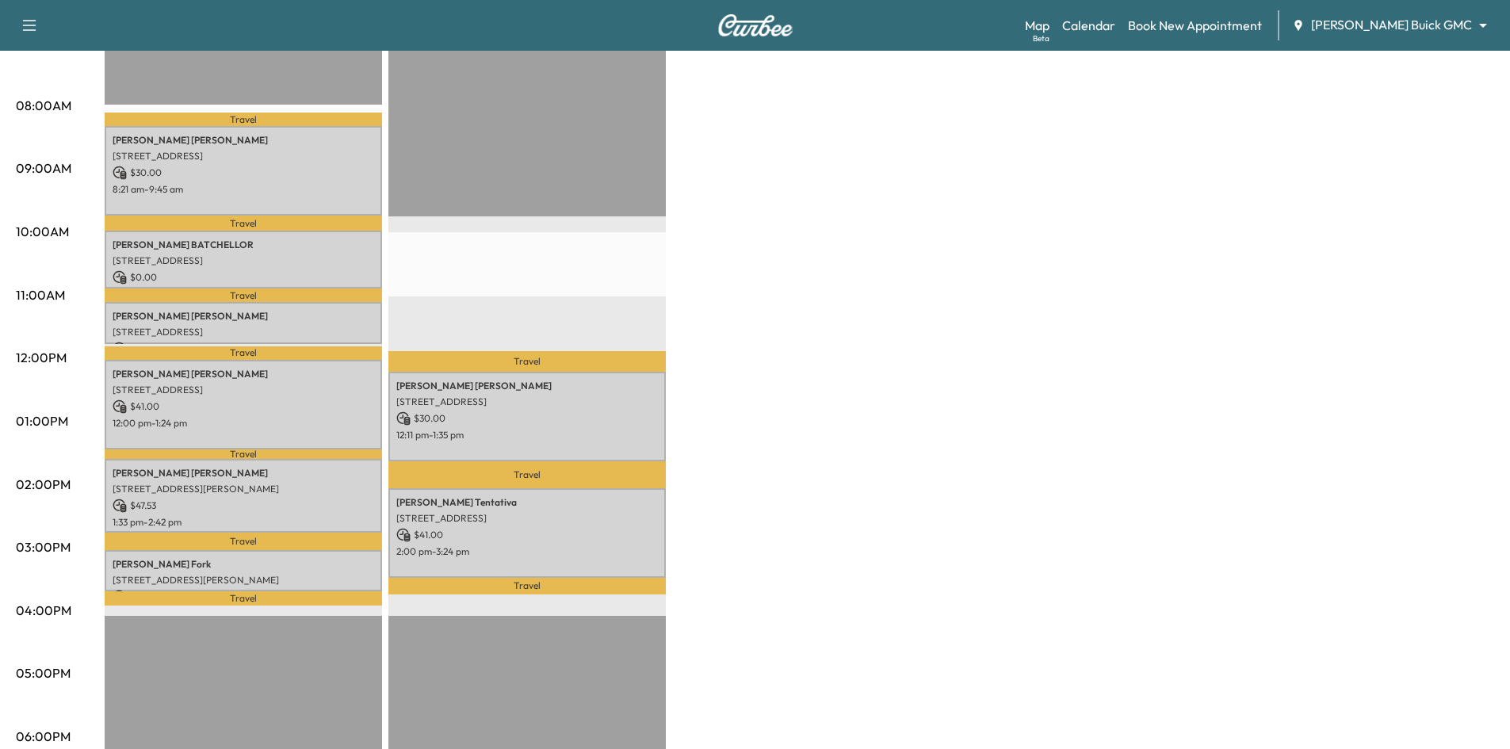
scroll to position [396, 0]
click at [572, 226] on div "Travel [PERSON_NAME] [STREET_ADDRESS] $ 30.00 12:11 pm - 1:35 pm Travel [PERSON…" at bounding box center [526, 487] width 277 height 1024
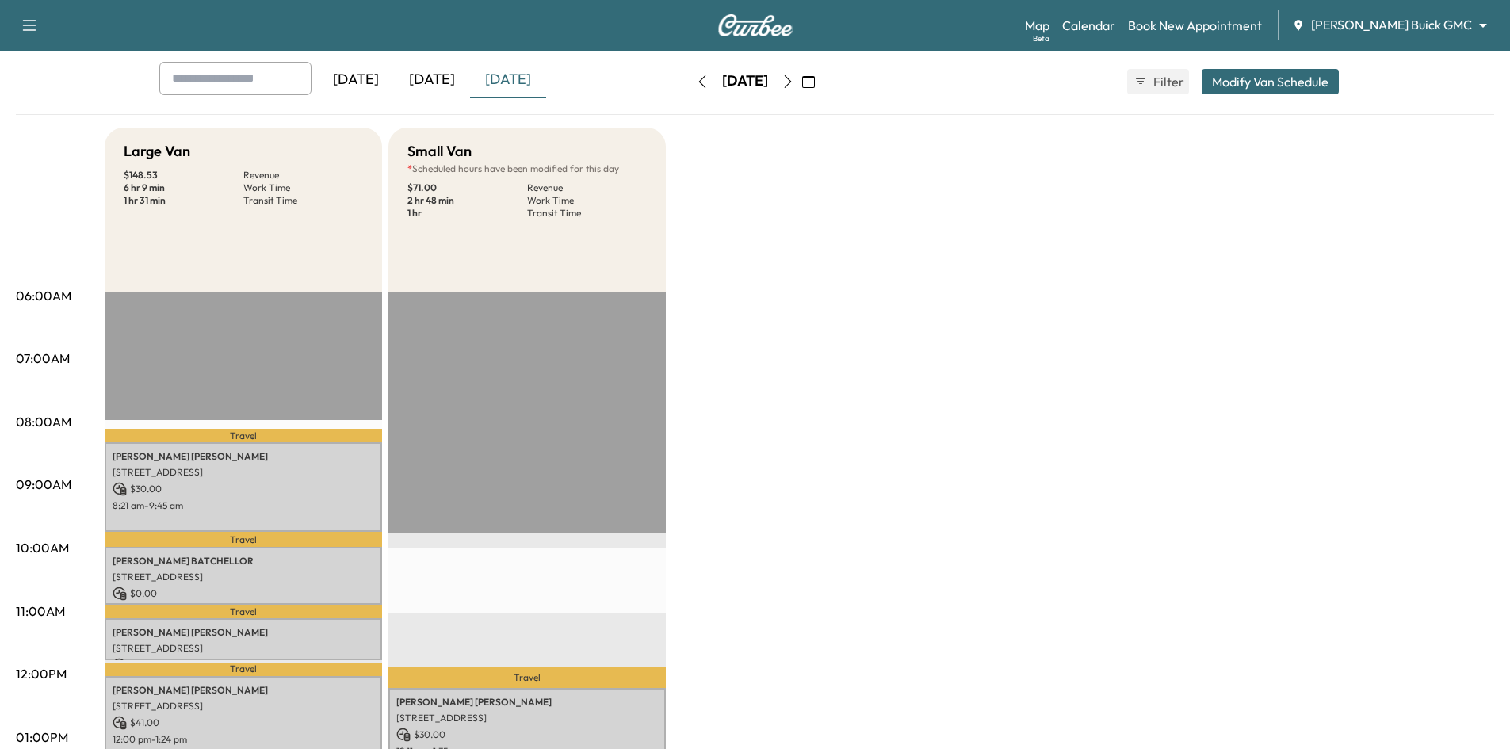
click at [1289, 78] on button "Modify Van Schedule" at bounding box center [1269, 81] width 137 height 25
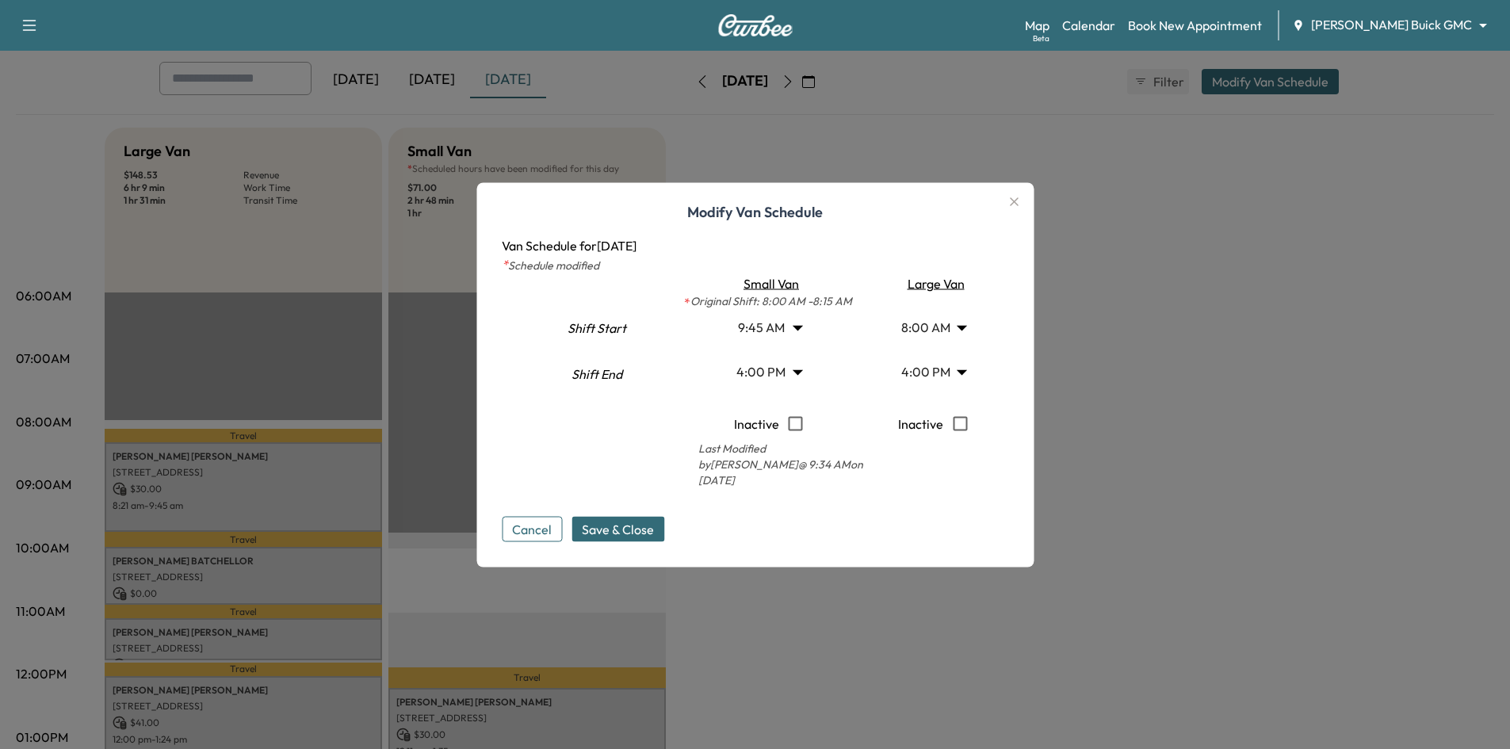
click at [554, 534] on button "Cancel" at bounding box center [532, 528] width 60 height 25
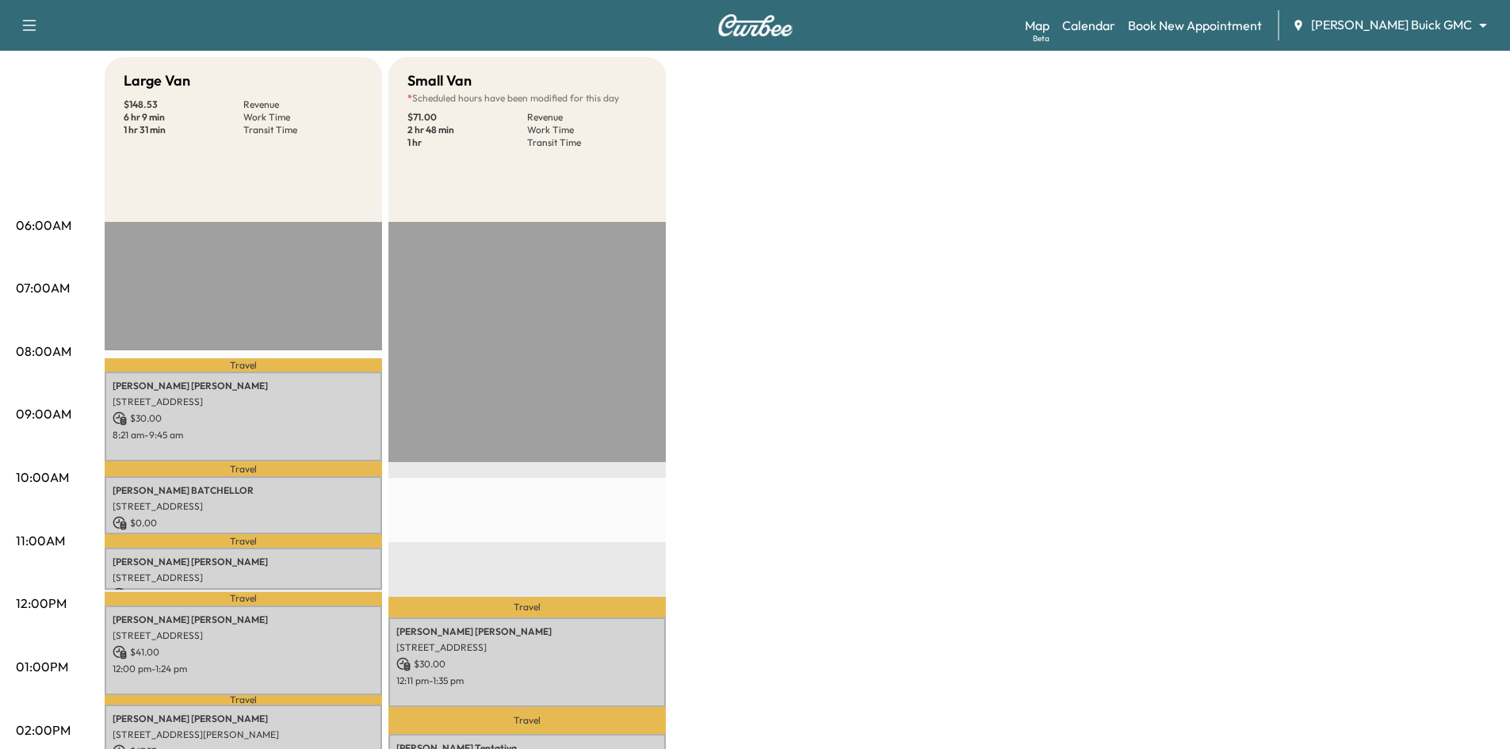
scroll to position [317, 0]
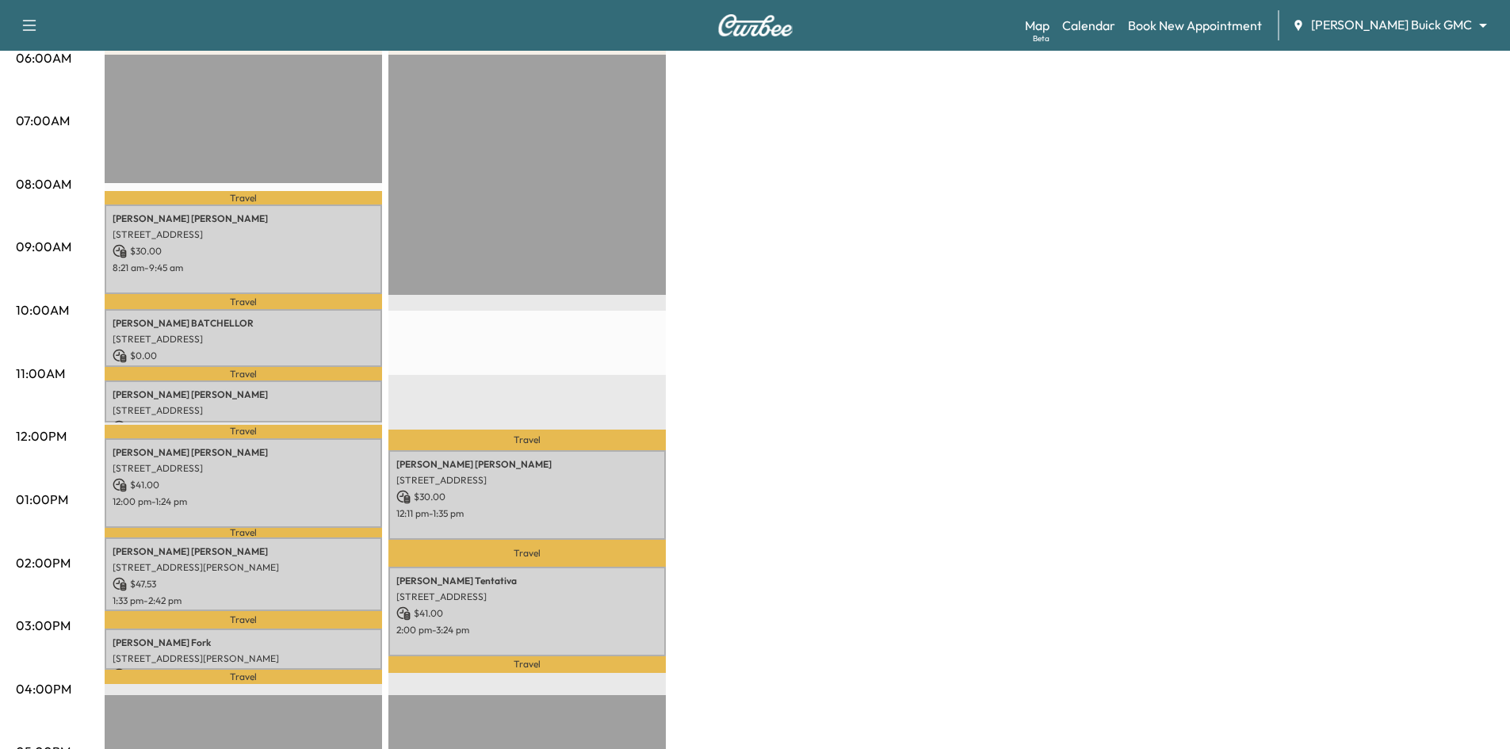
click at [569, 441] on p "Travel" at bounding box center [526, 440] width 277 height 21
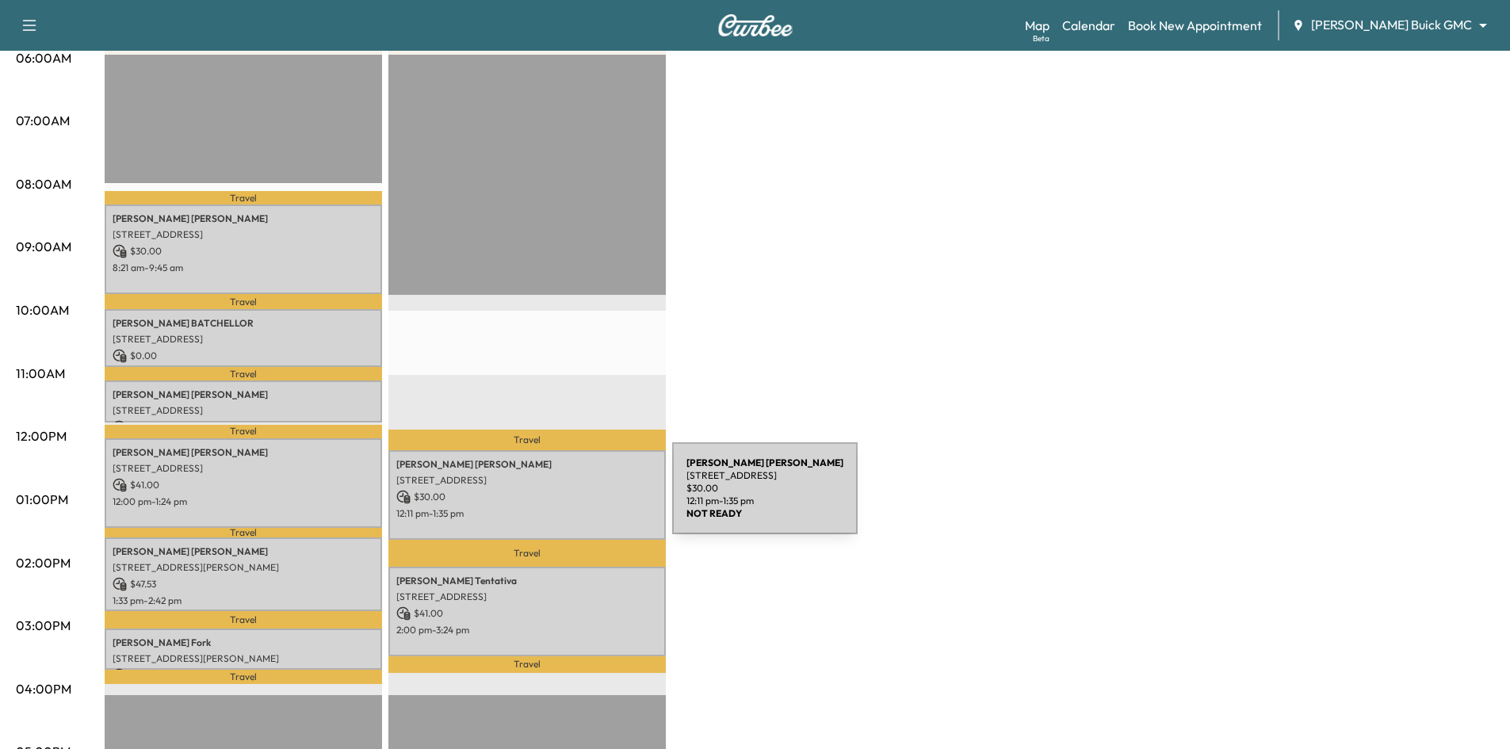
click at [553, 498] on p "$ 30.00" at bounding box center [527, 497] width 262 height 14
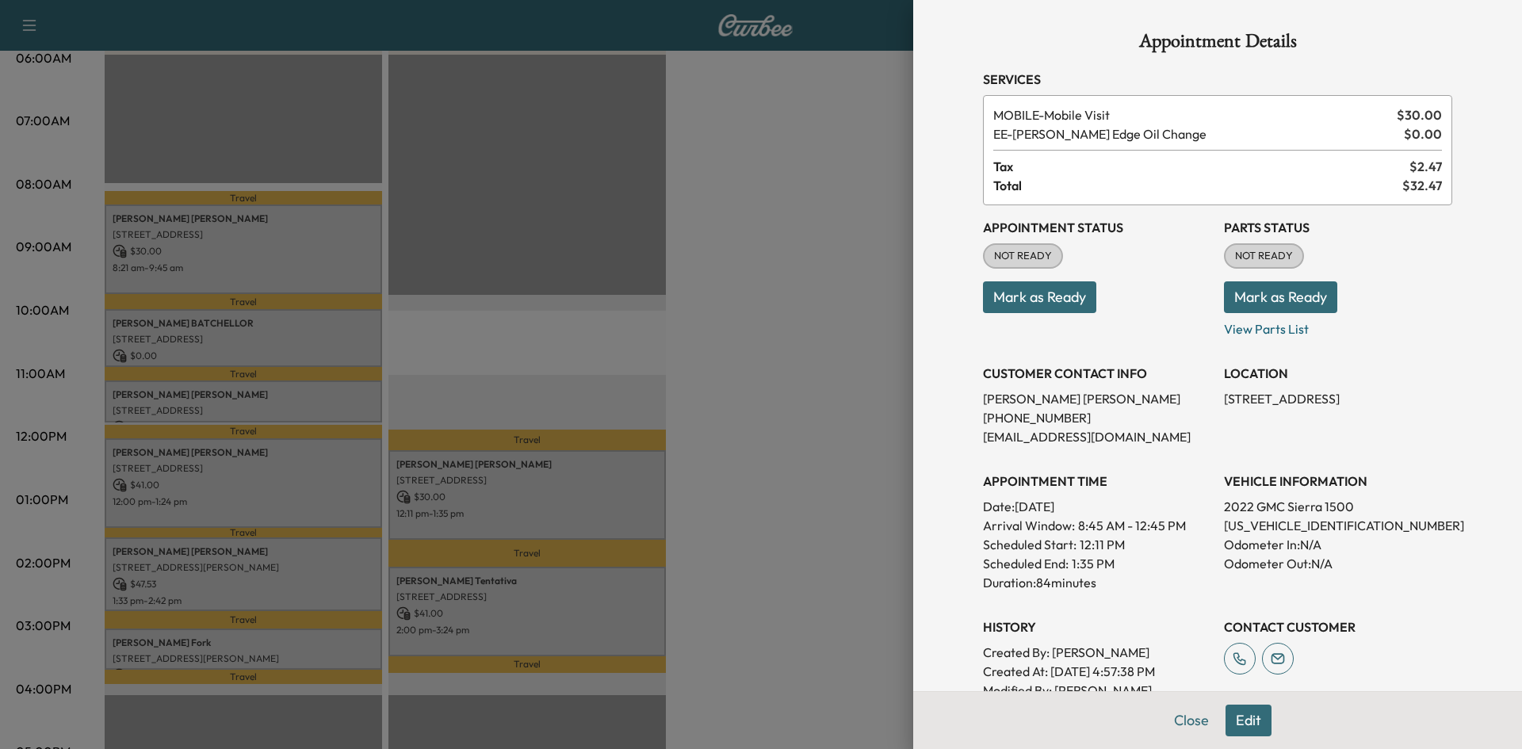
drag, startPoint x: 1189, startPoint y: 721, endPoint x: 1069, endPoint y: 464, distance: 283.3
click at [1181, 706] on button "Close" at bounding box center [1190, 720] width 55 height 32
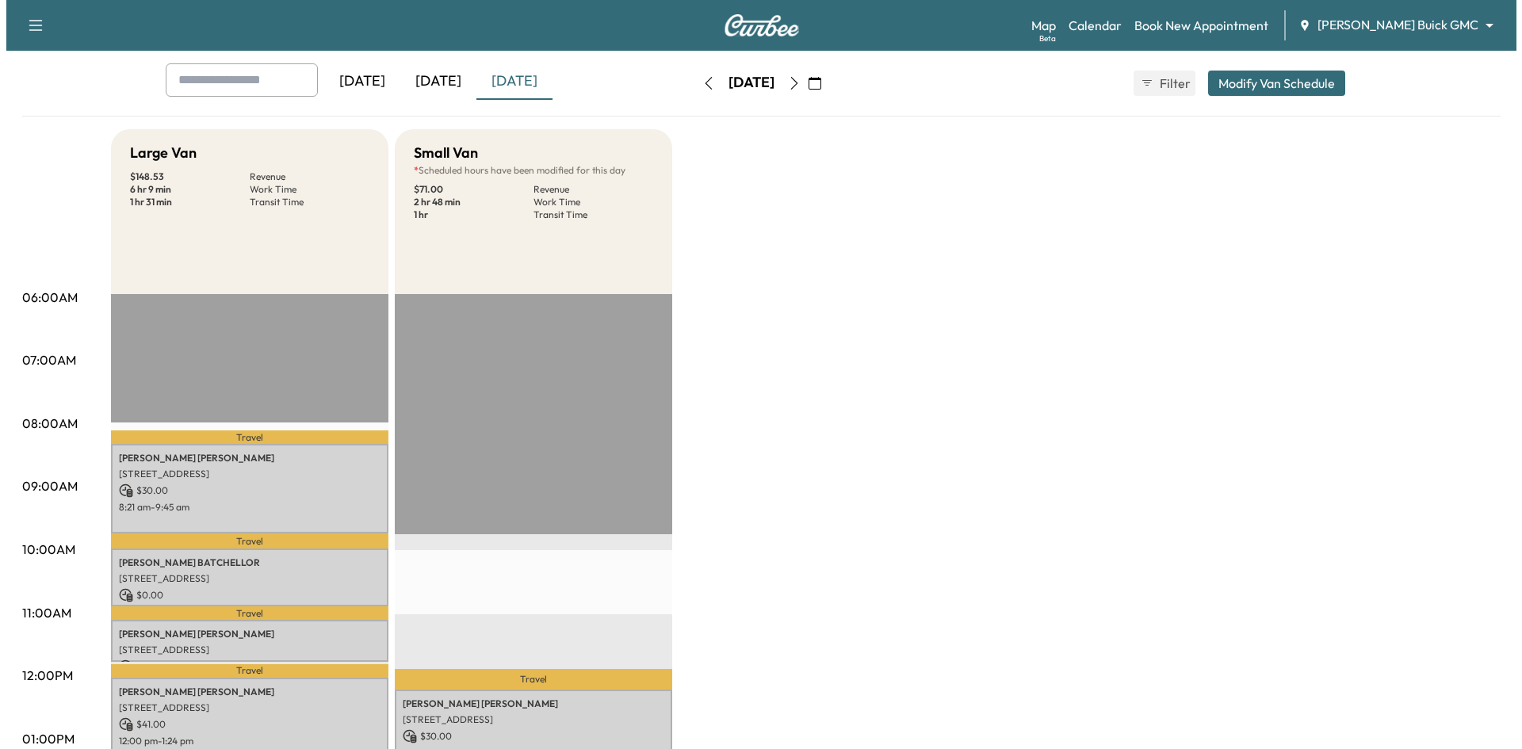
scroll to position [0, 0]
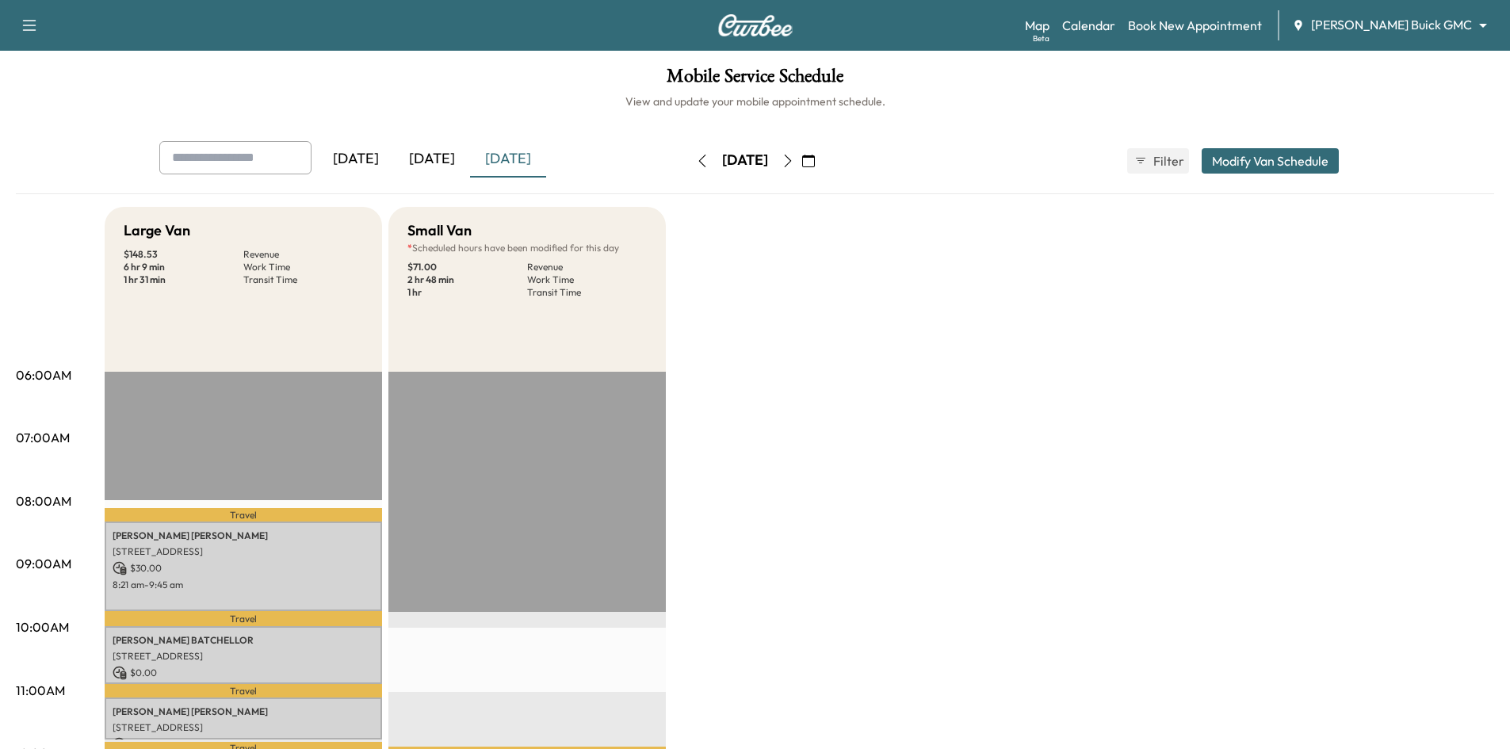
click at [1228, 166] on button "Modify Van Schedule" at bounding box center [1269, 160] width 137 height 25
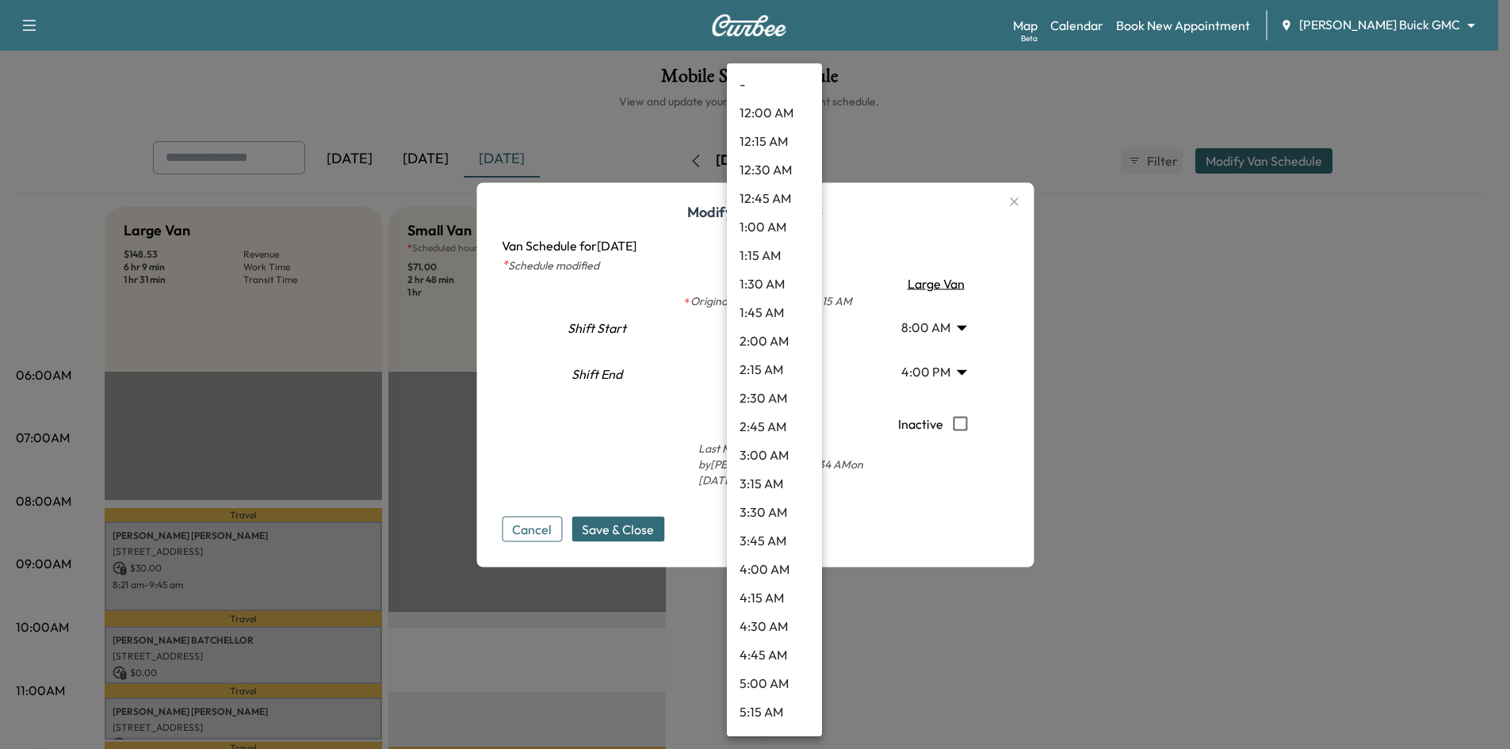
click at [772, 326] on body "Support Log Out Map Beta Calendar Book New Appointment [PERSON_NAME] Buick GMC …" at bounding box center [755, 374] width 1510 height 749
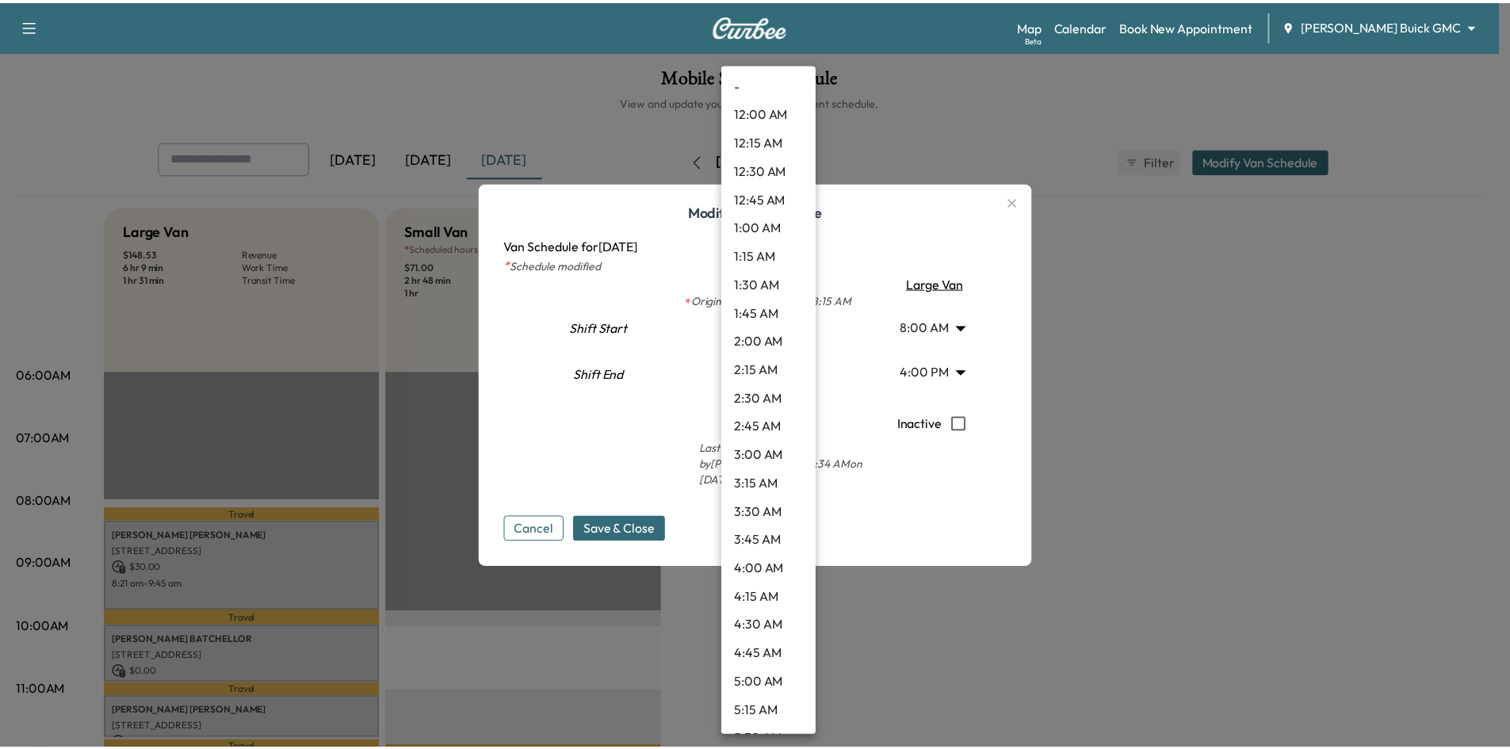
scroll to position [826, 0]
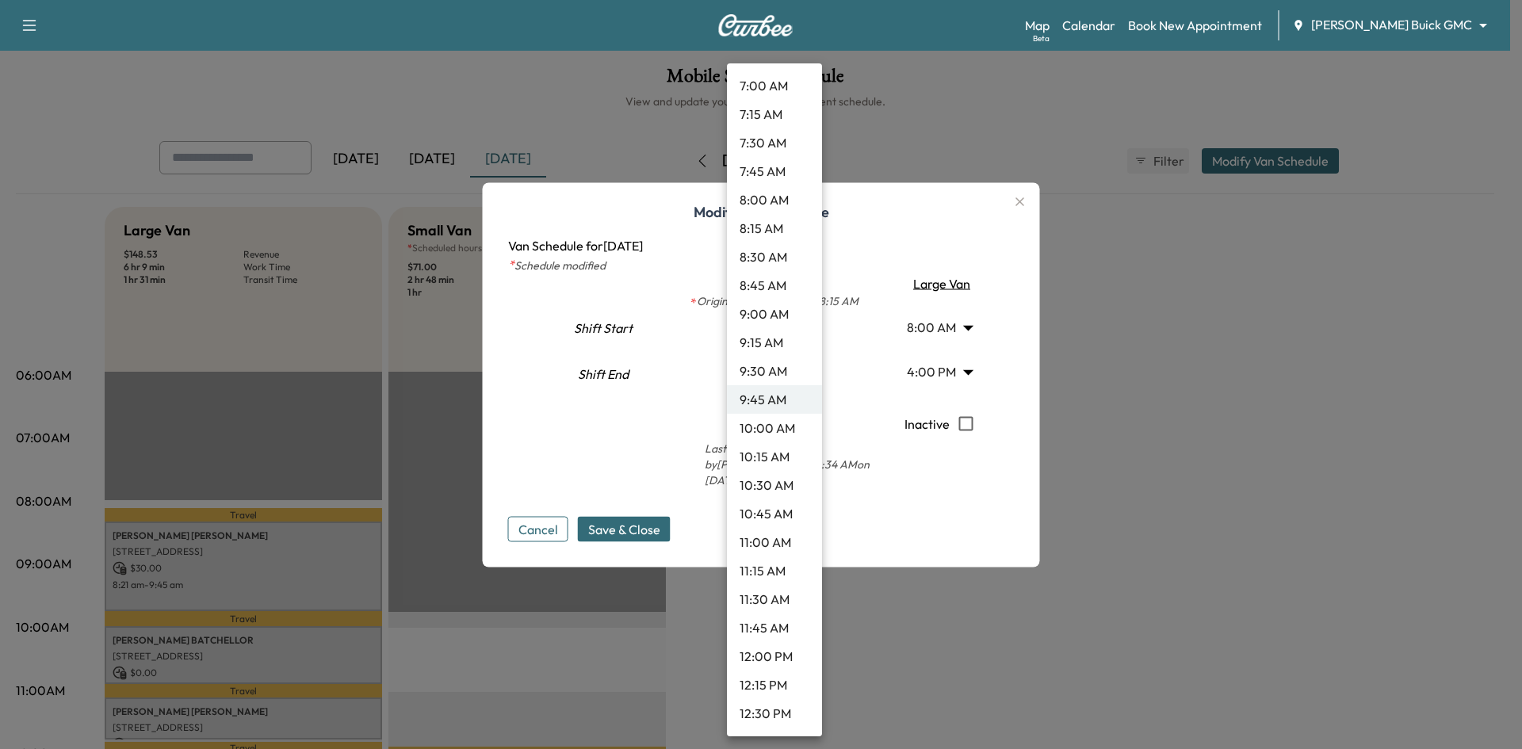
click at [766, 323] on li "9:00 AM" at bounding box center [774, 314] width 95 height 29
type input "*"
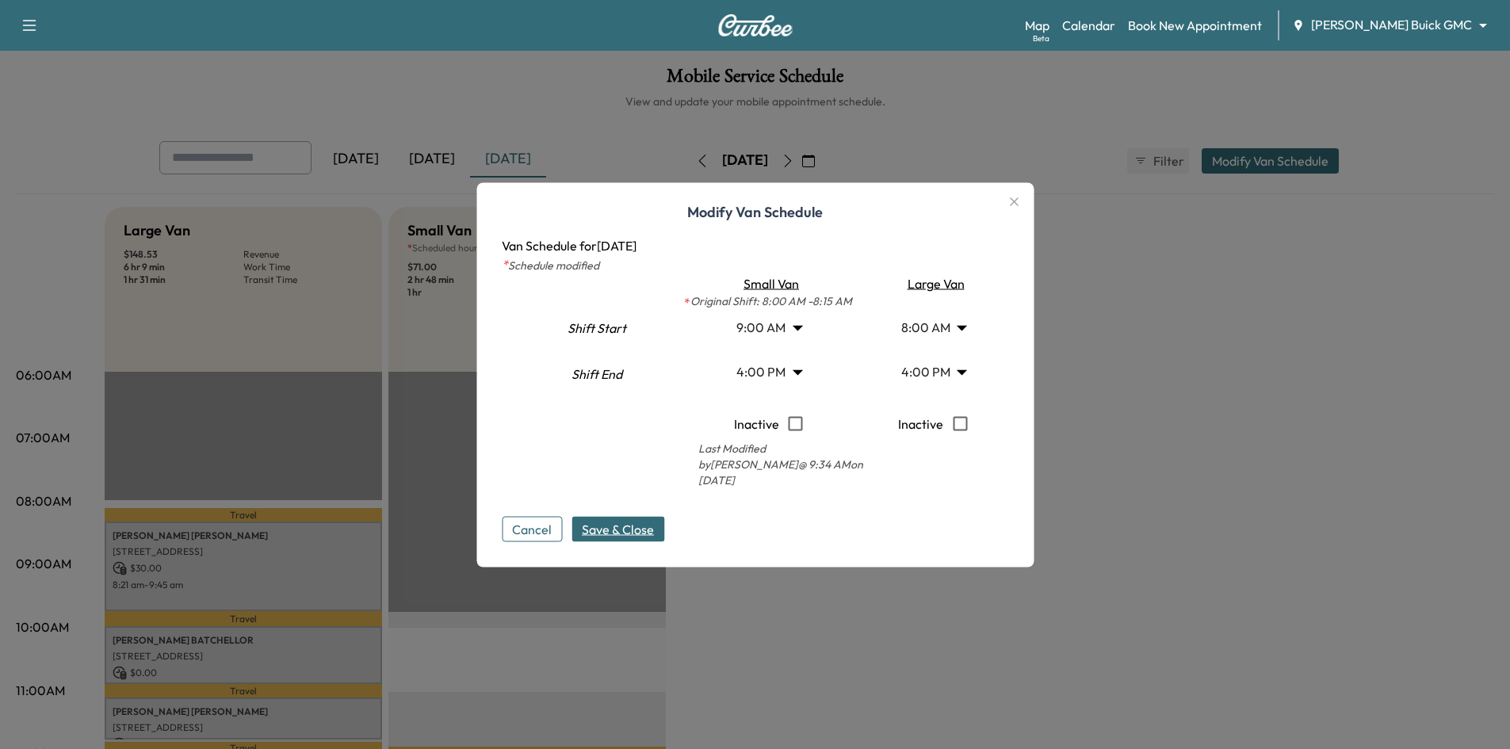
click at [620, 526] on span "Save & Close" at bounding box center [618, 528] width 72 height 19
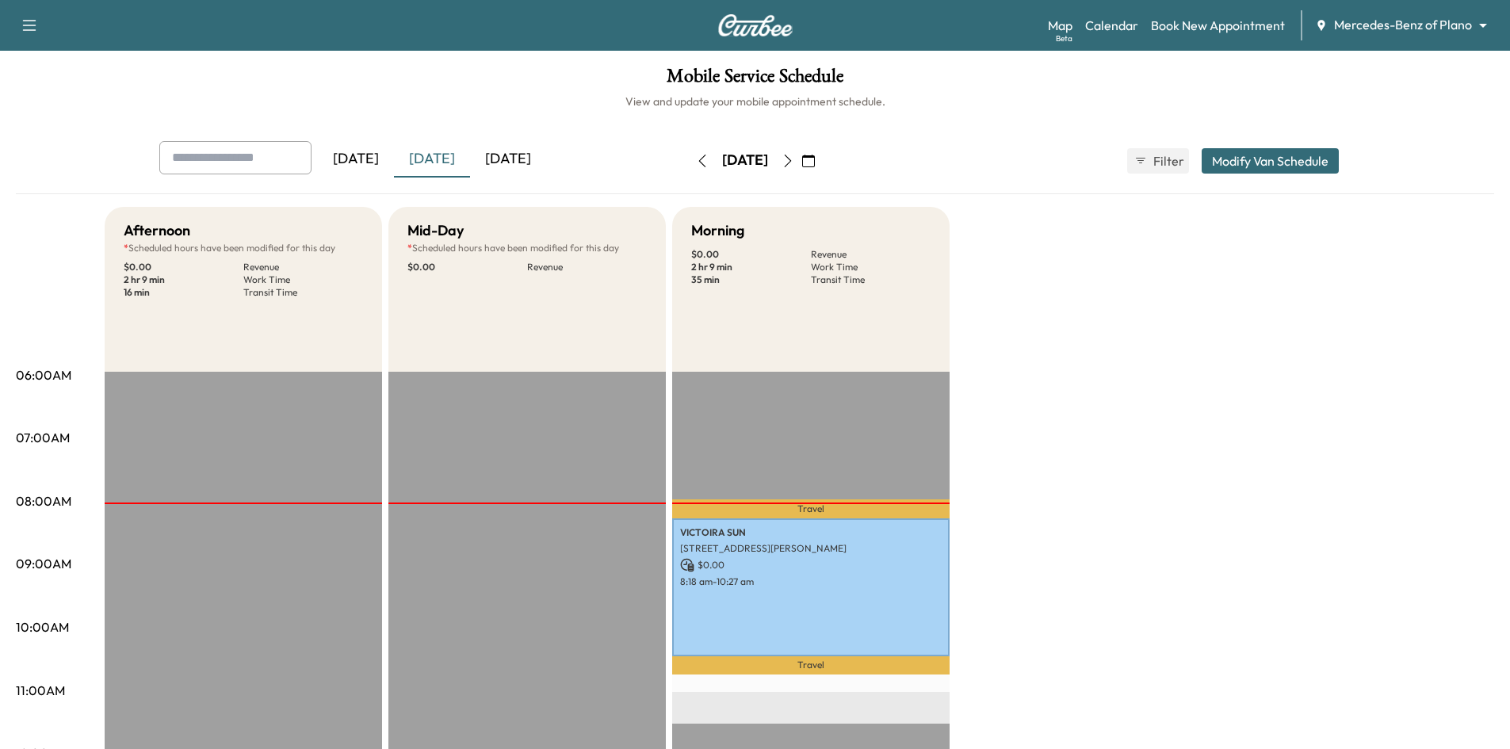
scroll to position [396, 0]
